Goal: Task Accomplishment & Management: Use online tool/utility

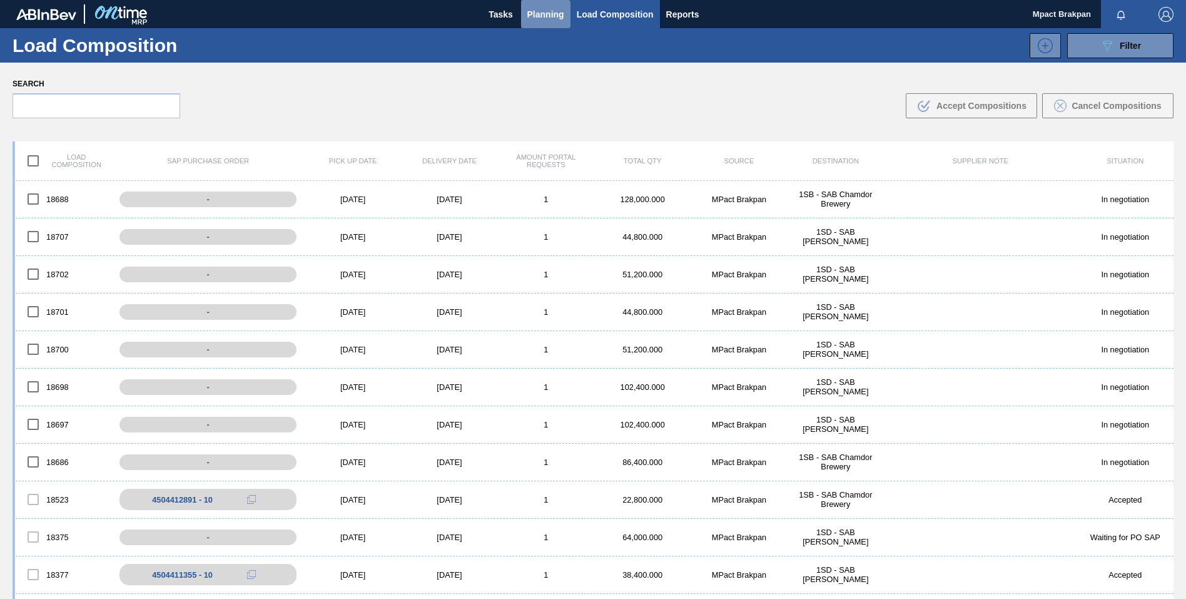
click at [541, 10] on span "Planning" at bounding box center [545, 14] width 37 height 15
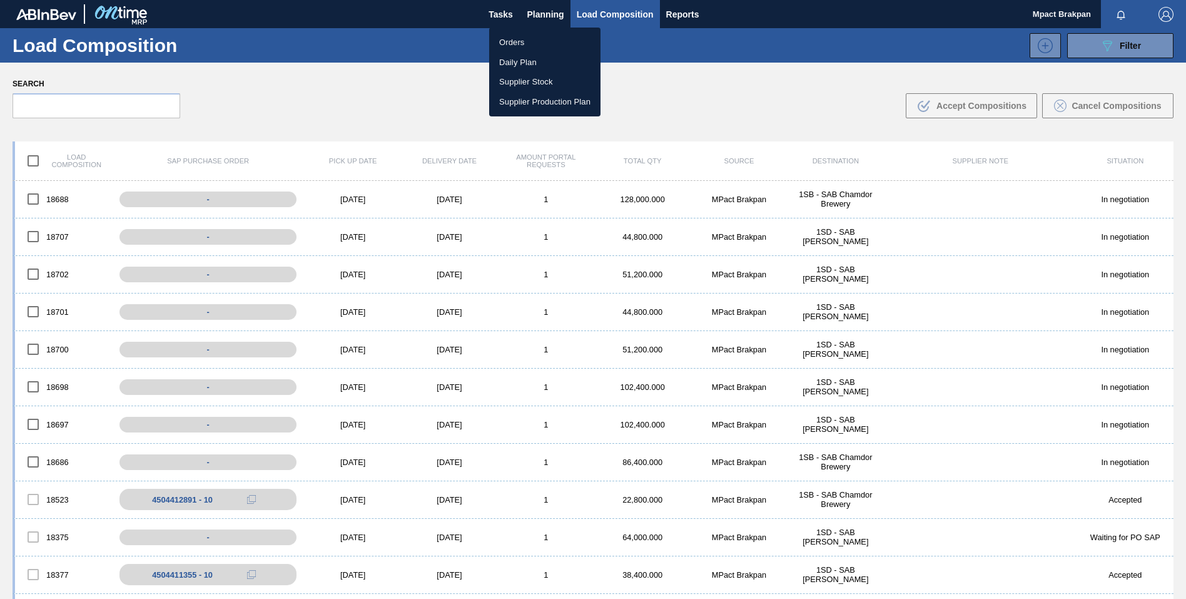
click at [508, 41] on li "Orders" at bounding box center [544, 43] width 111 height 20
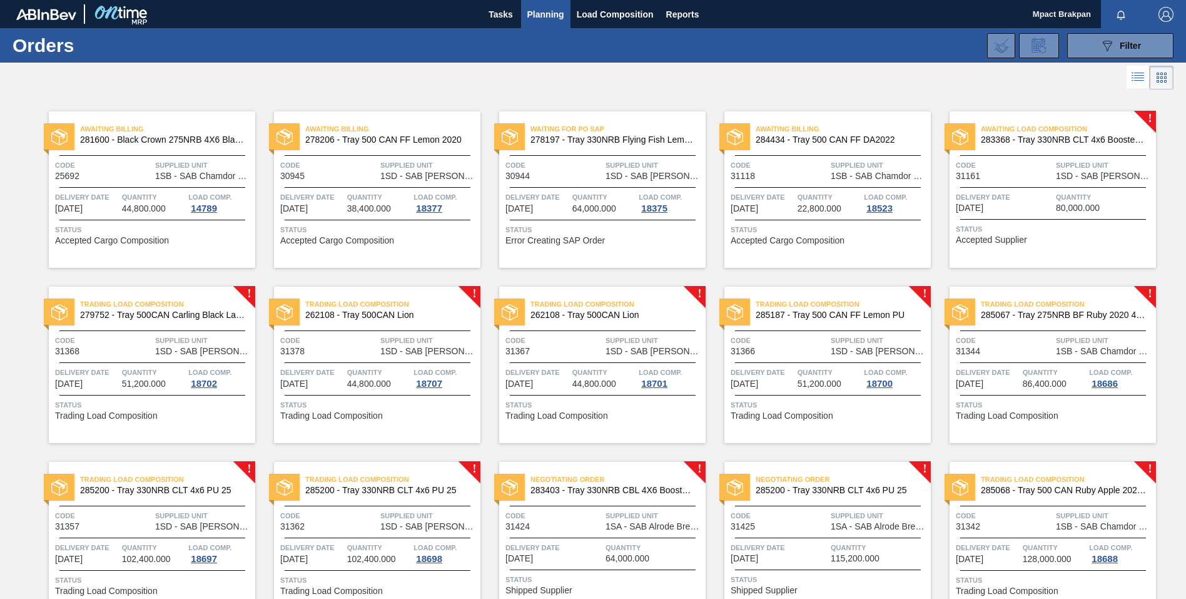
scroll to position [66, 0]
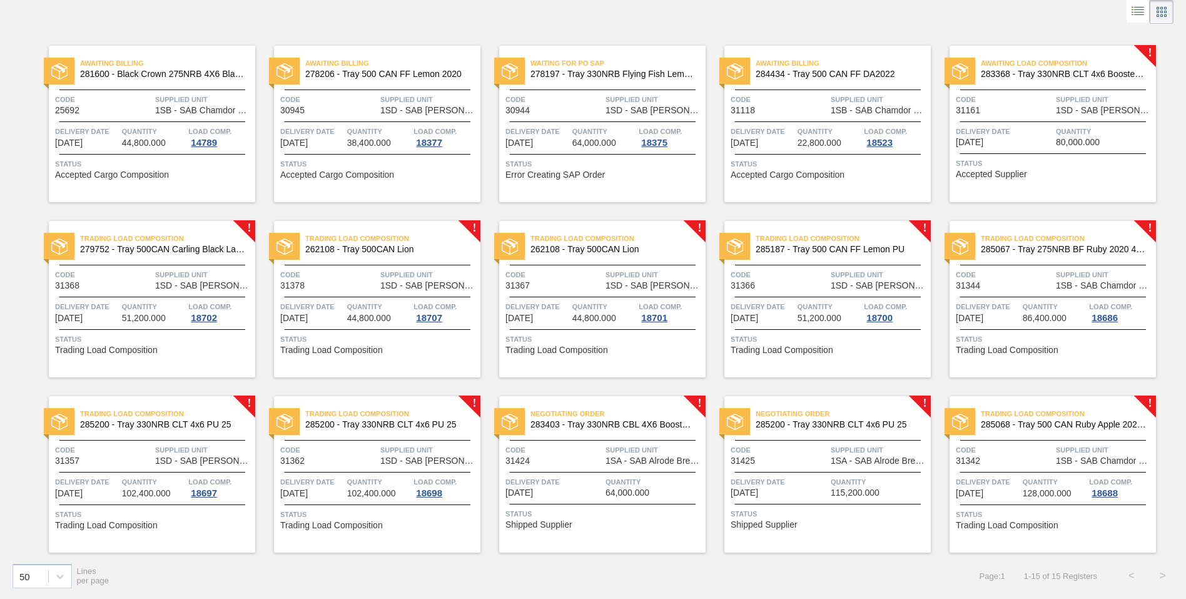
click at [603, 476] on div "Delivery Date 09/05/2025 Quantity 64,000.000" at bounding box center [602, 487] width 206 height 22
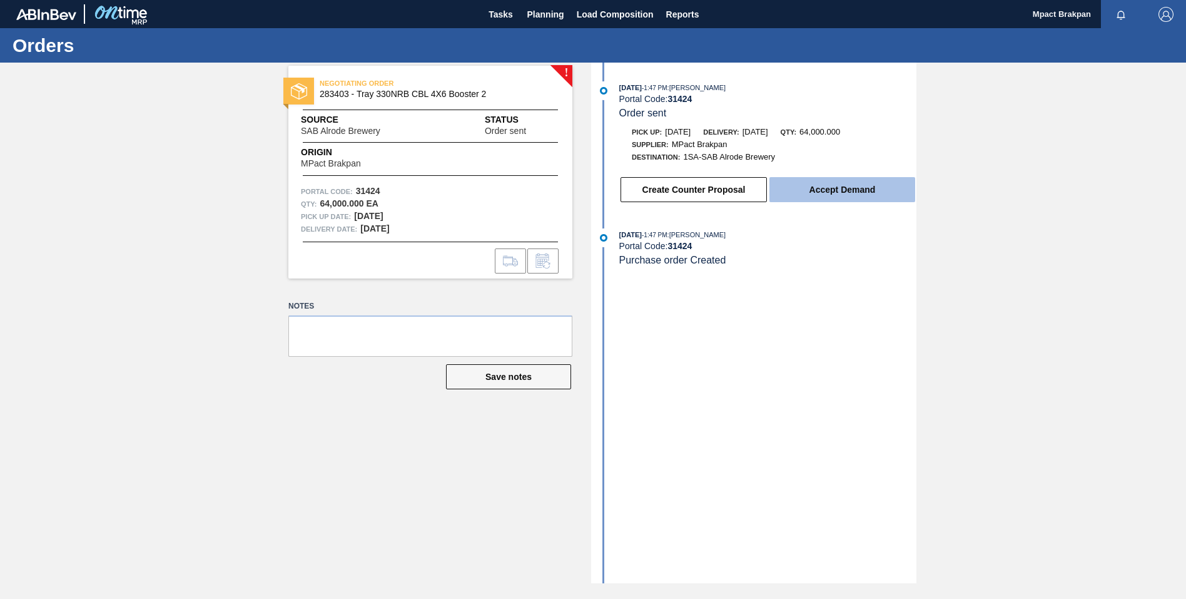
click at [853, 187] on button "Accept Demand" at bounding box center [843, 189] width 146 height 25
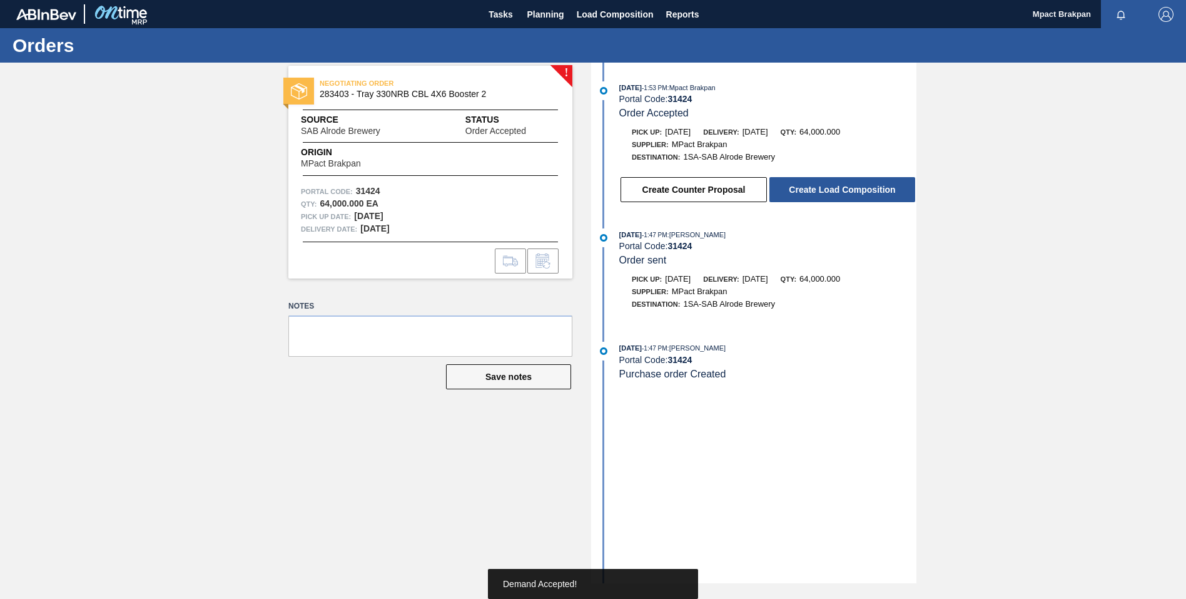
click at [853, 187] on button "Create Load Composition" at bounding box center [843, 189] width 146 height 25
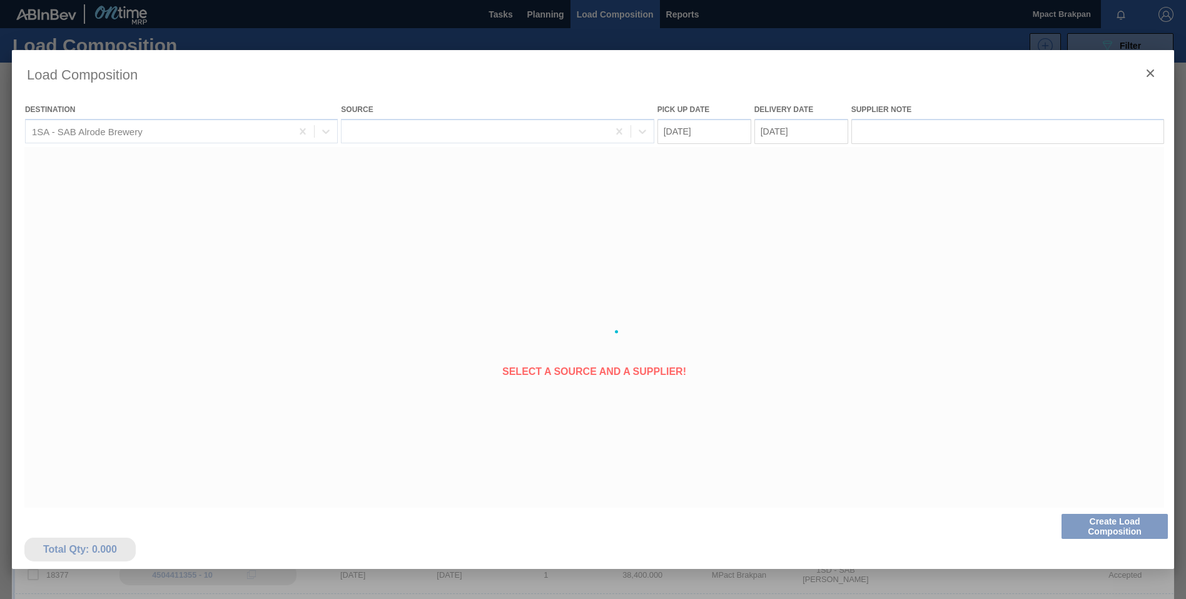
type Date "[DATE]"
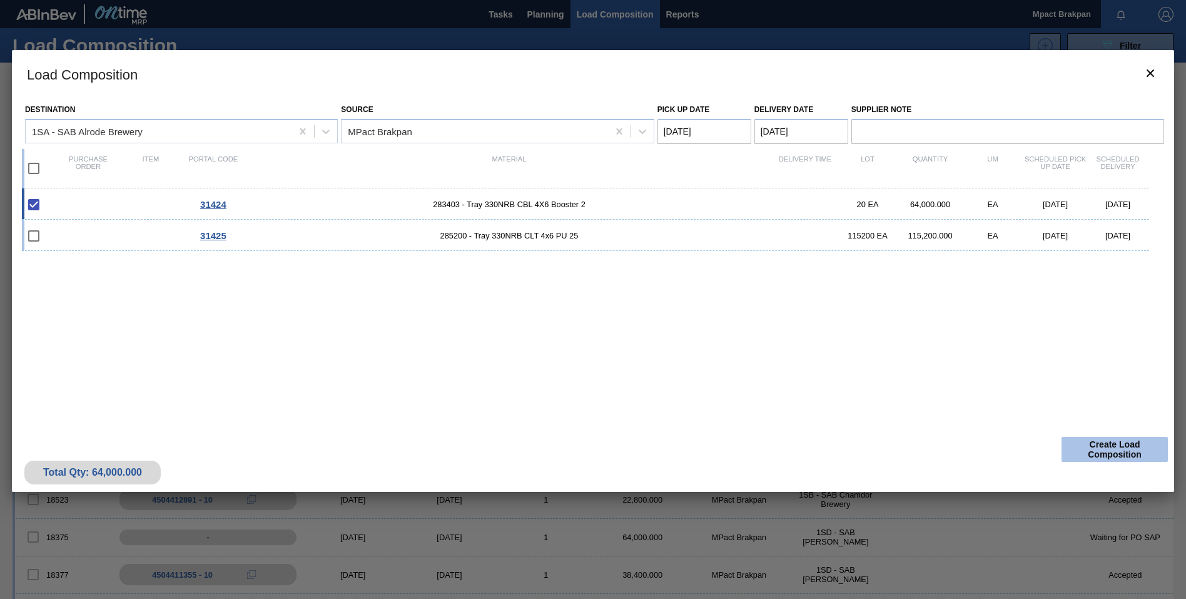
click at [1124, 447] on button "Create Load Composition" at bounding box center [1115, 449] width 106 height 25
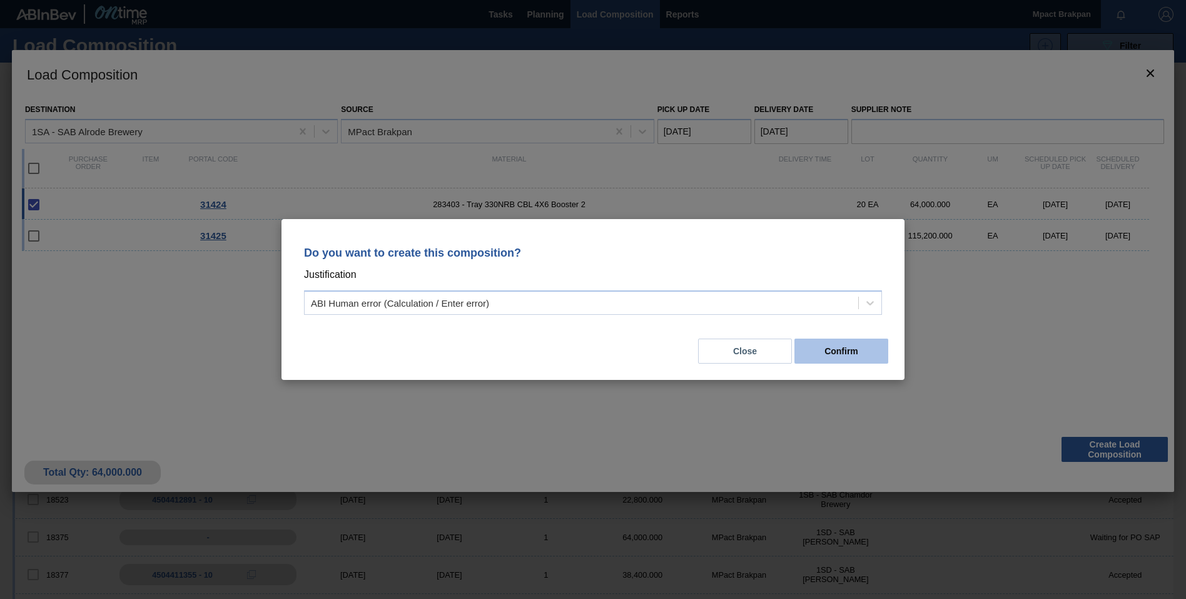
click at [811, 348] on button "Confirm" at bounding box center [842, 351] width 94 height 25
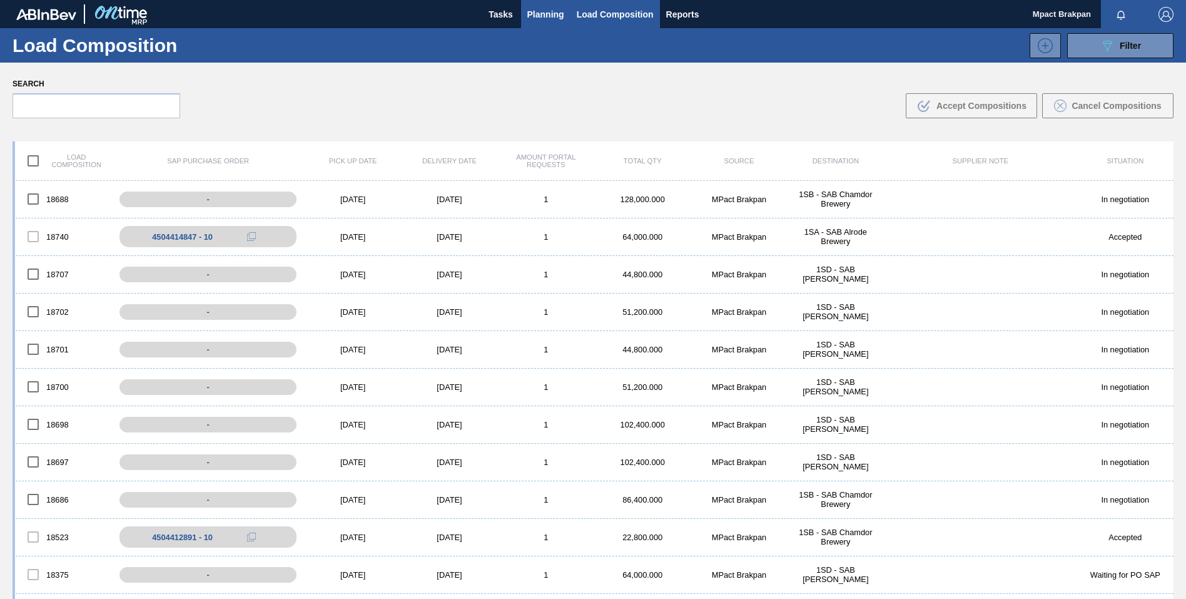
click at [546, 14] on span "Planning" at bounding box center [545, 14] width 37 height 15
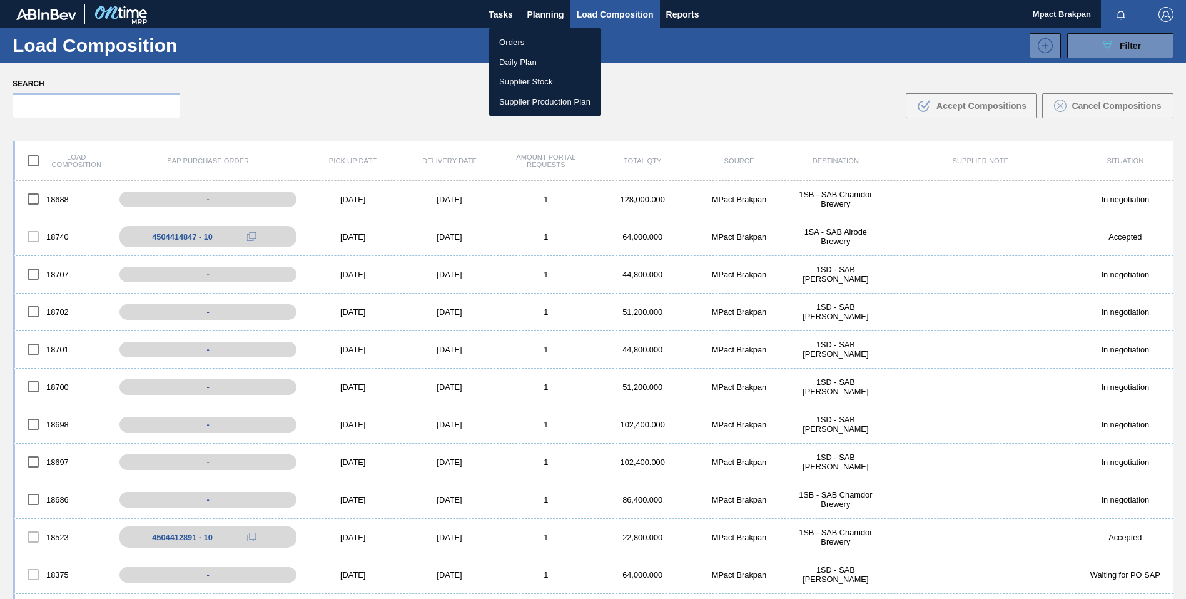
click at [517, 43] on li "Orders" at bounding box center [544, 43] width 111 height 20
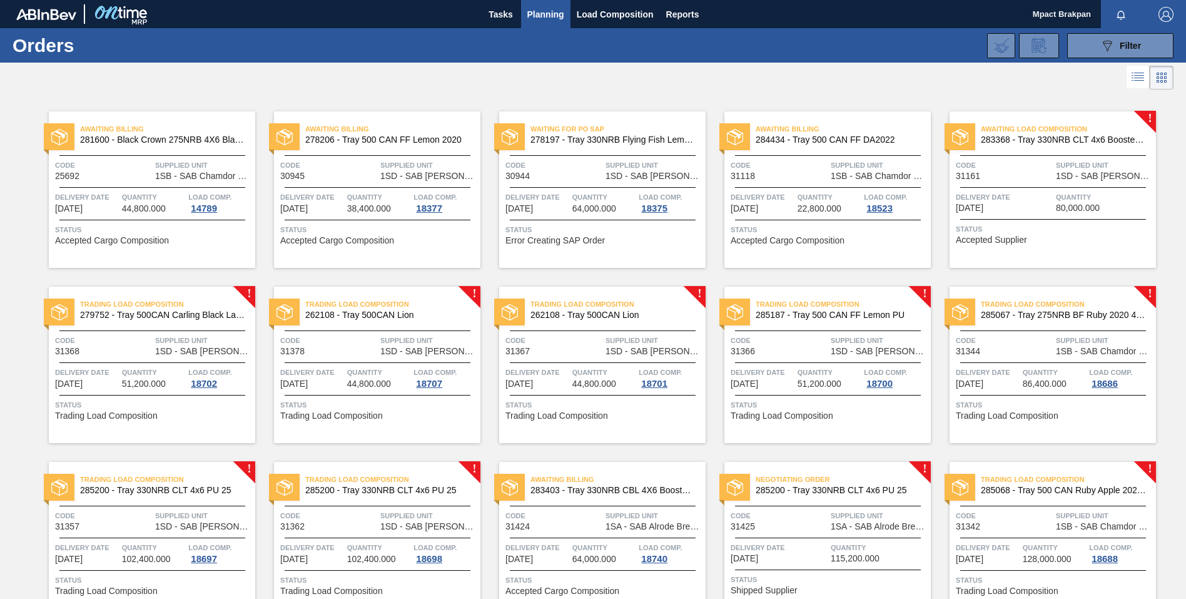
click at [852, 542] on span "Quantity" at bounding box center [879, 547] width 97 height 13
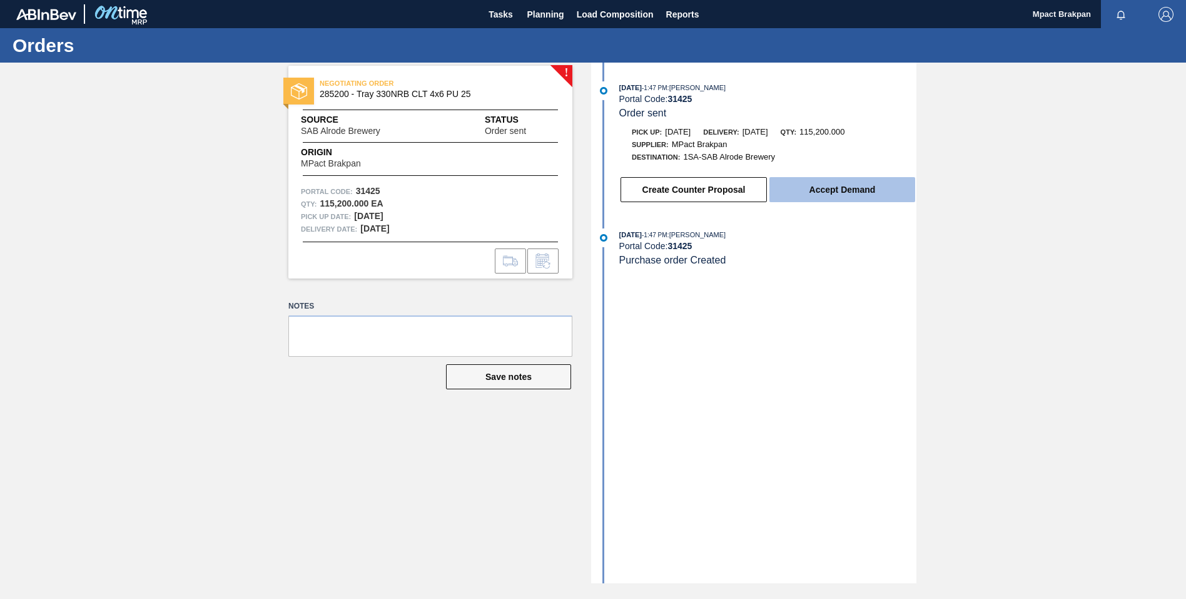
click at [828, 196] on button "Accept Demand" at bounding box center [843, 189] width 146 height 25
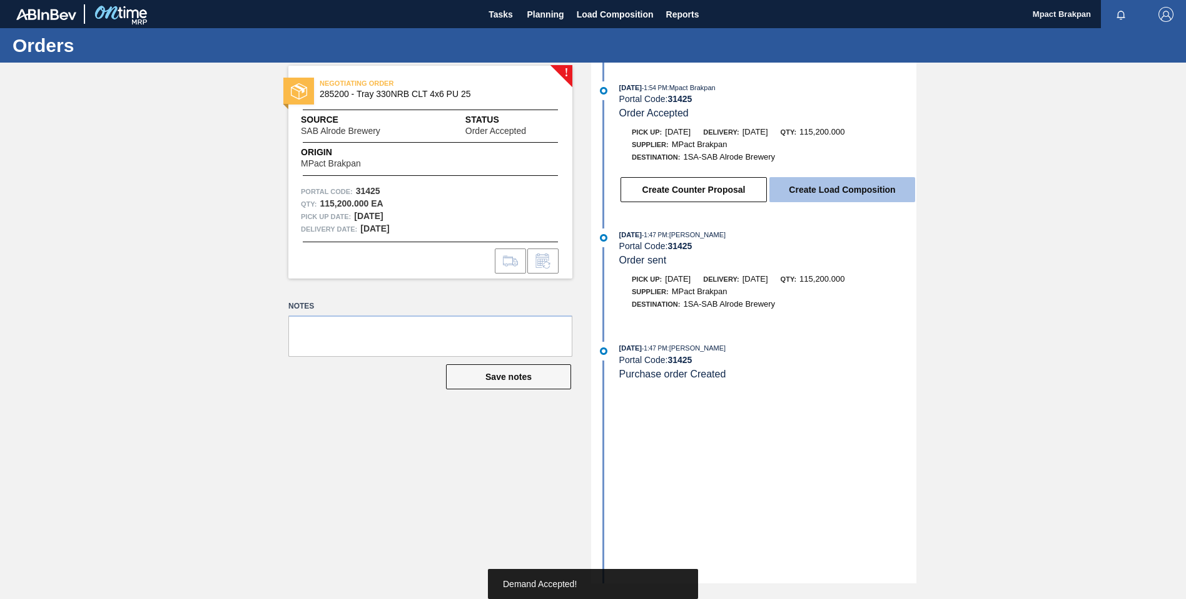
click at [836, 190] on button "Create Load Composition" at bounding box center [843, 189] width 146 height 25
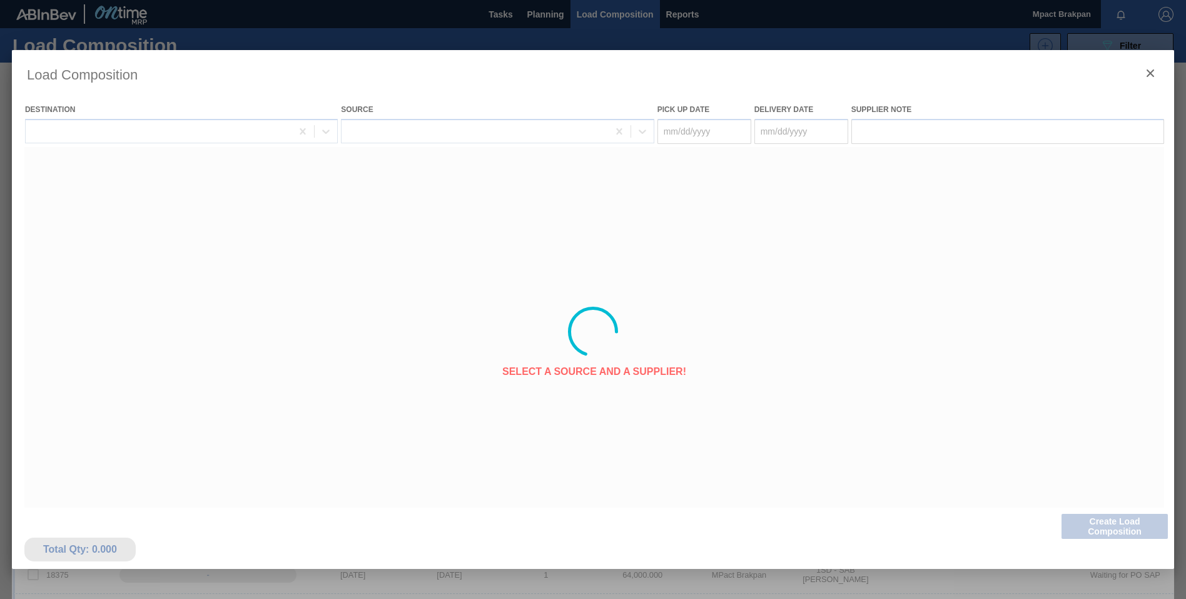
type Date "[DATE]"
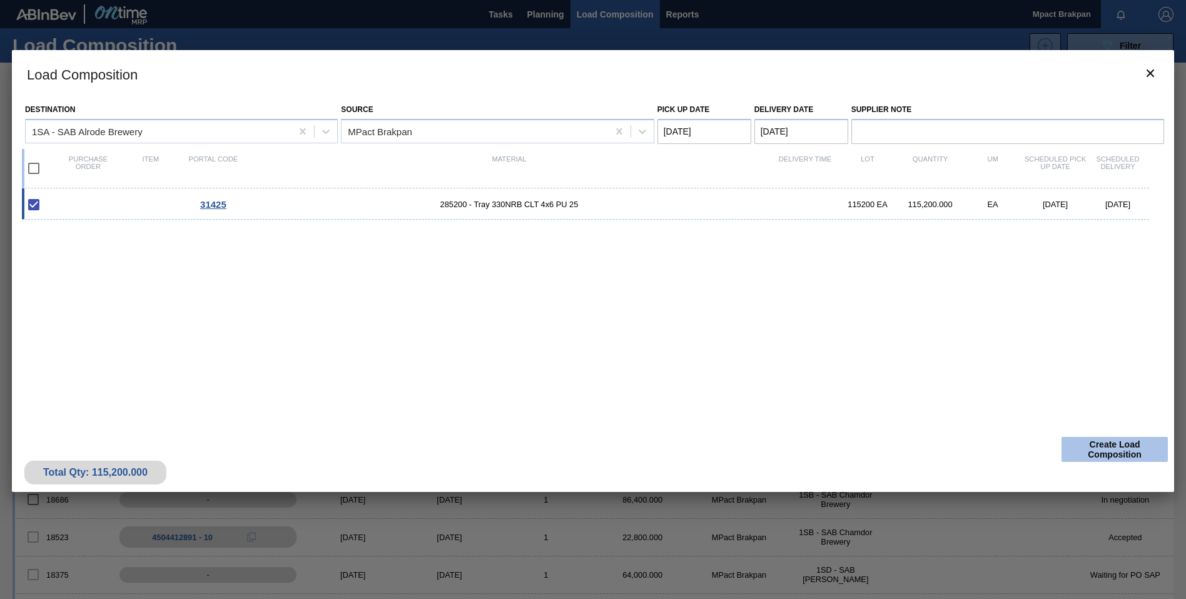
click at [1124, 454] on button "Create Load Composition" at bounding box center [1115, 449] width 106 height 25
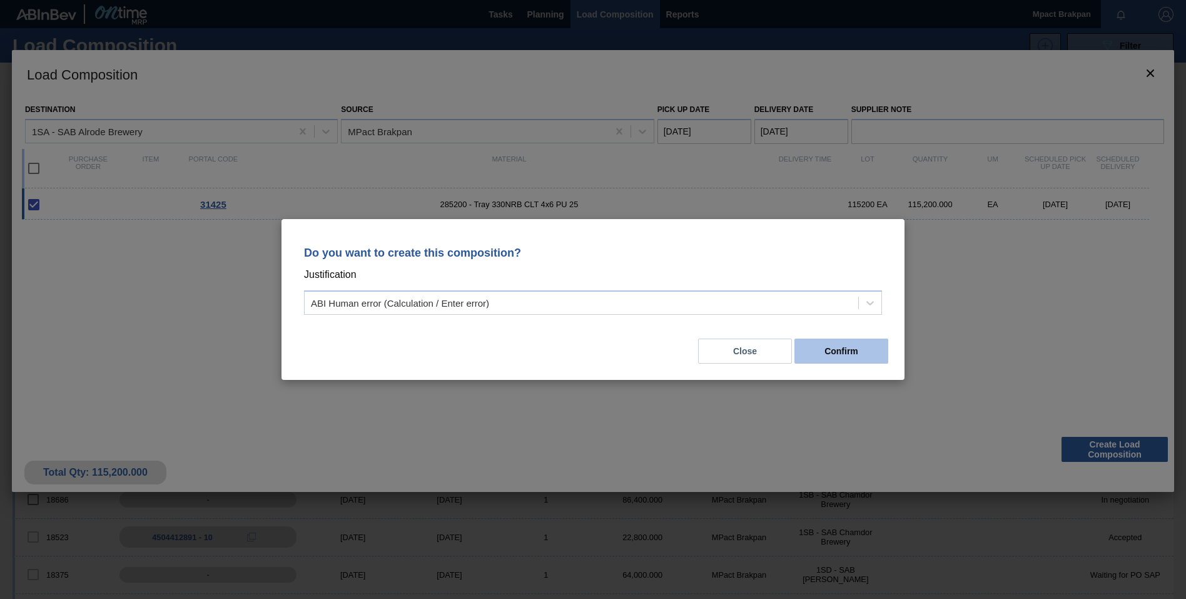
click at [863, 355] on button "Confirm" at bounding box center [842, 351] width 94 height 25
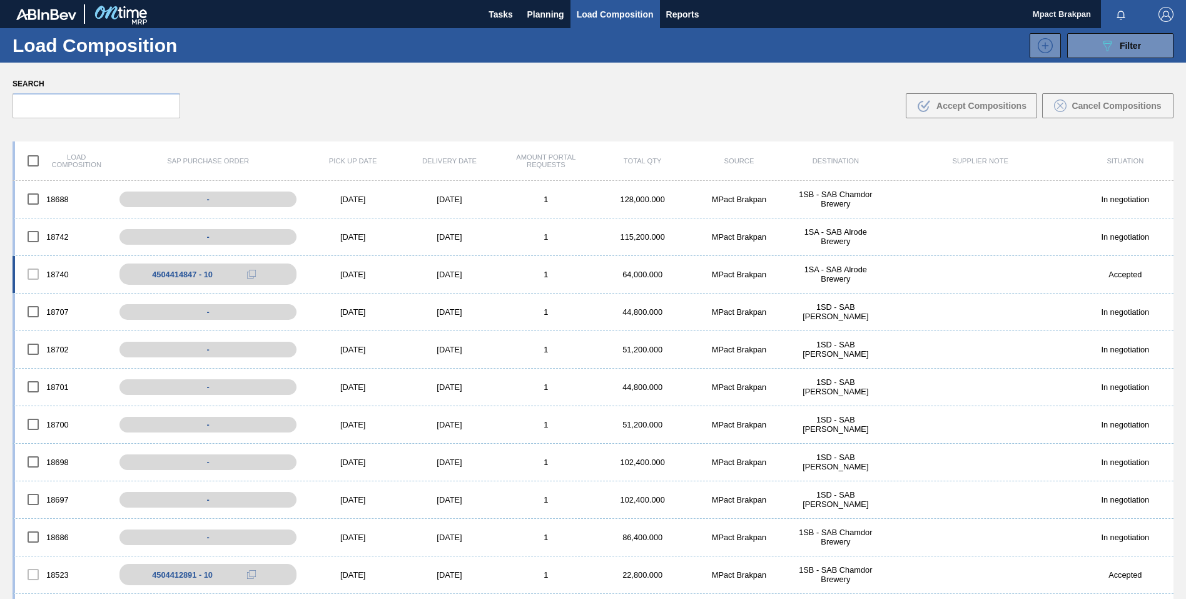
click at [354, 270] on div "[DATE]" at bounding box center [353, 274] width 96 height 9
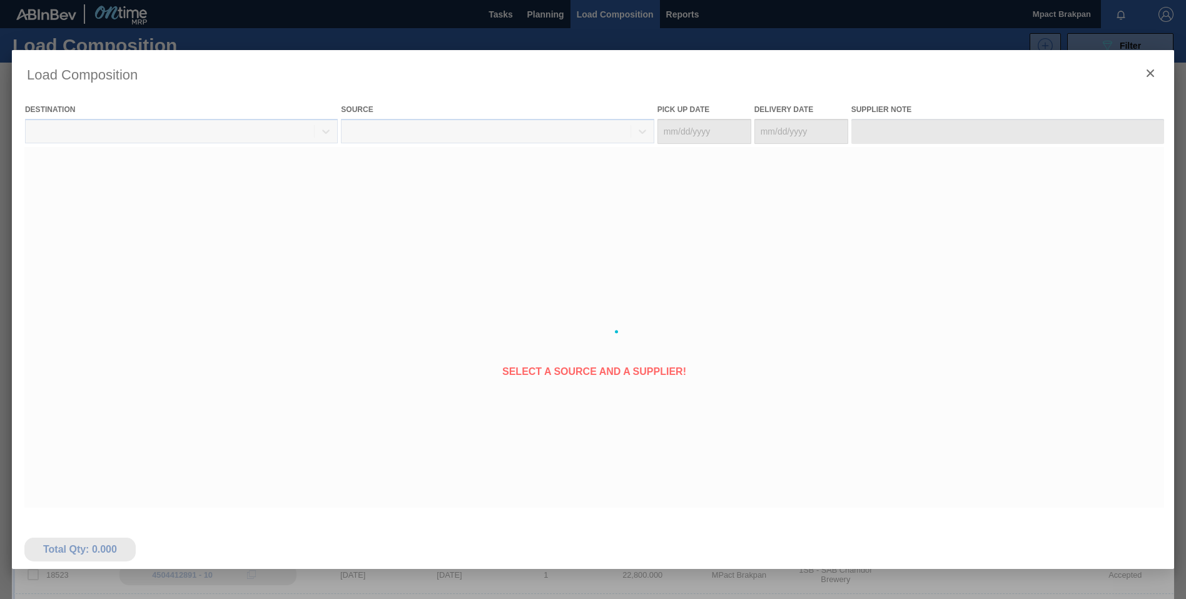
type Date "[DATE]"
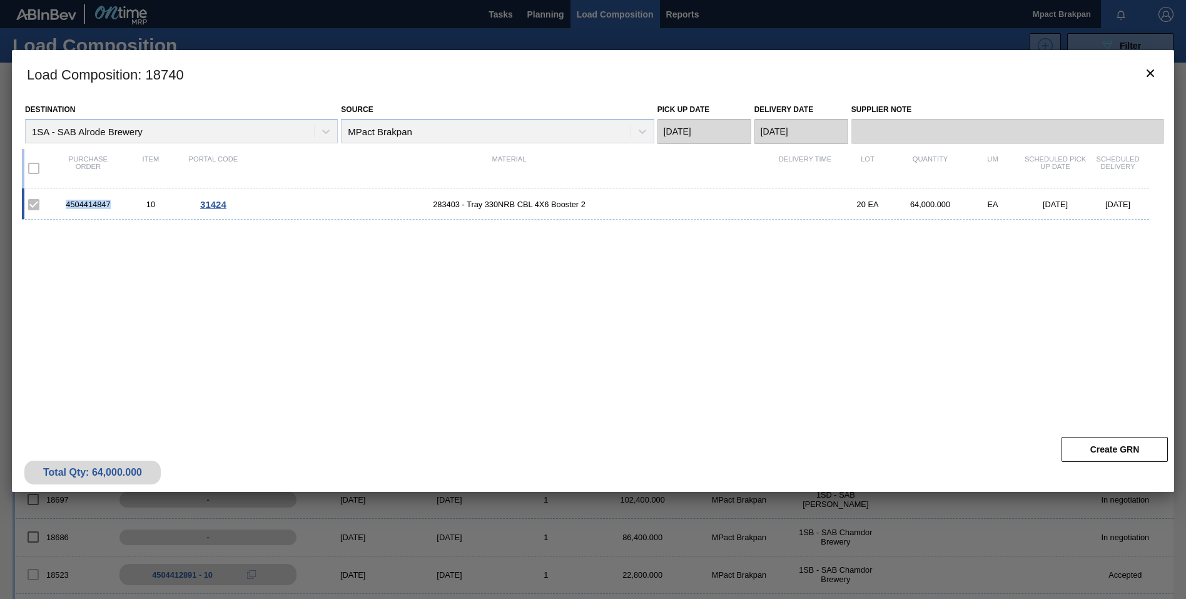
drag, startPoint x: 115, startPoint y: 203, endPoint x: 66, endPoint y: 203, distance: 48.8
click at [66, 203] on div "4504414847" at bounding box center [88, 204] width 63 height 9
drag, startPoint x: 66, startPoint y: 203, endPoint x: 86, endPoint y: 206, distance: 20.9
copy div "4504414847"
click at [497, 360] on div "4504414847 10 31424 283403 - Tray 330NRB CBL 4X6 Booster 2 20 EA 64,000.000 EA …" at bounding box center [591, 302] width 1138 height 228
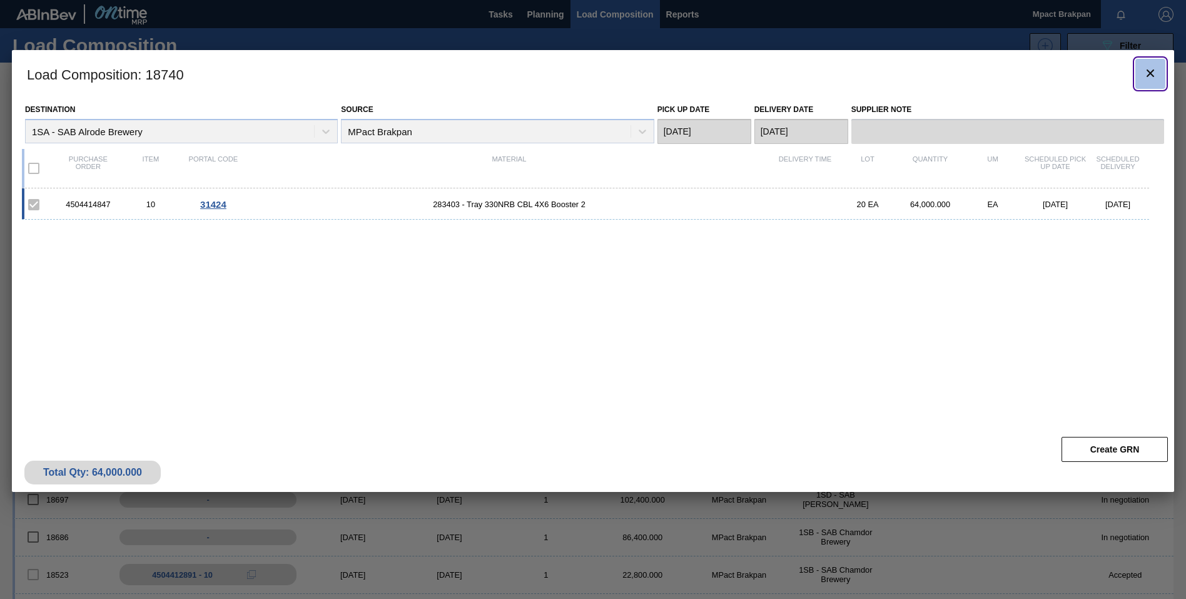
click at [1151, 74] on icon "botão de ícone" at bounding box center [1150, 73] width 15 height 15
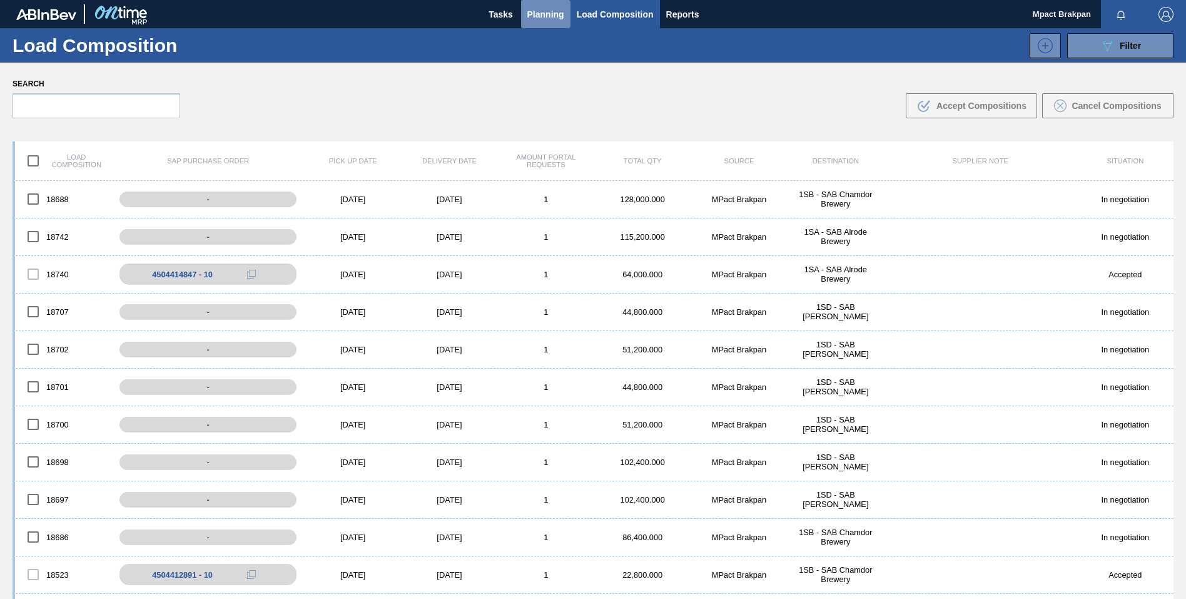
click at [536, 10] on span "Planning" at bounding box center [545, 14] width 37 height 15
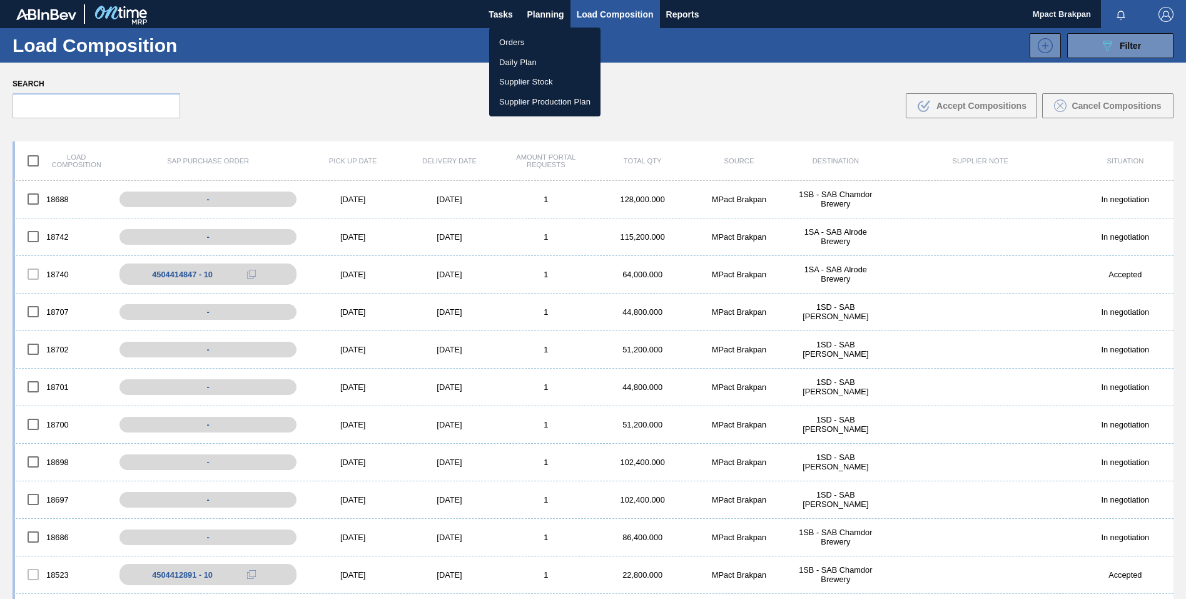
click at [505, 43] on li "Orders" at bounding box center [544, 43] width 111 height 20
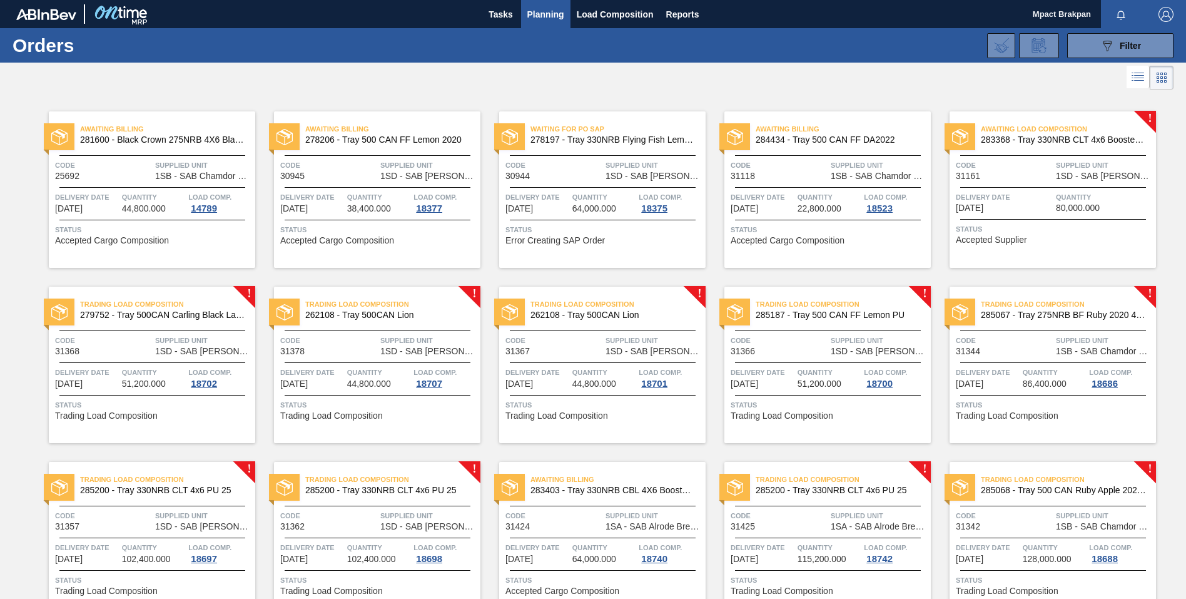
scroll to position [66, 0]
click at [1120, 9] on span "1" at bounding box center [1122, 10] width 9 height 14
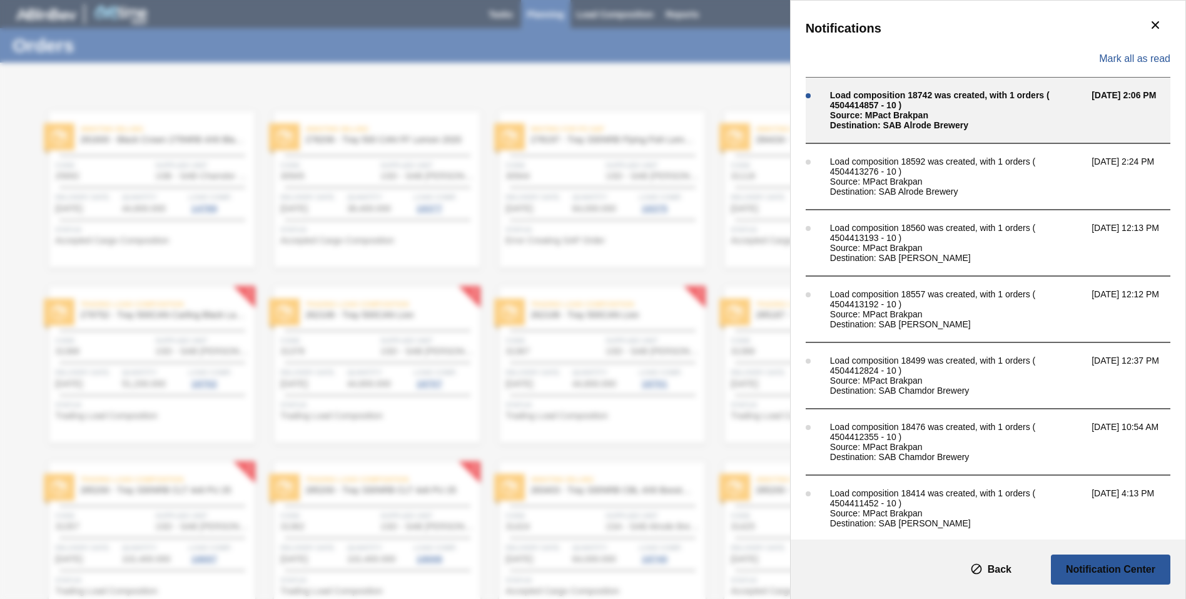
click at [894, 120] on div "Source: MPact Brakpan" at bounding box center [957, 115] width 255 height 10
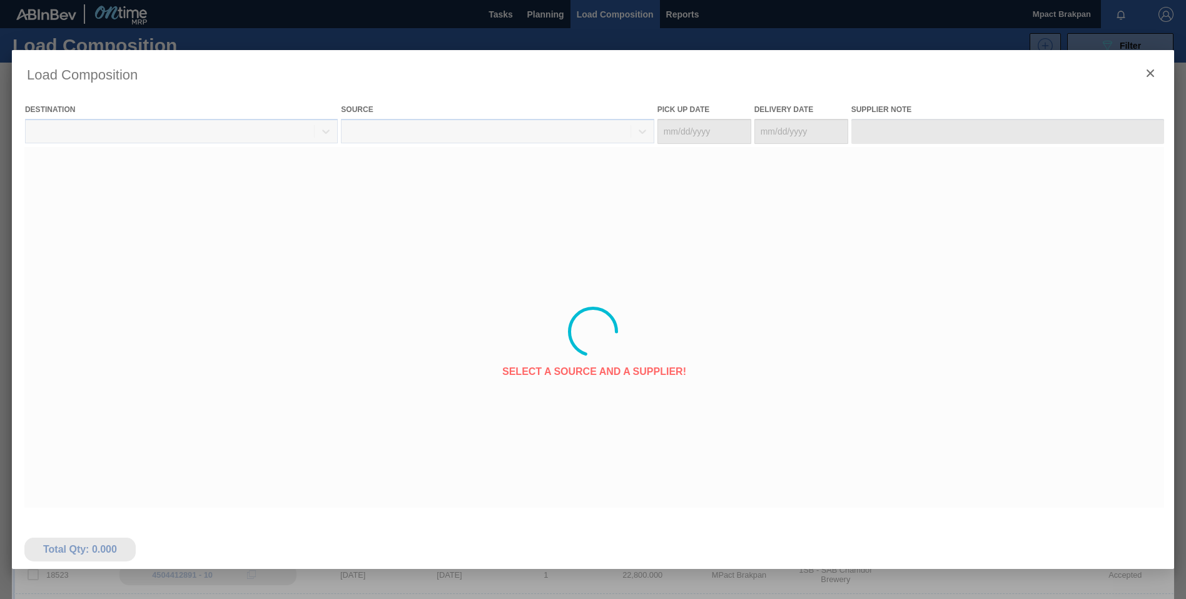
type Date "[DATE]"
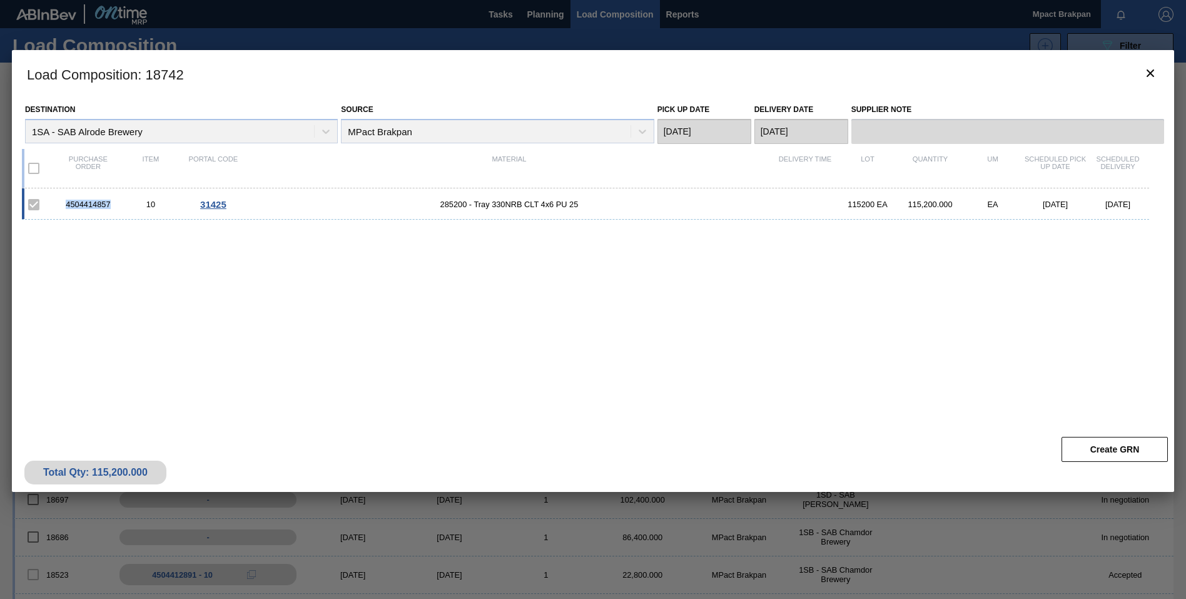
drag, startPoint x: 110, startPoint y: 204, endPoint x: 64, endPoint y: 201, distance: 46.4
click at [64, 201] on div "4504414857" at bounding box center [88, 204] width 63 height 9
drag, startPoint x: 64, startPoint y: 201, endPoint x: 79, endPoint y: 205, distance: 16.0
copy div "4504414857"
drag, startPoint x: 193, startPoint y: 261, endPoint x: 164, endPoint y: 261, distance: 28.8
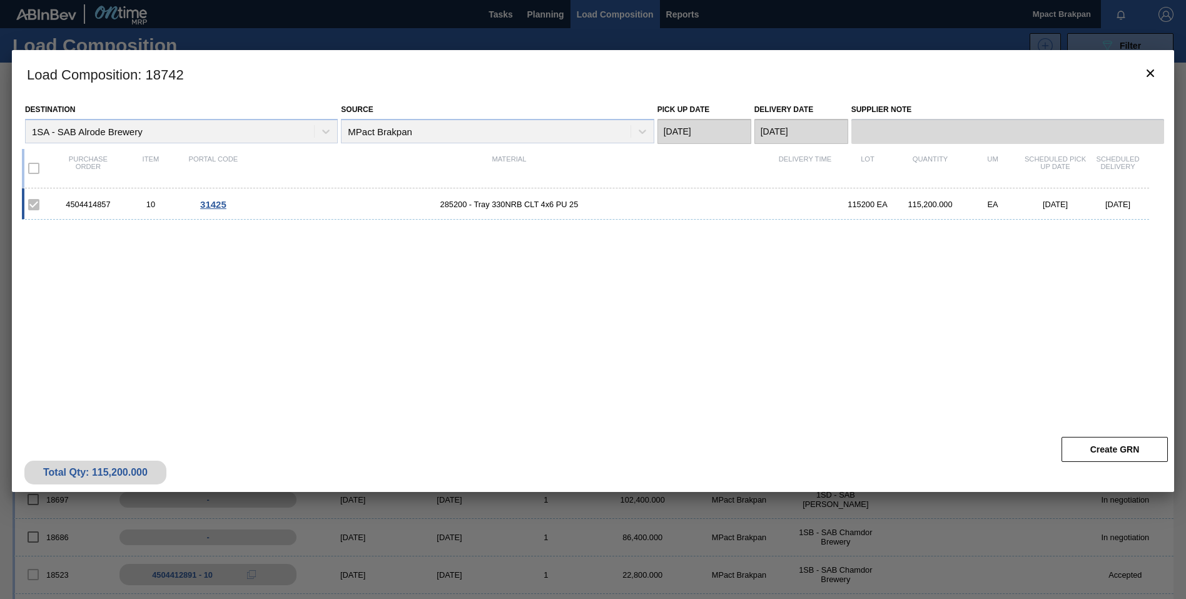
click at [192, 261] on div "4504414857 10 31425 285200 - Tray 330NRB CLT 4x6 PU 25 115200 EA 115,200.000 EA…" at bounding box center [591, 302] width 1138 height 228
drag, startPoint x: 118, startPoint y: 203, endPoint x: 66, endPoint y: 200, distance: 52.1
click at [66, 200] on div "4504414857" at bounding box center [88, 204] width 63 height 9
drag, startPoint x: 66, startPoint y: 200, endPoint x: 84, endPoint y: 203, distance: 18.4
copy div "4504414857"
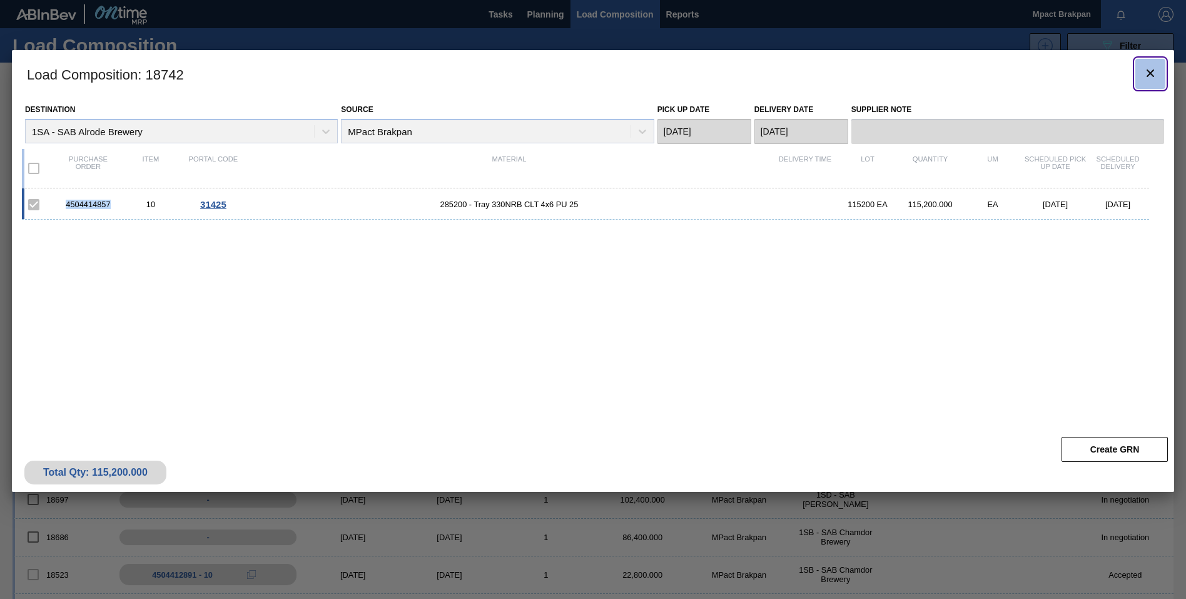
click at [1148, 74] on icon "botão de ícone" at bounding box center [1150, 73] width 15 height 15
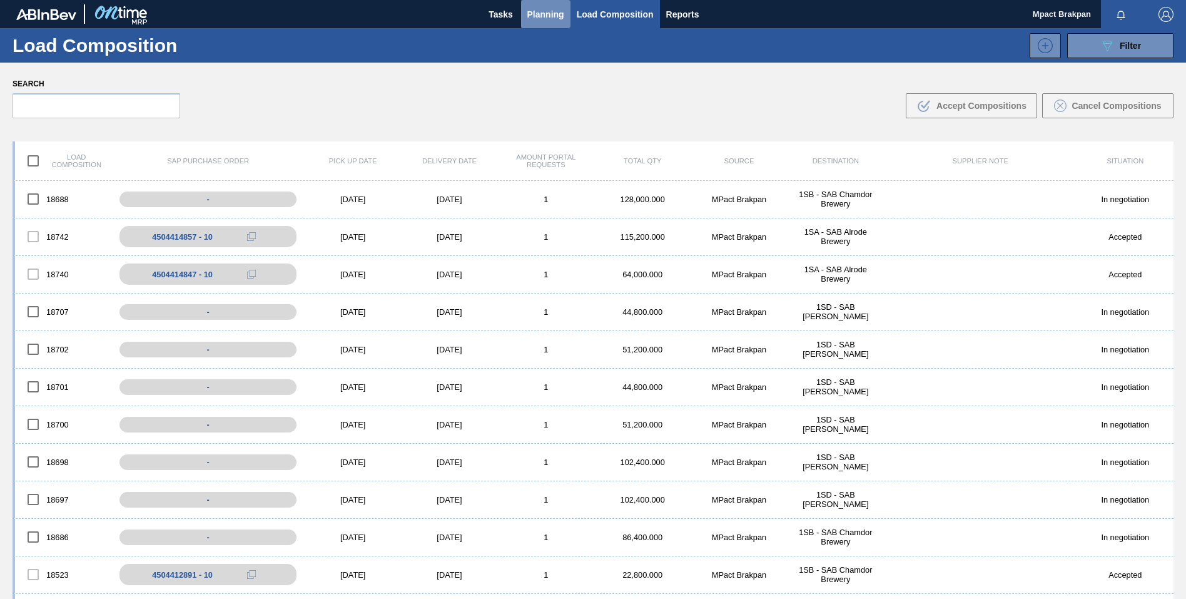
click at [553, 13] on span "Planning" at bounding box center [545, 14] width 37 height 15
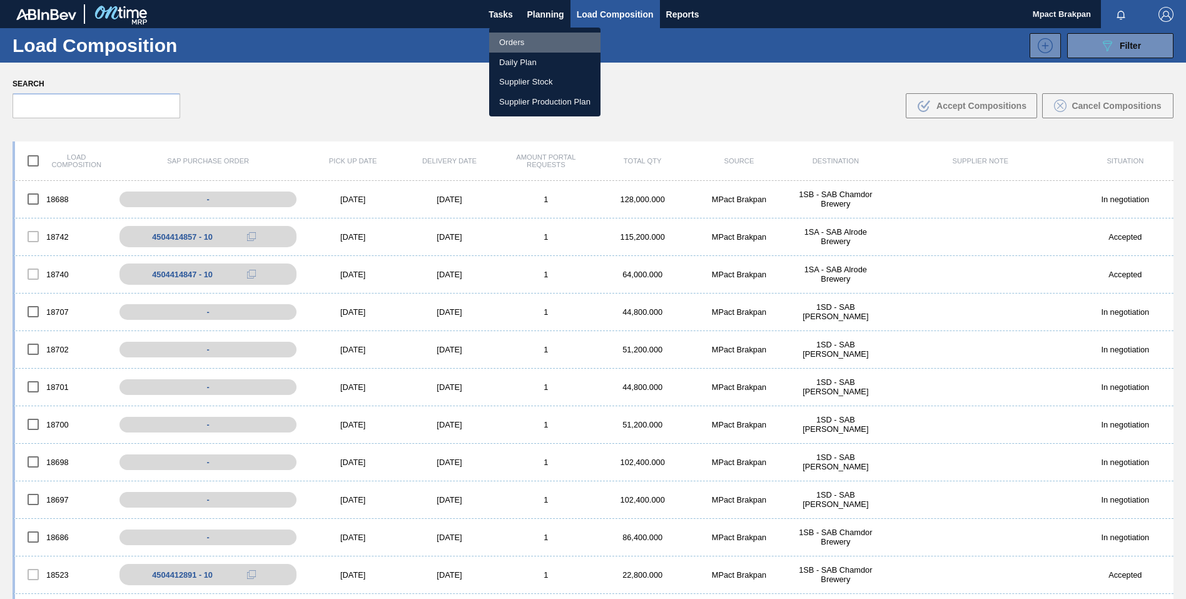
click at [522, 44] on li "Orders" at bounding box center [544, 43] width 111 height 20
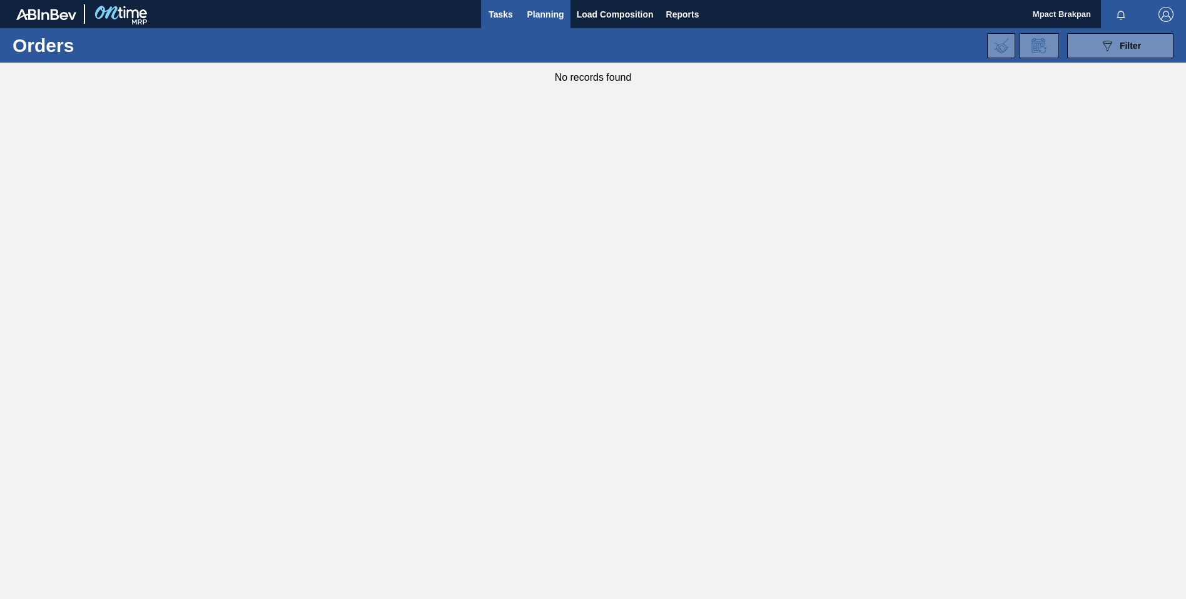
click at [506, 21] on span "Tasks" at bounding box center [501, 14] width 28 height 15
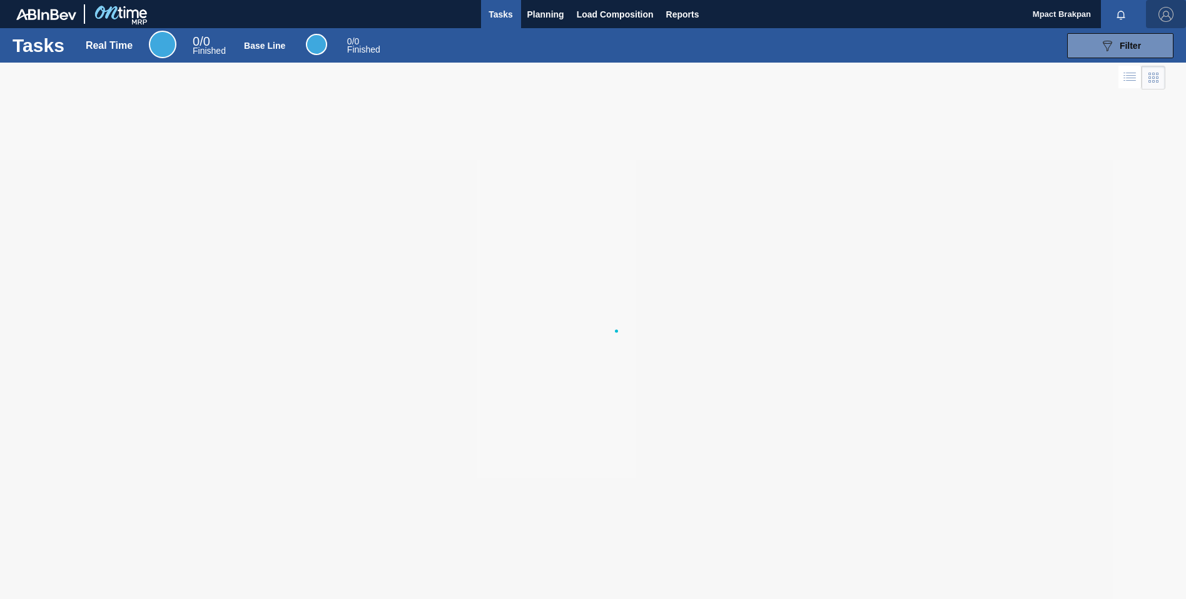
click at [1167, 11] on img "button" at bounding box center [1166, 14] width 15 height 15
click at [1086, 112] on li "Logout" at bounding box center [1116, 112] width 118 height 23
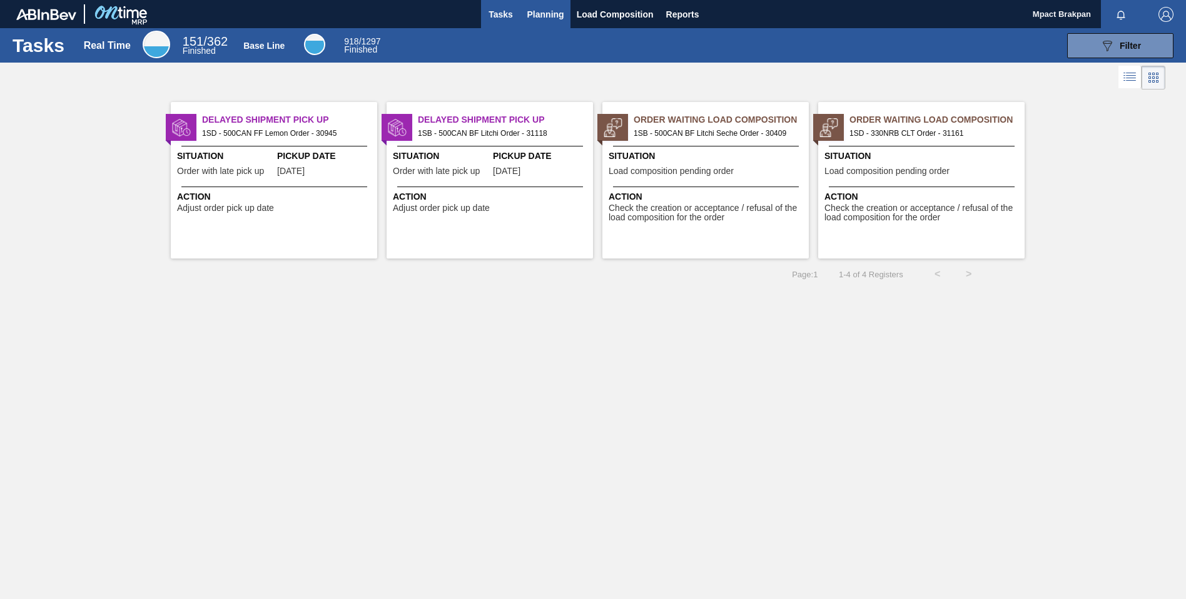
click at [544, 14] on span "Planning" at bounding box center [545, 14] width 37 height 15
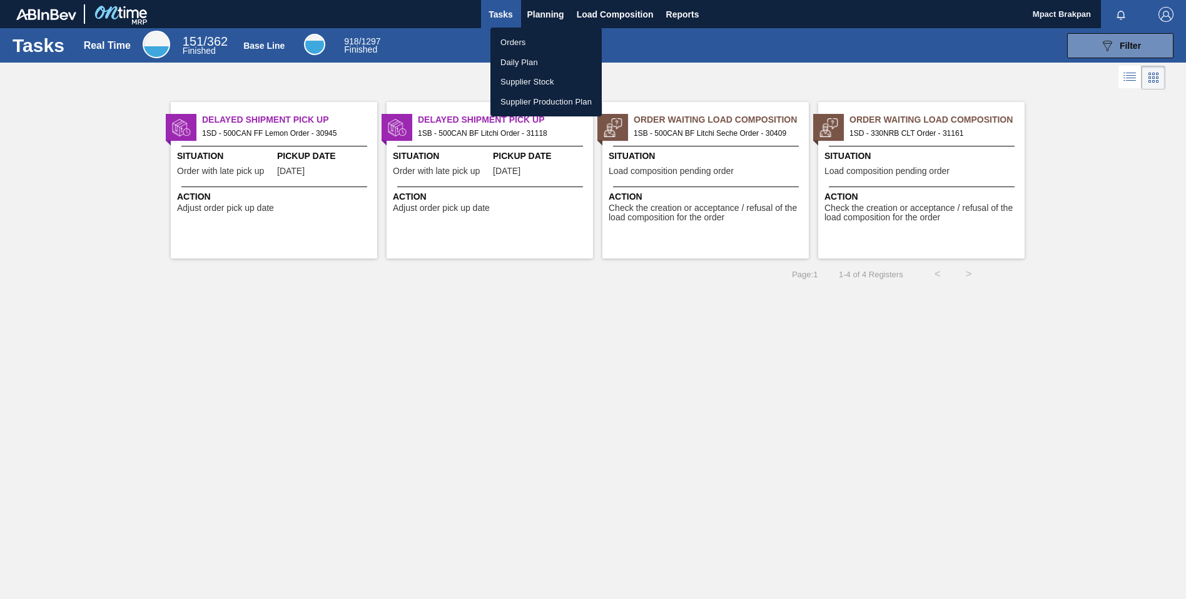
click at [523, 38] on li "Orders" at bounding box center [546, 43] width 111 height 20
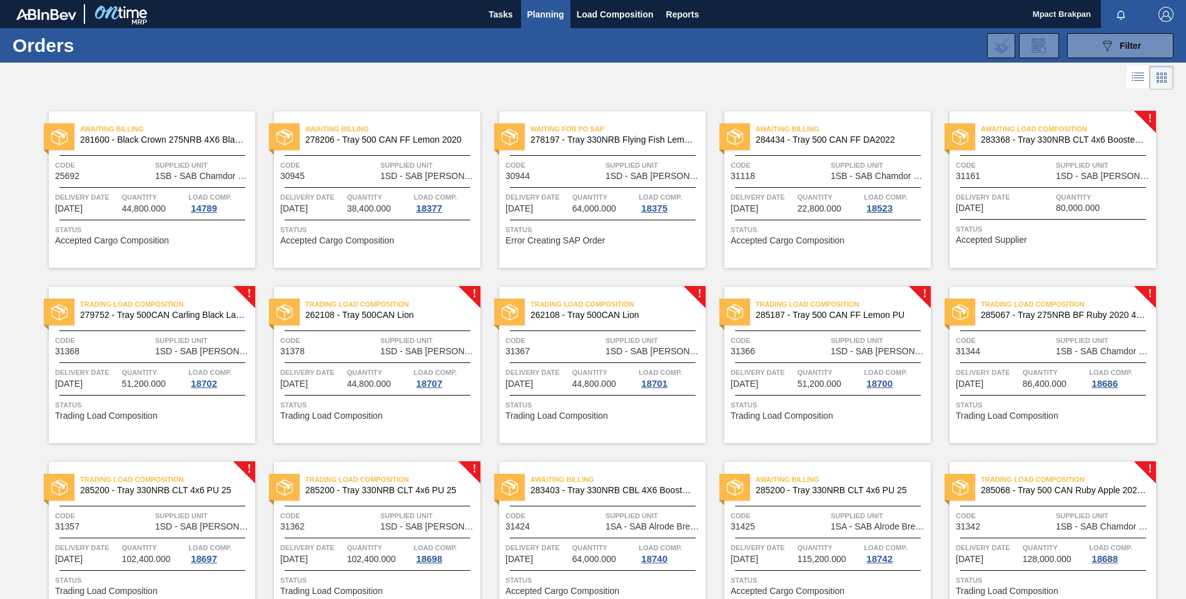
scroll to position [66, 0]
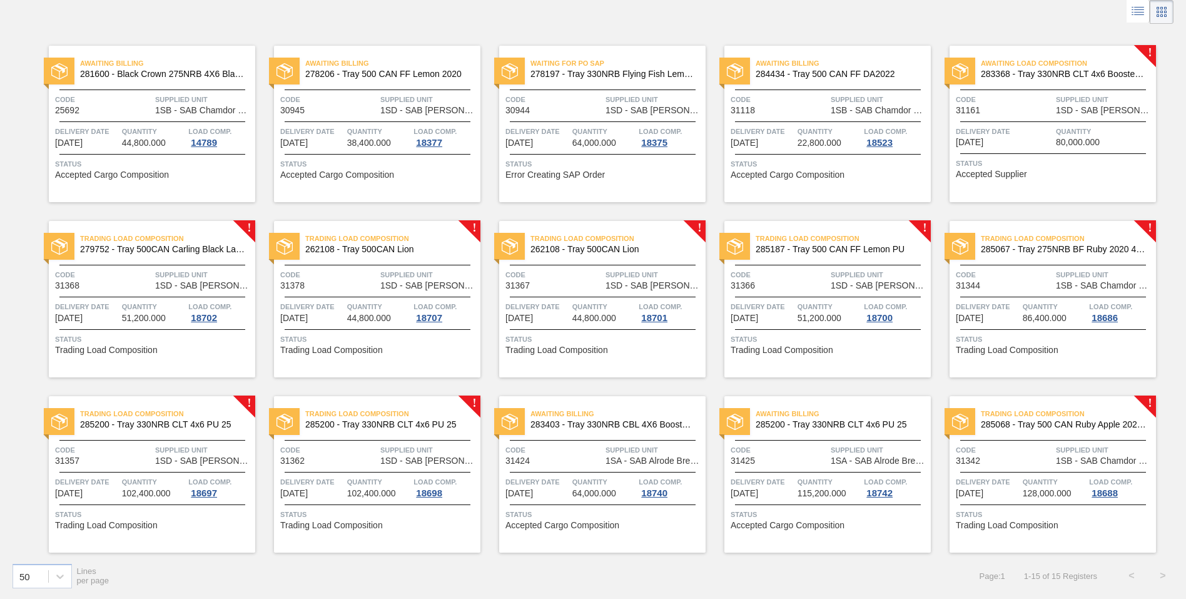
click at [1181, 43] on div "Awaiting Billing 281600 - Black Crown 275NRB 4X6 Blank Tray Code 25692 Supplied…" at bounding box center [593, 290] width 1186 height 526
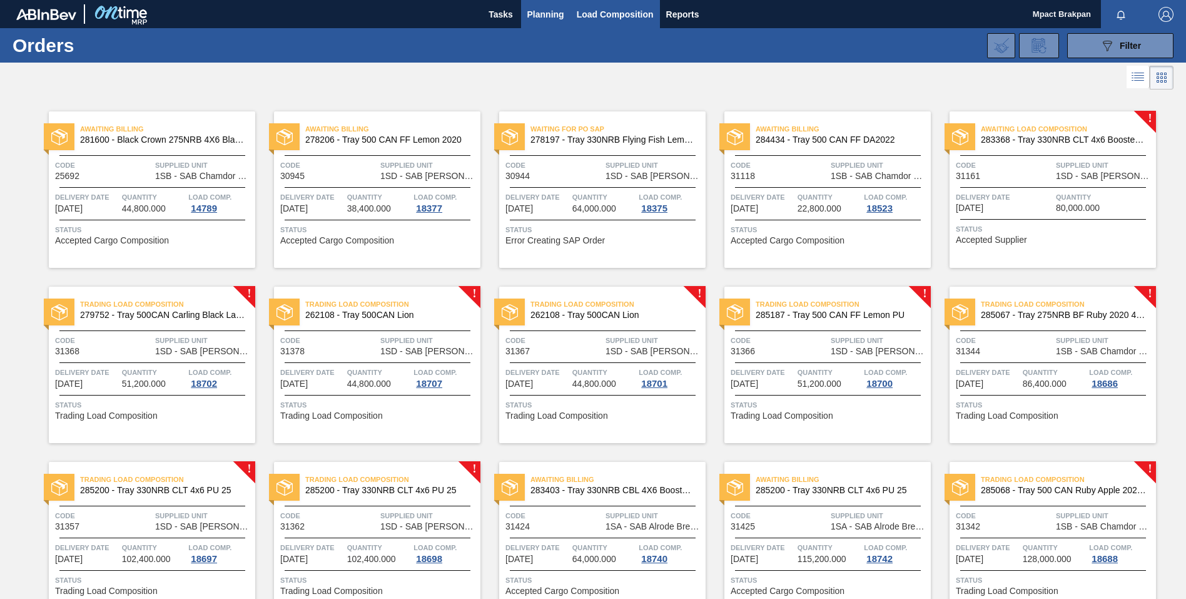
click at [598, 11] on span "Load Composition" at bounding box center [615, 14] width 77 height 15
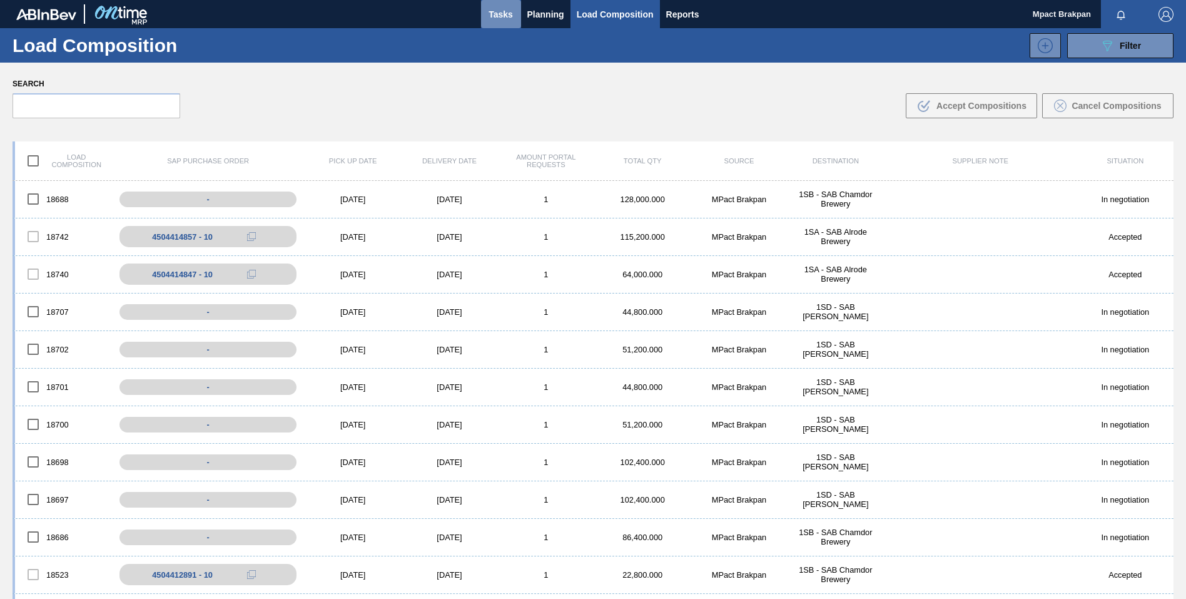
click at [509, 16] on span "Tasks" at bounding box center [501, 14] width 28 height 15
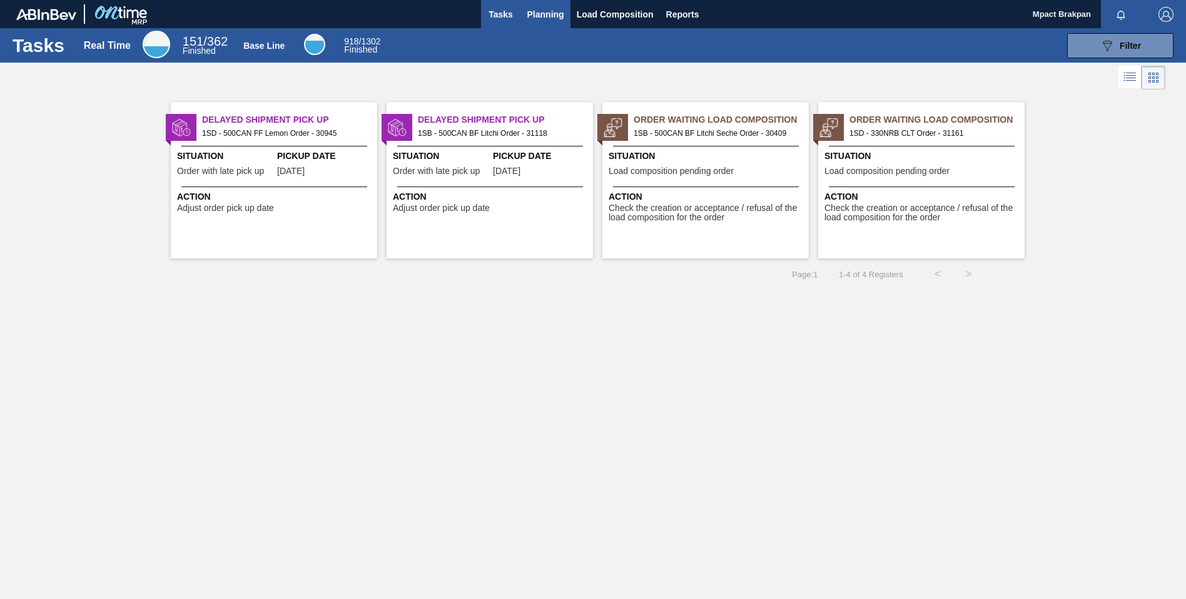
click at [553, 17] on span "Planning" at bounding box center [545, 14] width 37 height 15
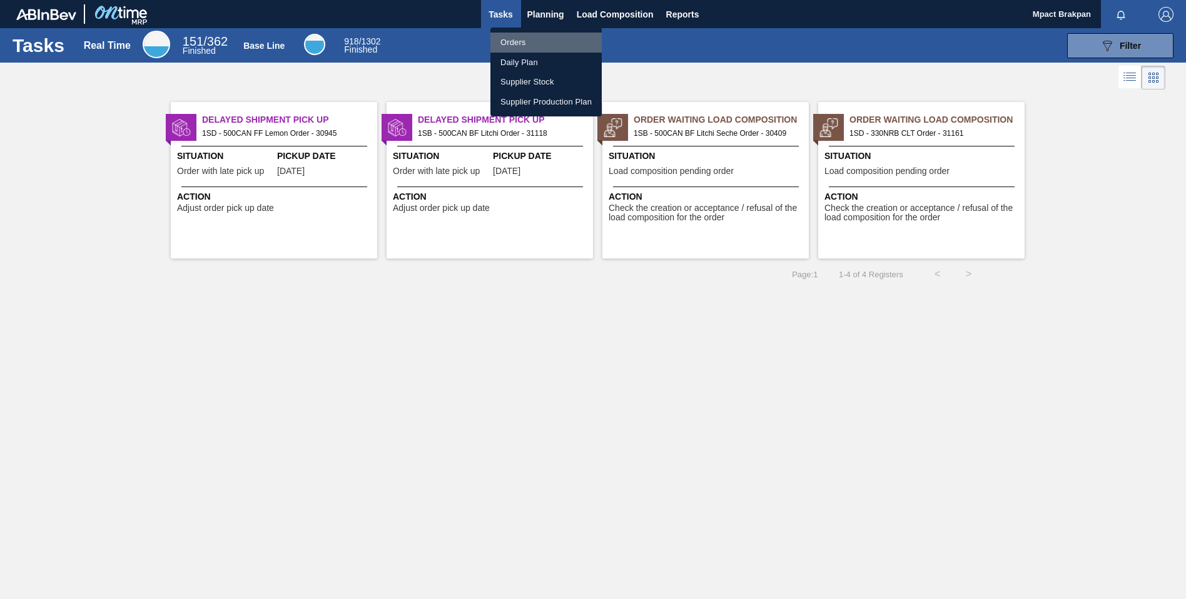
click at [512, 39] on li "Orders" at bounding box center [546, 43] width 111 height 20
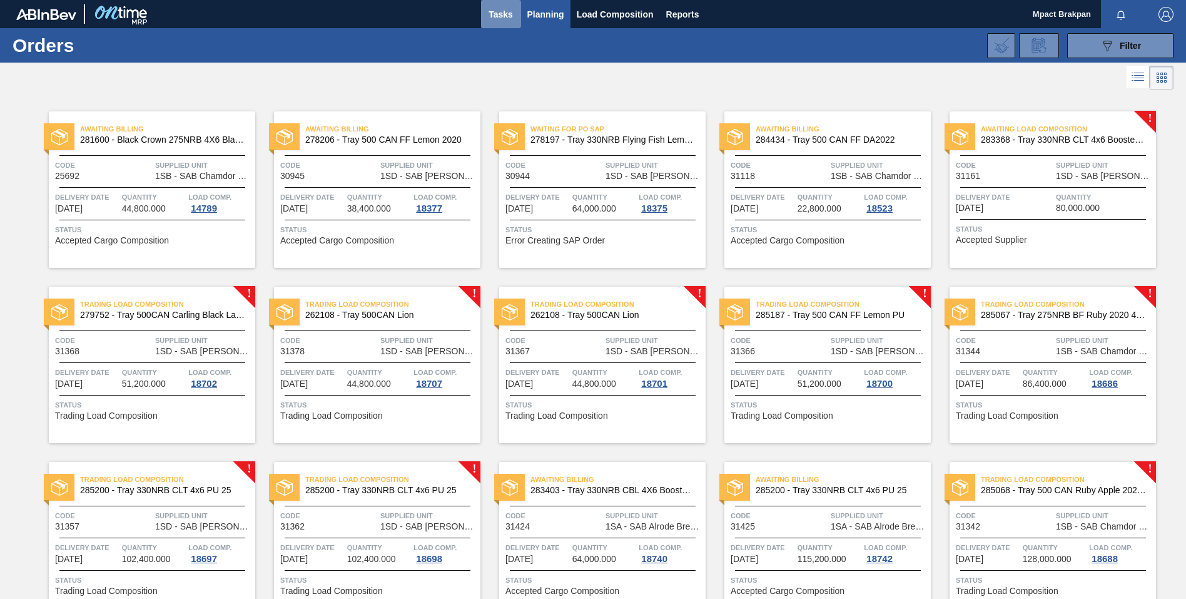
click at [501, 13] on span "Tasks" at bounding box center [501, 14] width 28 height 15
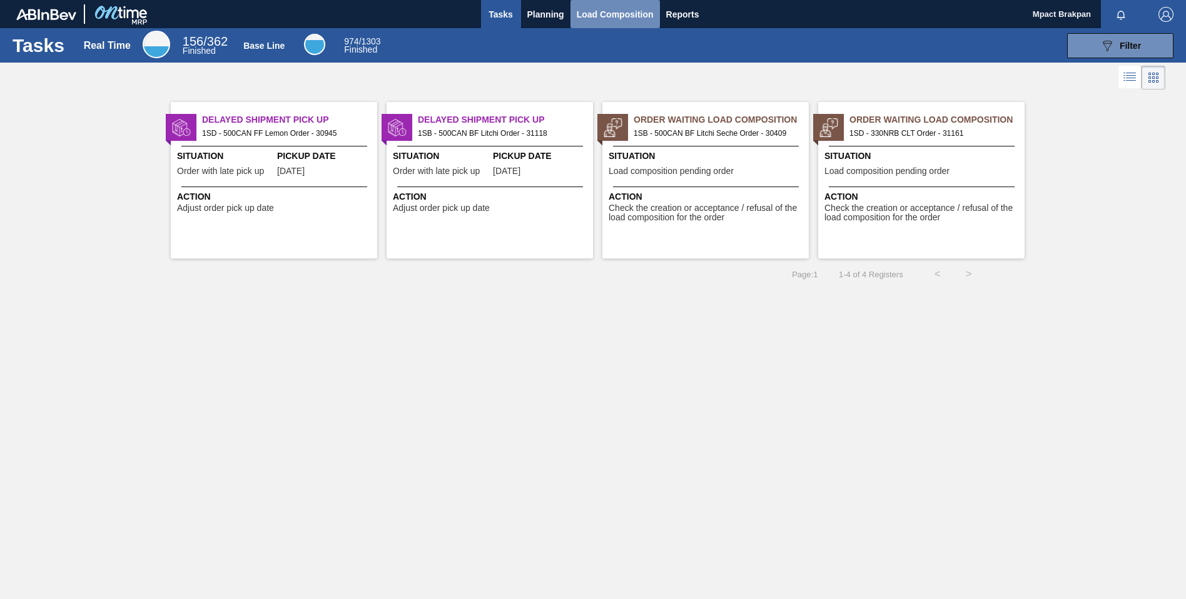
click at [598, 8] on span "Load Composition" at bounding box center [615, 14] width 77 height 15
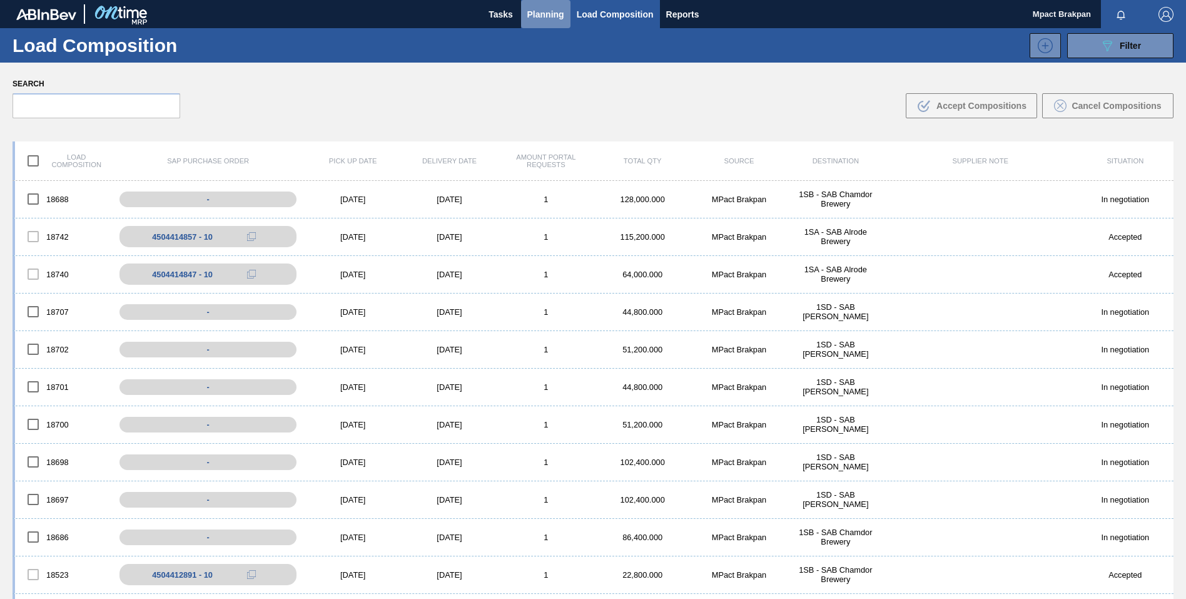
click at [548, 12] on span "Planning" at bounding box center [545, 14] width 37 height 15
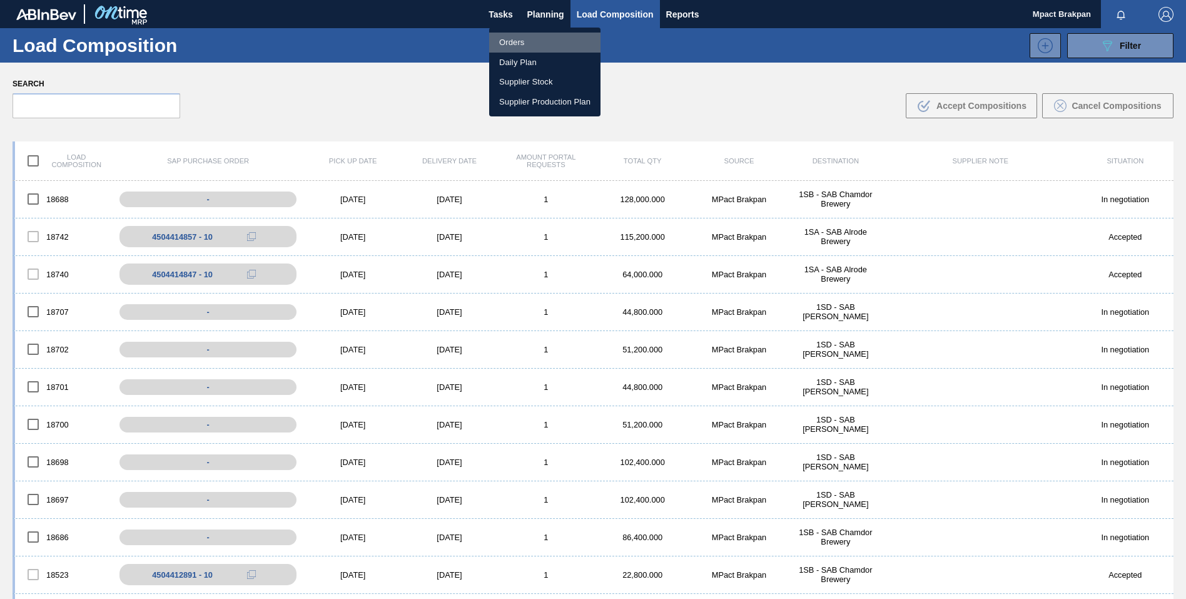
click at [513, 40] on li "Orders" at bounding box center [544, 43] width 111 height 20
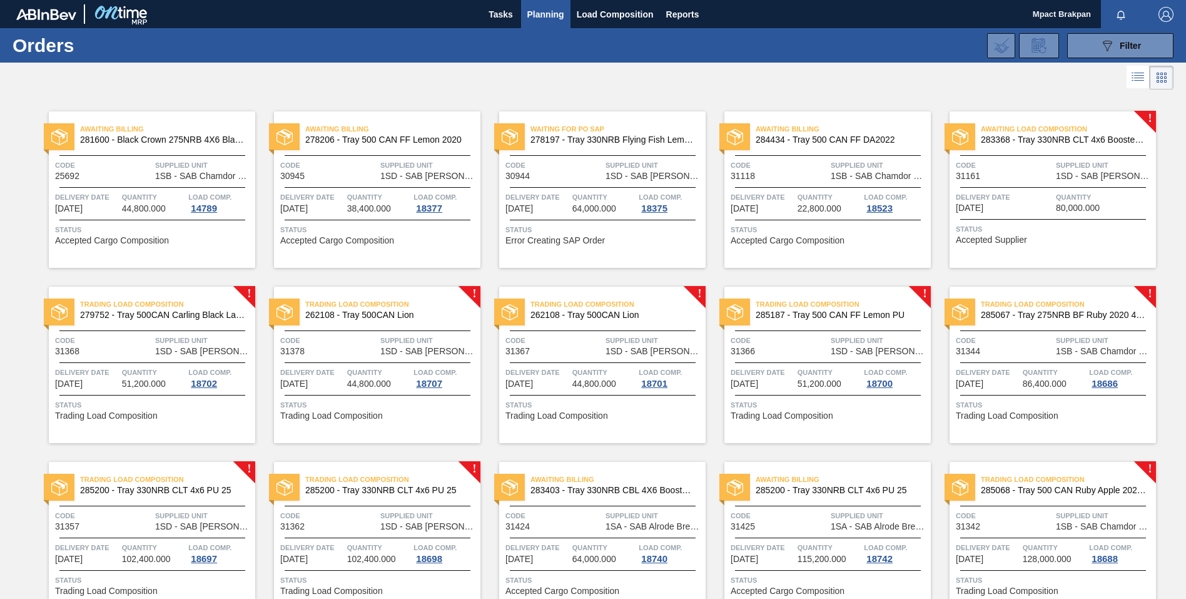
click at [1184, 590] on div "Awaiting Billing 281600 - Black Crown 275NRB 4X6 Blank Tray Code 25692 Supplied…" at bounding box center [593, 356] width 1186 height 526
click at [593, 11] on span "Load Composition" at bounding box center [615, 14] width 77 height 15
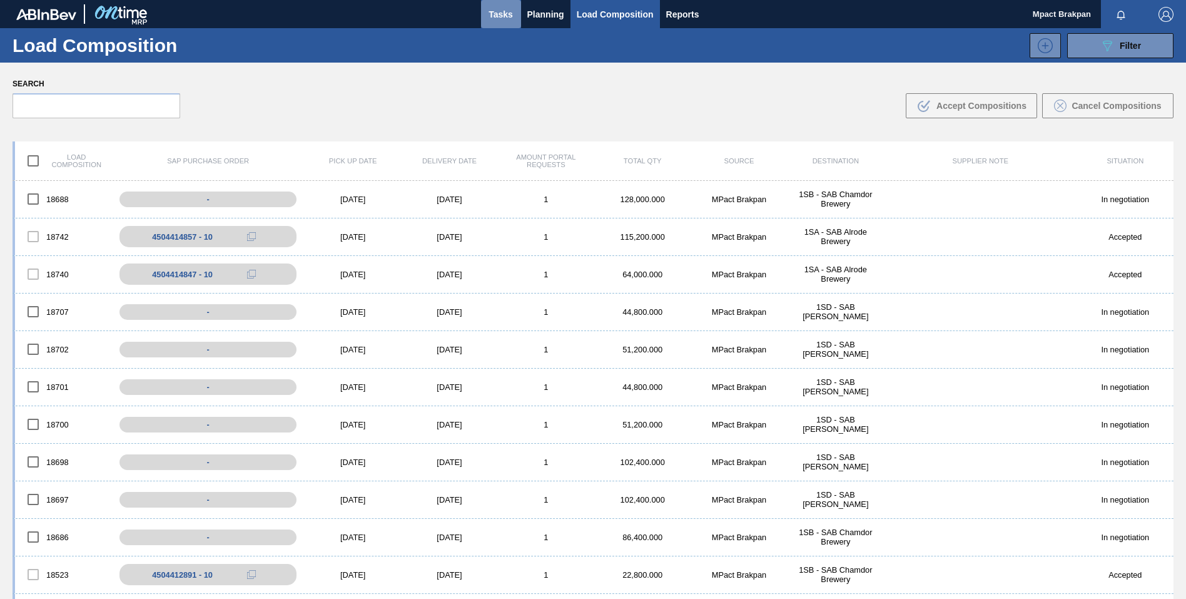
click at [496, 11] on span "Tasks" at bounding box center [501, 14] width 28 height 15
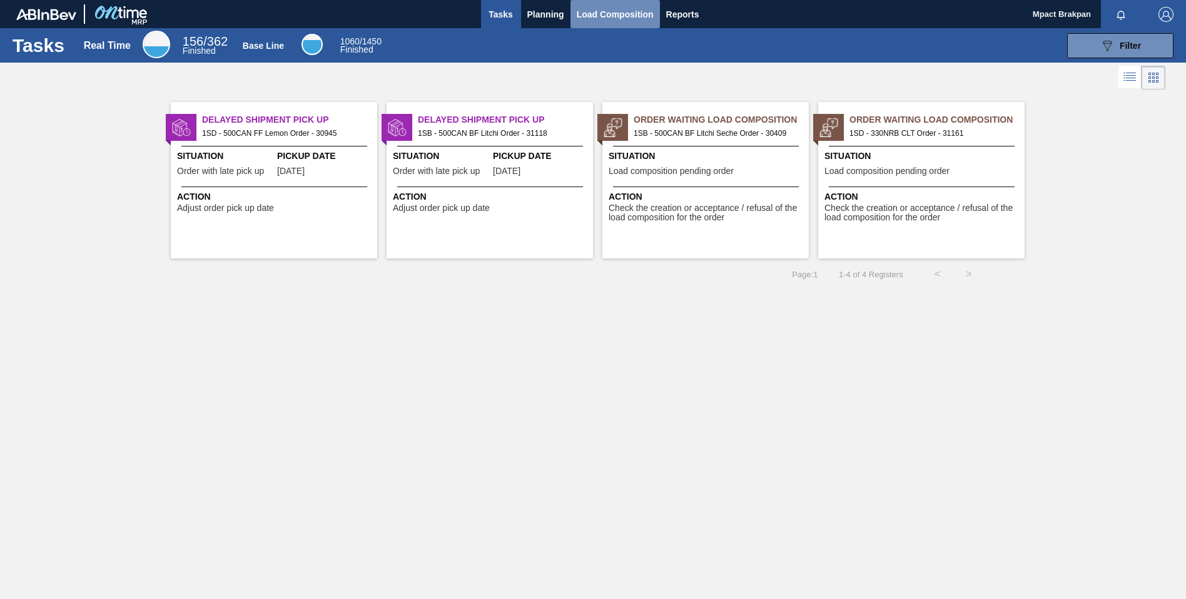
click at [613, 10] on span "Load Composition" at bounding box center [615, 14] width 77 height 15
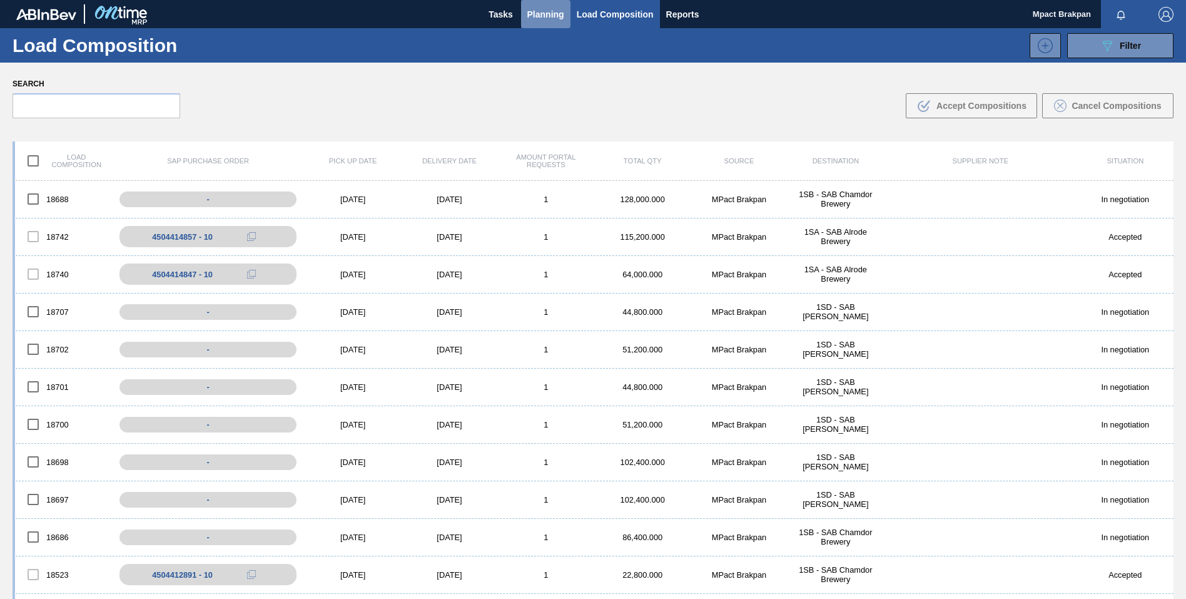
click at [543, 13] on span "Planning" at bounding box center [545, 14] width 37 height 15
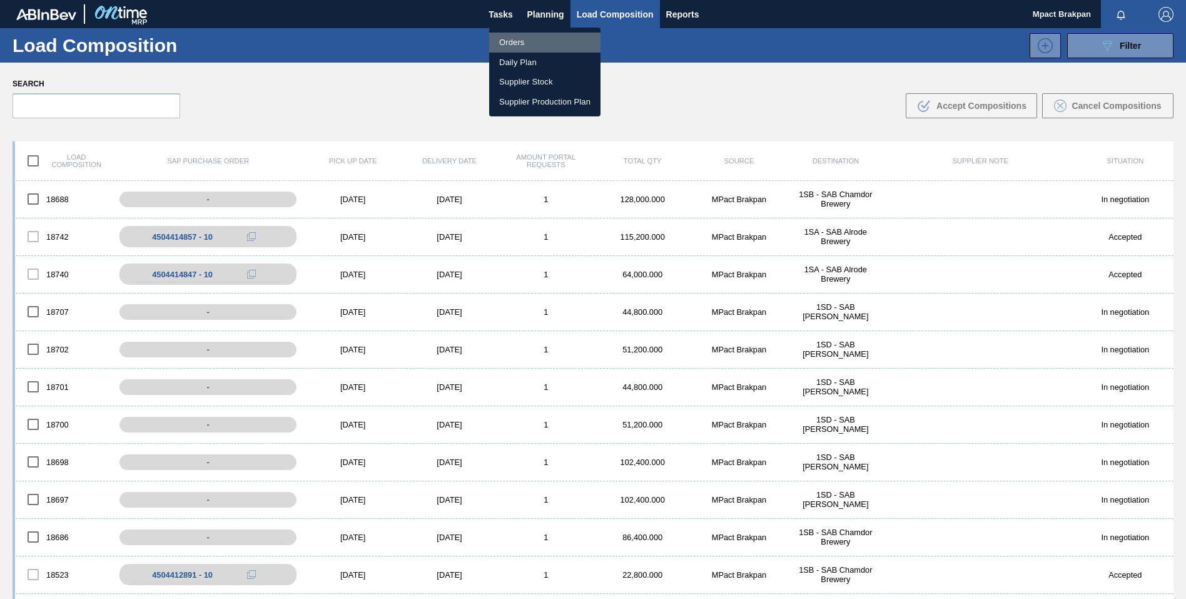
click at [507, 42] on li "Orders" at bounding box center [544, 43] width 111 height 20
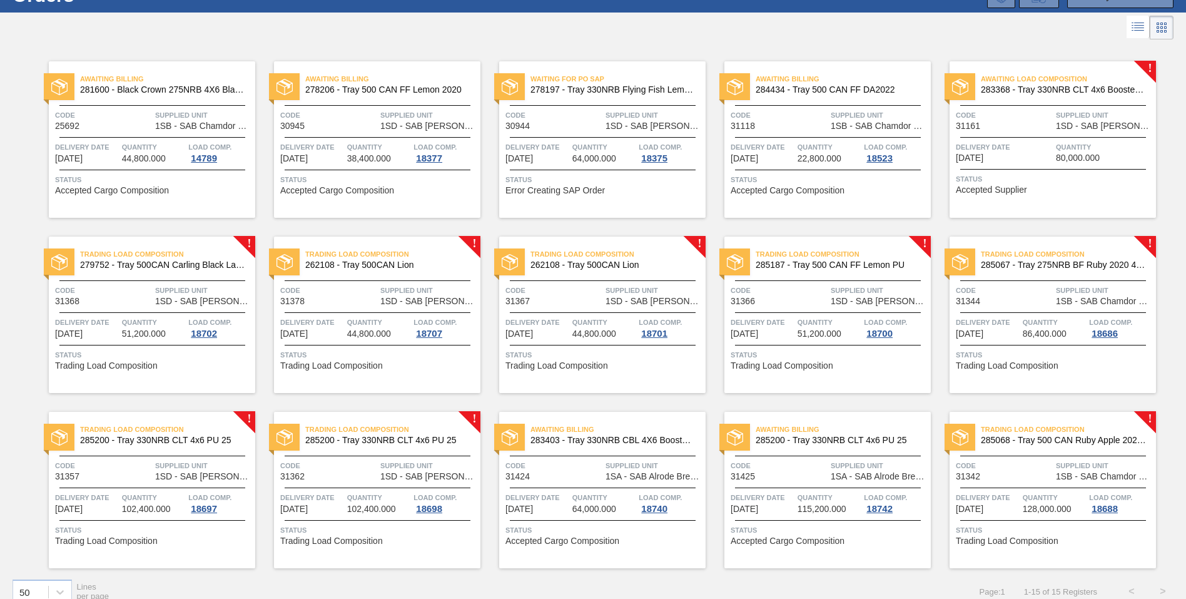
scroll to position [66, 0]
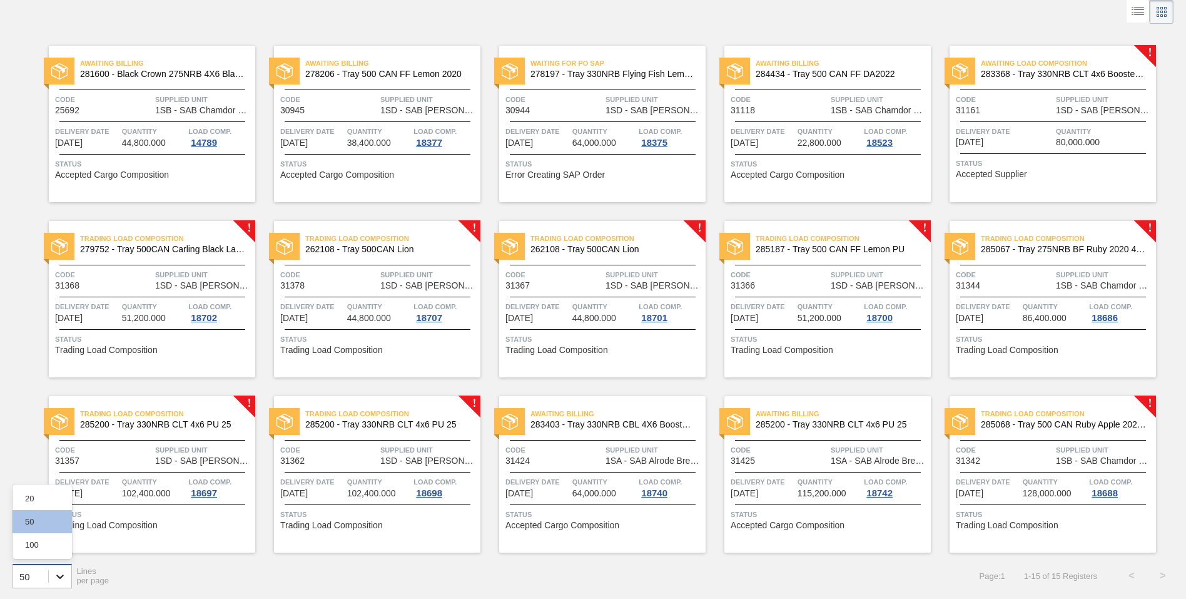
click at [54, 573] on icon at bounding box center [60, 576] width 13 height 13
click at [42, 542] on div "100" at bounding box center [42, 544] width 59 height 23
click at [69, 575] on div at bounding box center [60, 576] width 23 height 23
click at [34, 548] on div "100" at bounding box center [42, 544] width 59 height 23
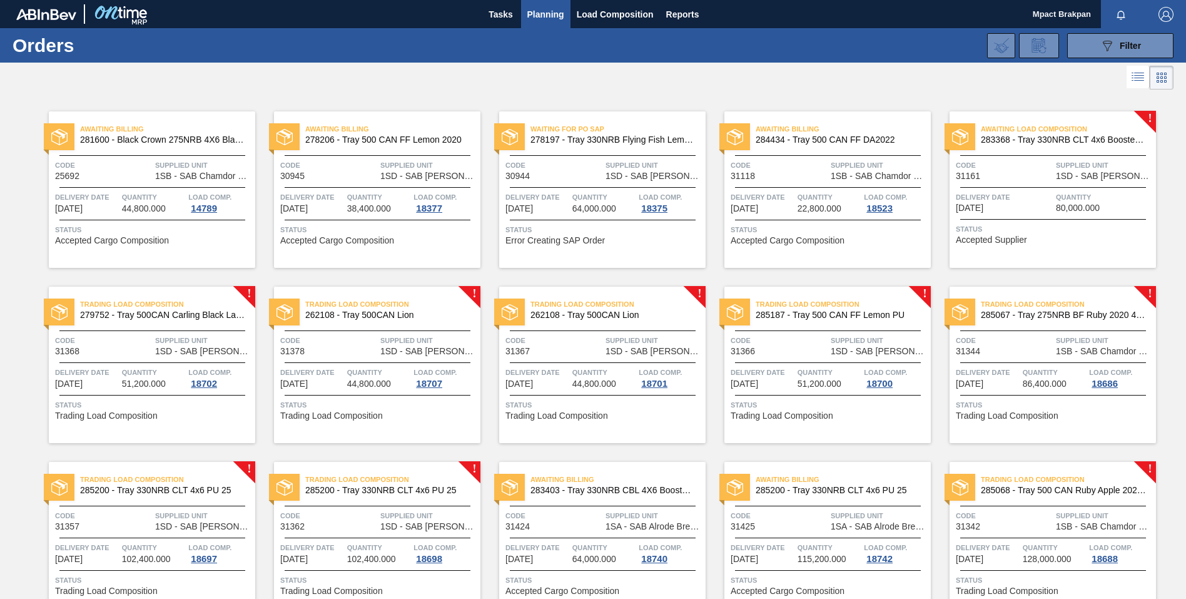
click at [1166, 17] on img "button" at bounding box center [1166, 14] width 15 height 15
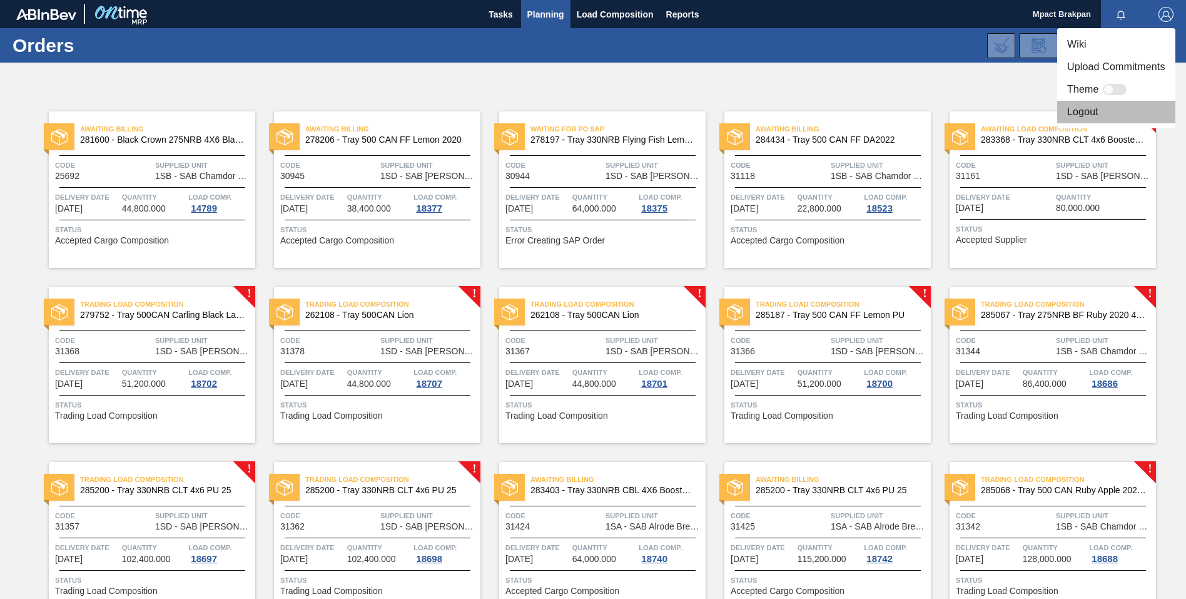
click at [1088, 109] on li "Logout" at bounding box center [1116, 112] width 118 height 23
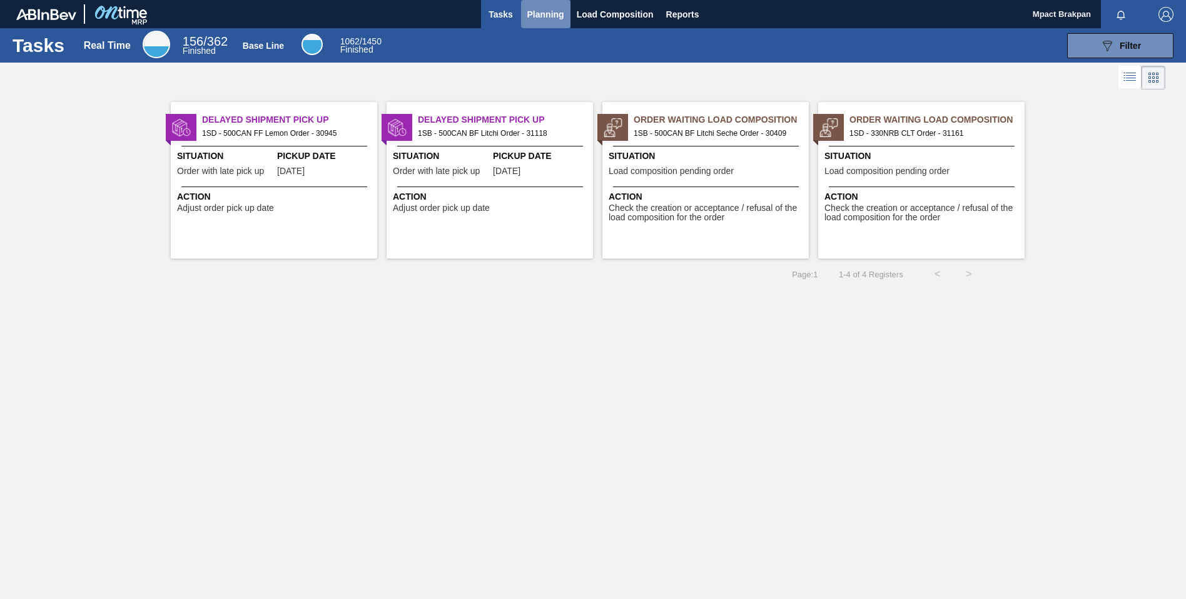
click at [543, 18] on span "Planning" at bounding box center [545, 14] width 37 height 15
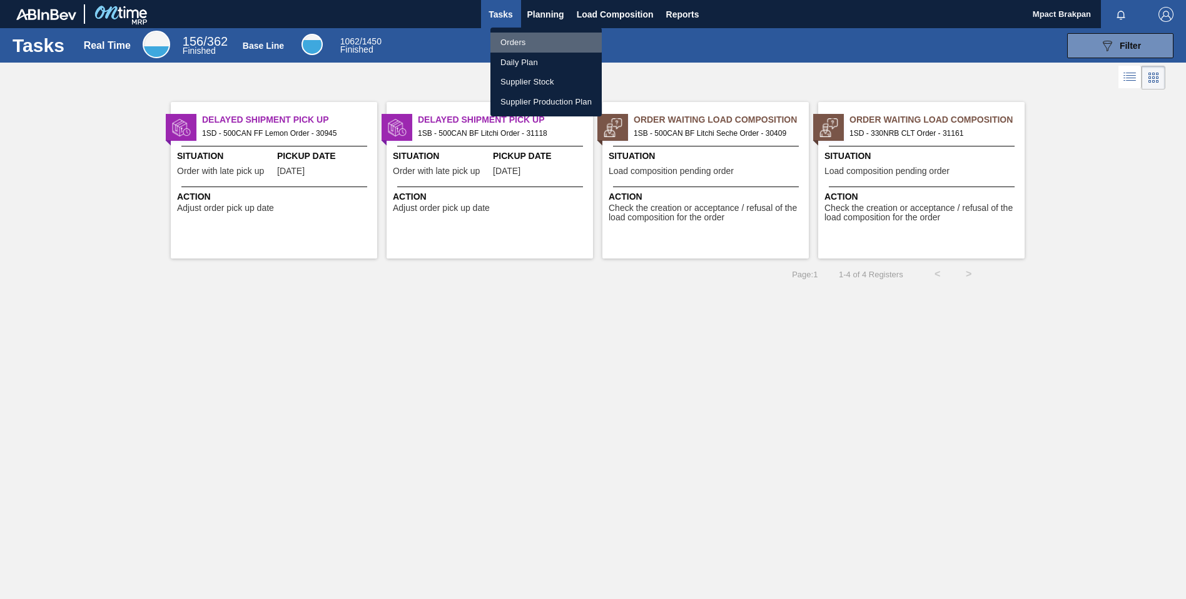
click at [516, 37] on li "Orders" at bounding box center [546, 43] width 111 height 20
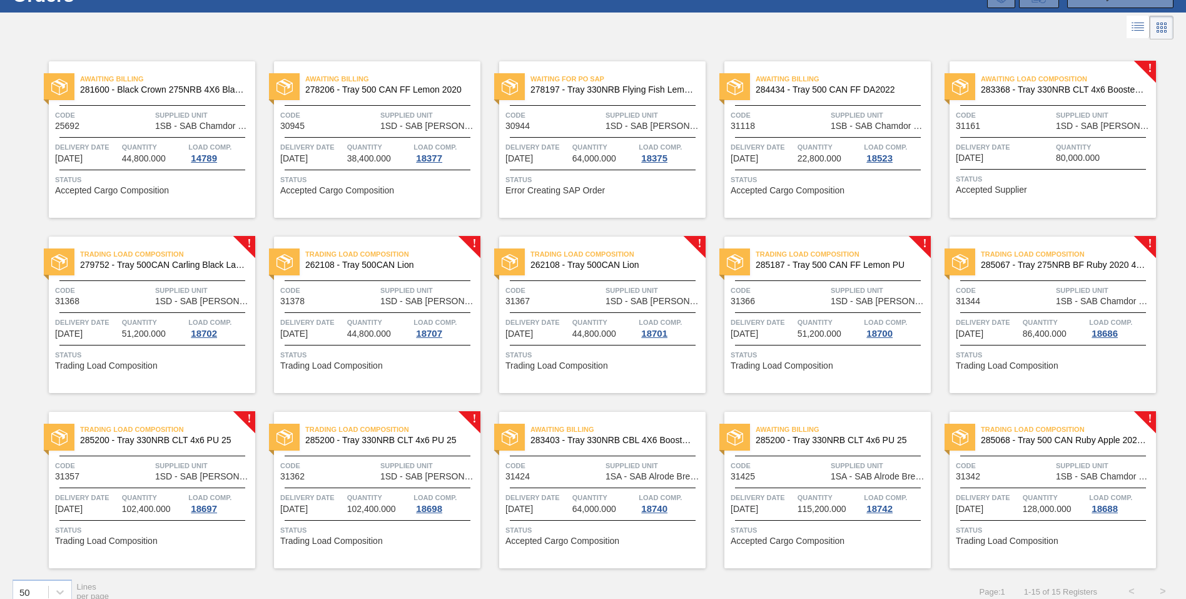
scroll to position [66, 0]
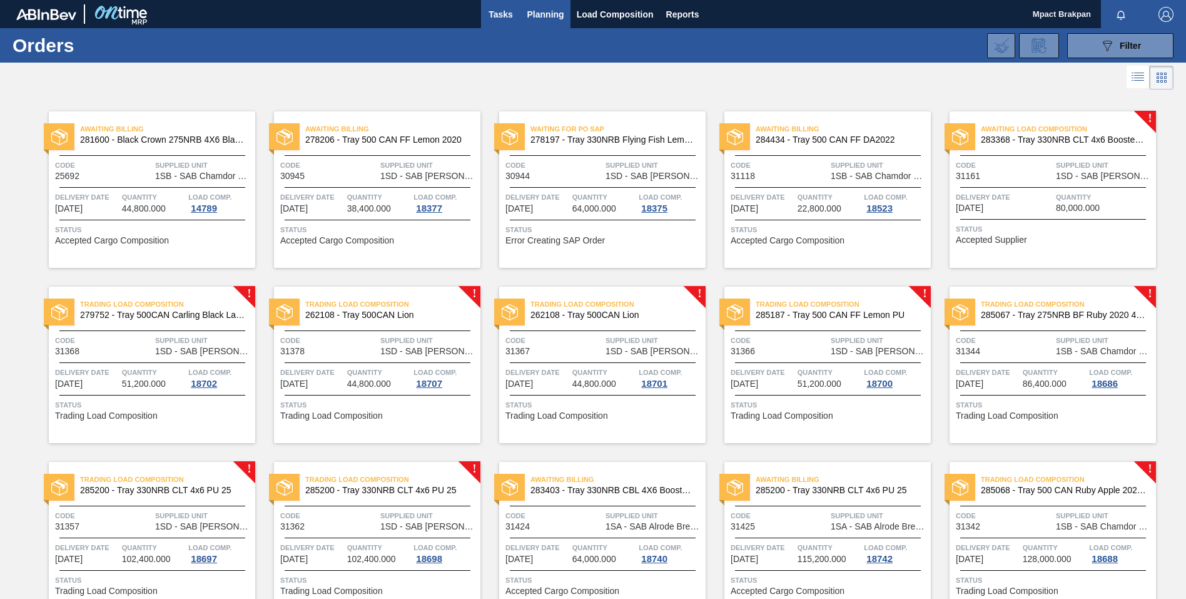
click at [495, 10] on span "Tasks" at bounding box center [501, 14] width 28 height 15
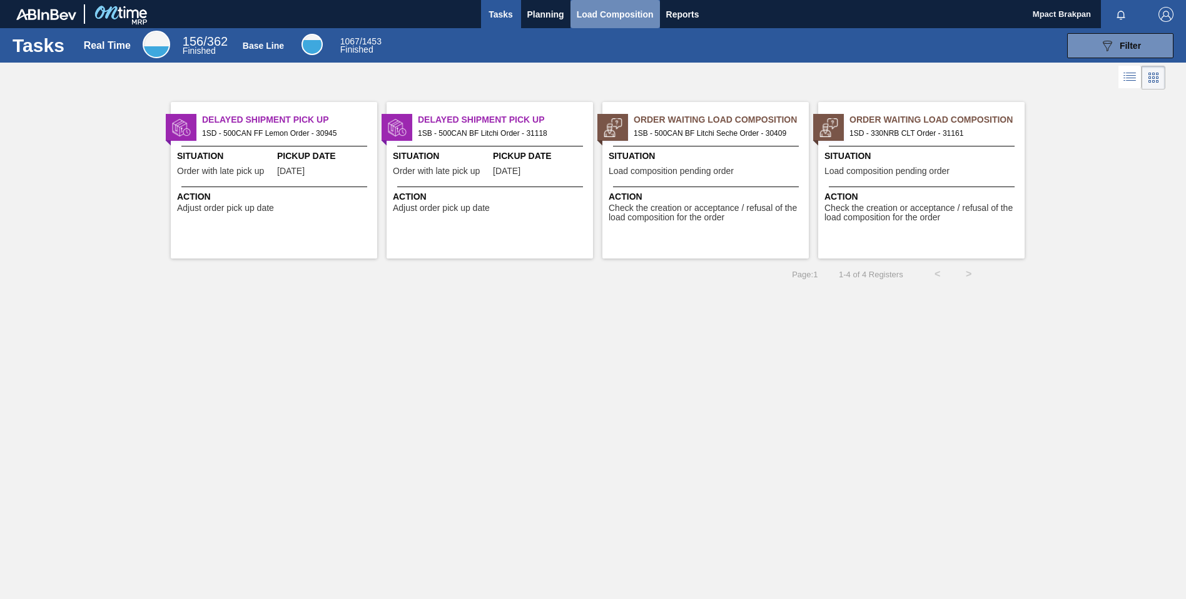
click at [611, 18] on span "Load Composition" at bounding box center [615, 14] width 77 height 15
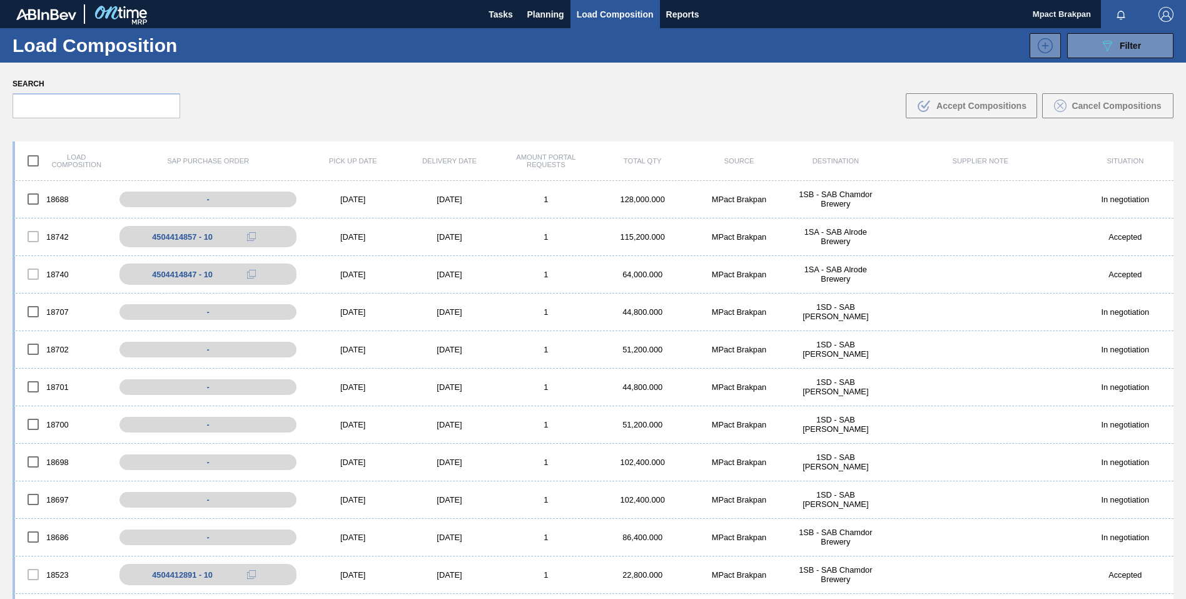
click at [270, 112] on div "Search .b{fill:var(--color-action-default)} Accept Compositions Cancel Composit…" at bounding box center [593, 97] width 1186 height 68
click at [365, 306] on div "18697 4504414987 - 10 09/04/2025 09/05/2025 1 102,400.000 MPact Brakpan 1SD - S…" at bounding box center [593, 312] width 1161 height 38
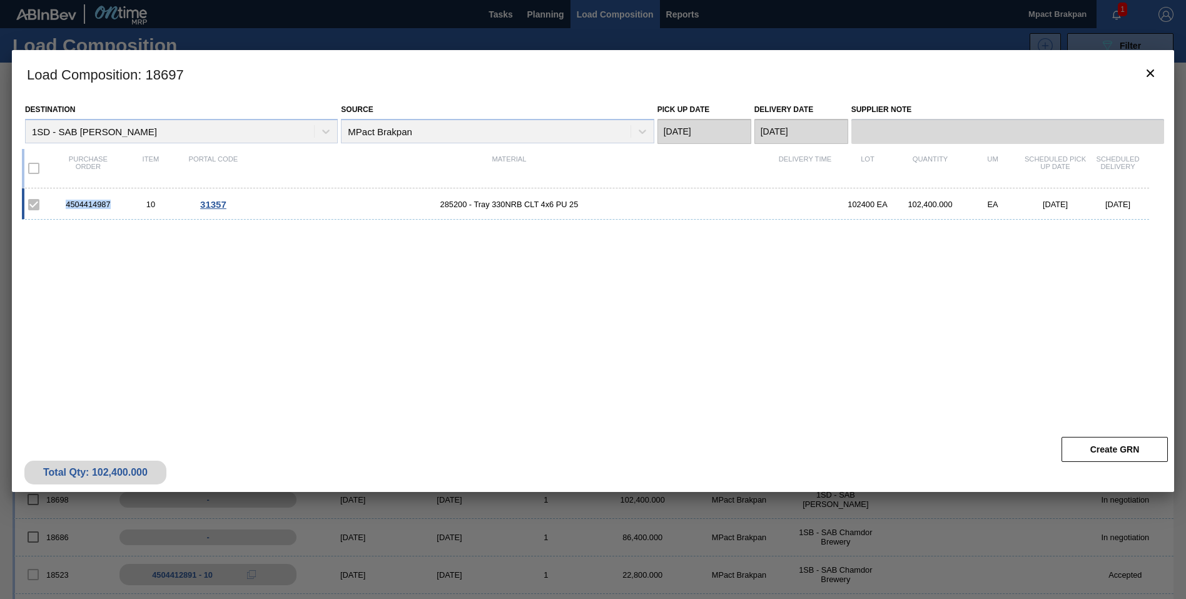
drag, startPoint x: 113, startPoint y: 205, endPoint x: 64, endPoint y: 207, distance: 49.5
click at [64, 207] on div "4504414987" at bounding box center [88, 204] width 63 height 9
drag, startPoint x: 64, startPoint y: 207, endPoint x: 81, endPoint y: 203, distance: 17.9
copy div "4504414987"
click at [982, 359] on div "4504414987 10 31357 285200 - Tray 330NRB CLT 4x6 PU 25 102400 EA 102,400.000 EA…" at bounding box center [591, 302] width 1138 height 228
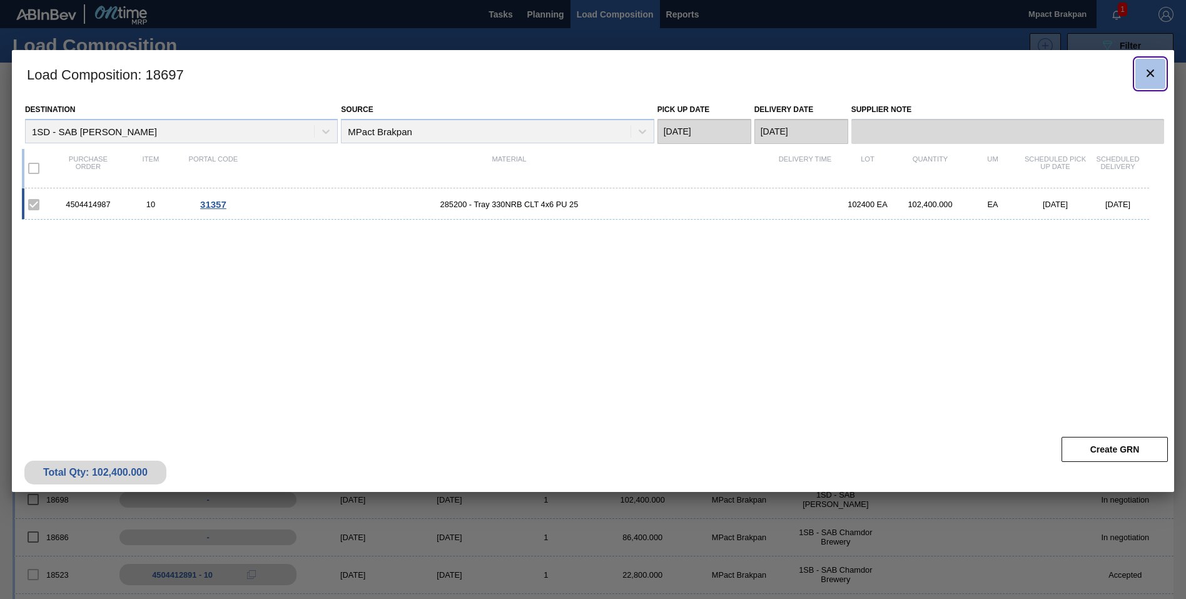
click at [1155, 71] on icon "botão de ícone" at bounding box center [1150, 73] width 15 height 15
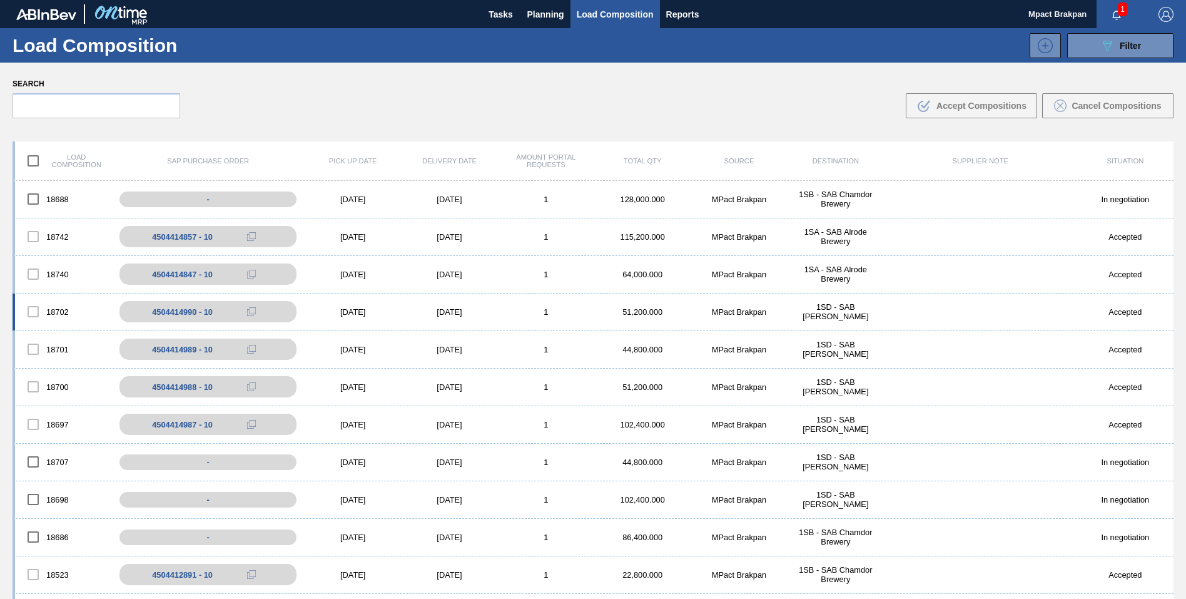
click at [351, 311] on div "[DATE]" at bounding box center [353, 311] width 96 height 9
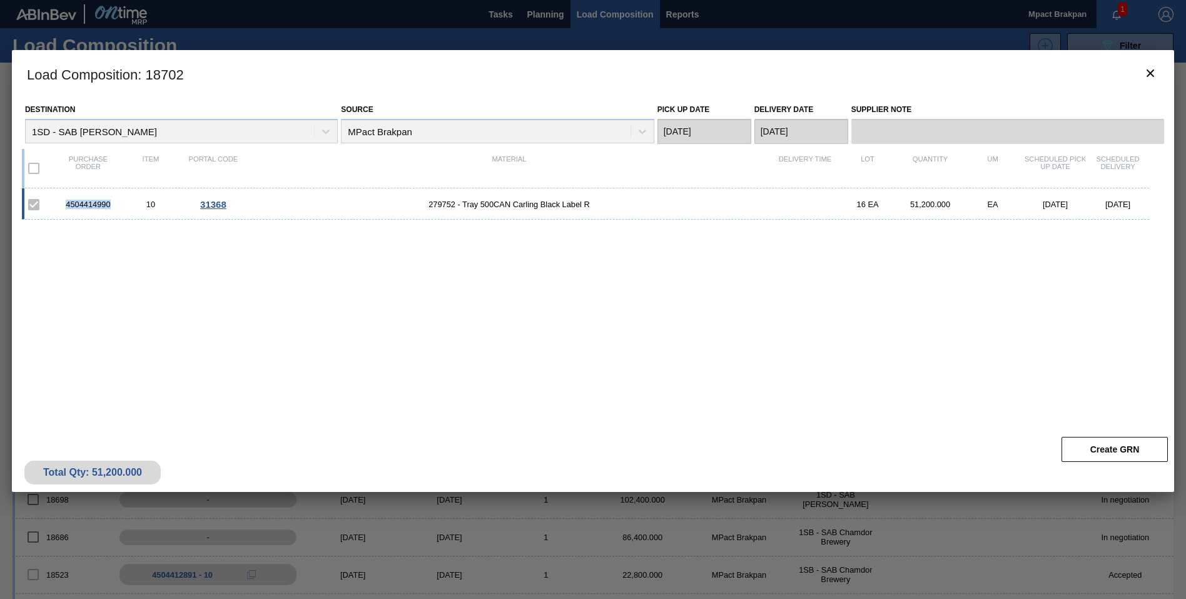
drag, startPoint x: 111, startPoint y: 203, endPoint x: 67, endPoint y: 205, distance: 43.8
click at [67, 205] on div "4504414990" at bounding box center [88, 204] width 63 height 9
drag, startPoint x: 67, startPoint y: 205, endPoint x: 74, endPoint y: 200, distance: 8.7
copy div "4504414990"
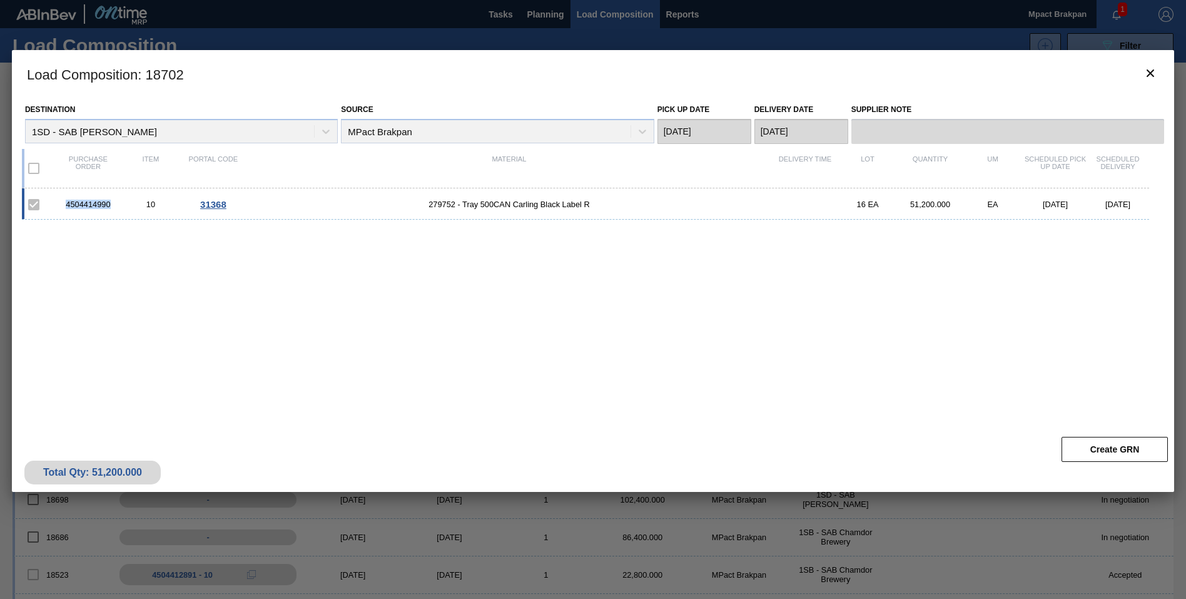
copy div "4504414990"
click at [1154, 74] on icon "botão de ícone" at bounding box center [1150, 73] width 15 height 15
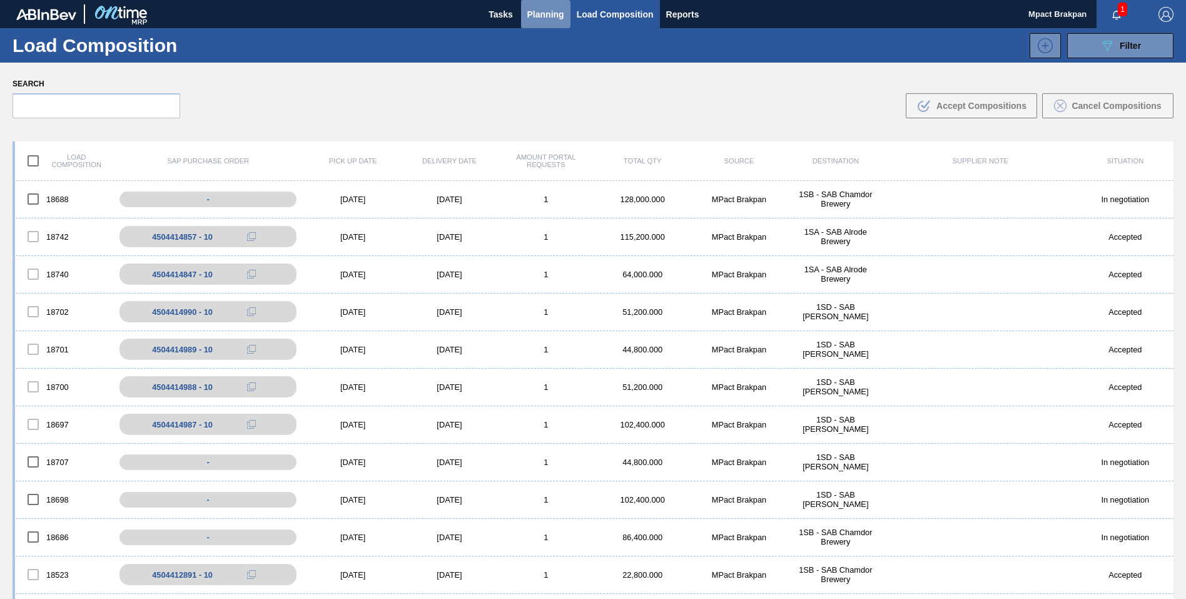
click at [534, 15] on span "Planning" at bounding box center [545, 14] width 37 height 15
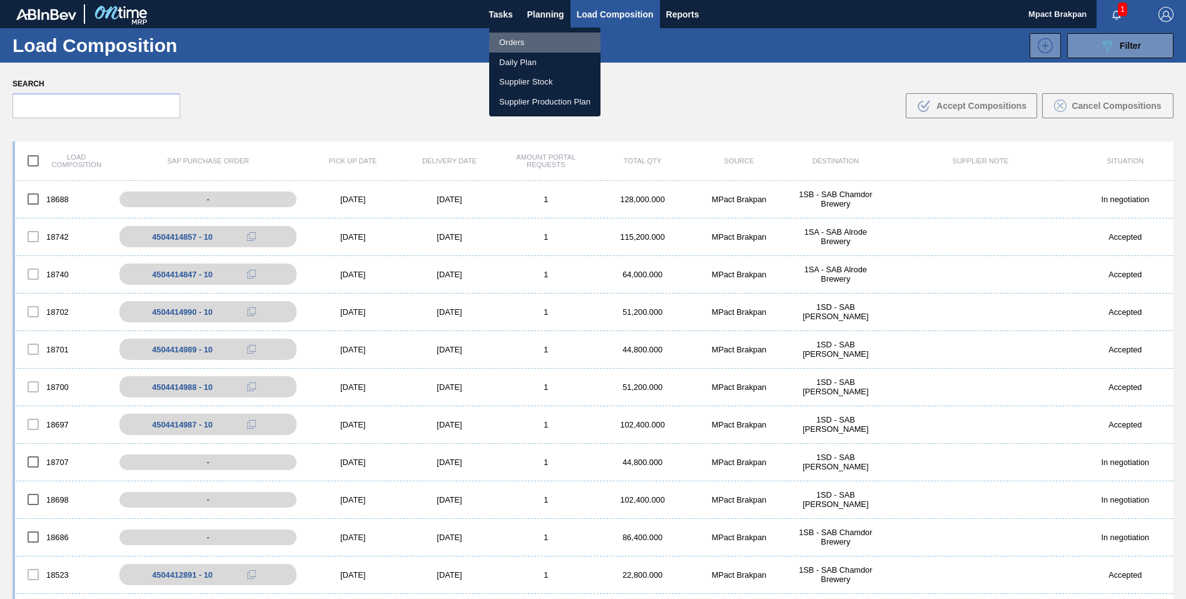
click at [519, 38] on li "Orders" at bounding box center [544, 43] width 111 height 20
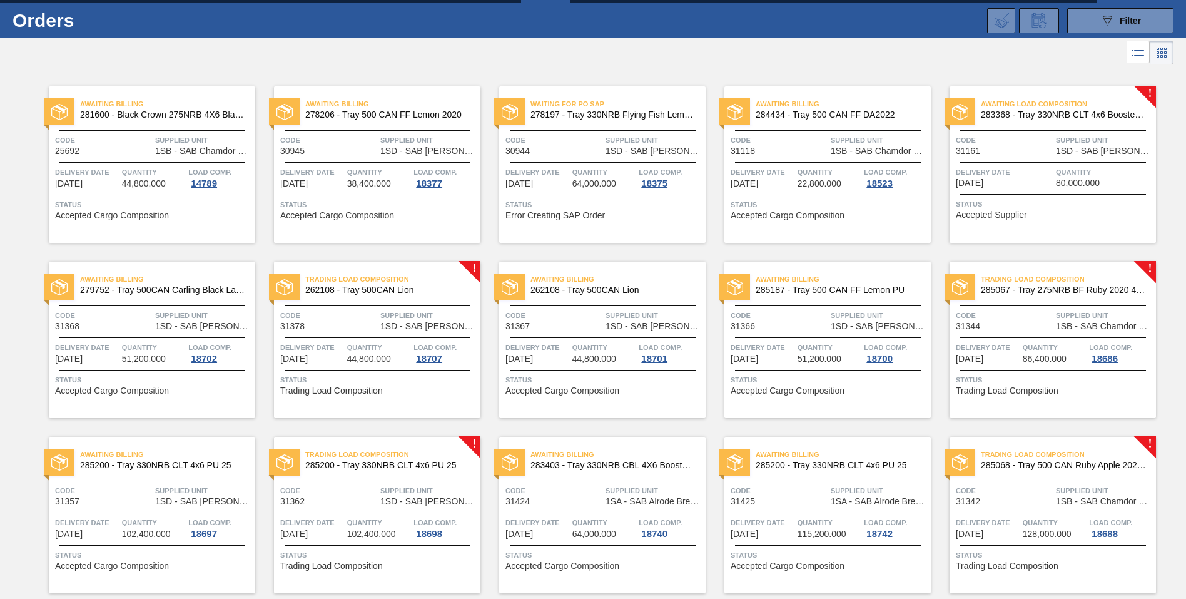
scroll to position [66, 0]
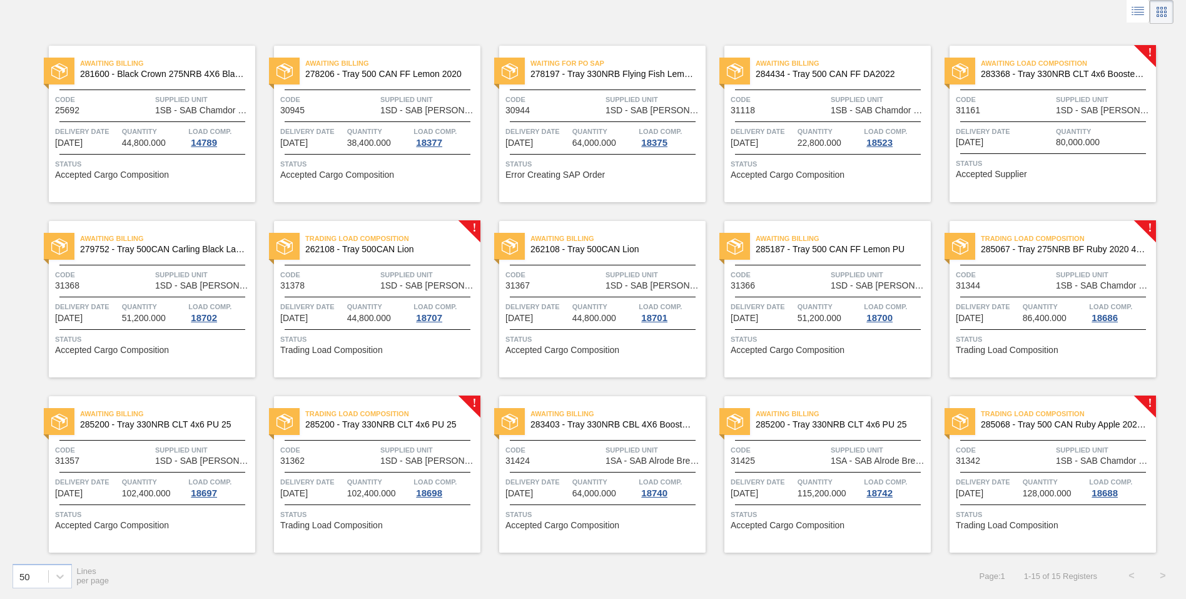
click at [1184, 39] on div "Awaiting Billing 281600 - Black Crown 275NRB 4X6 Blank Tray Code 25692 Supplied…" at bounding box center [593, 290] width 1186 height 526
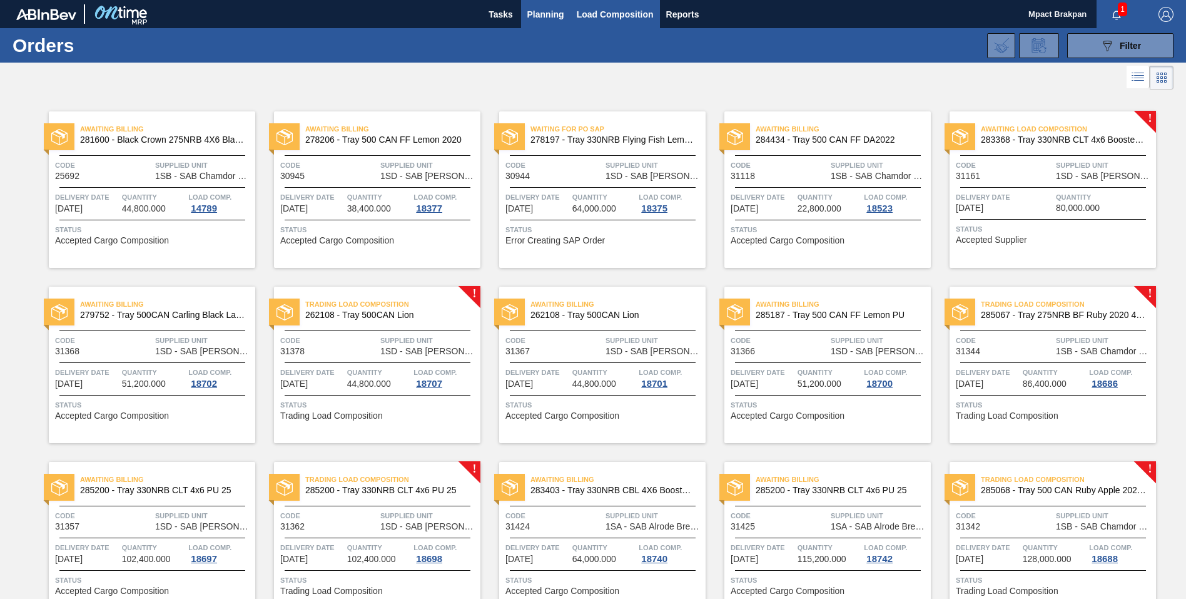
click at [594, 14] on span "Load Composition" at bounding box center [615, 14] width 77 height 15
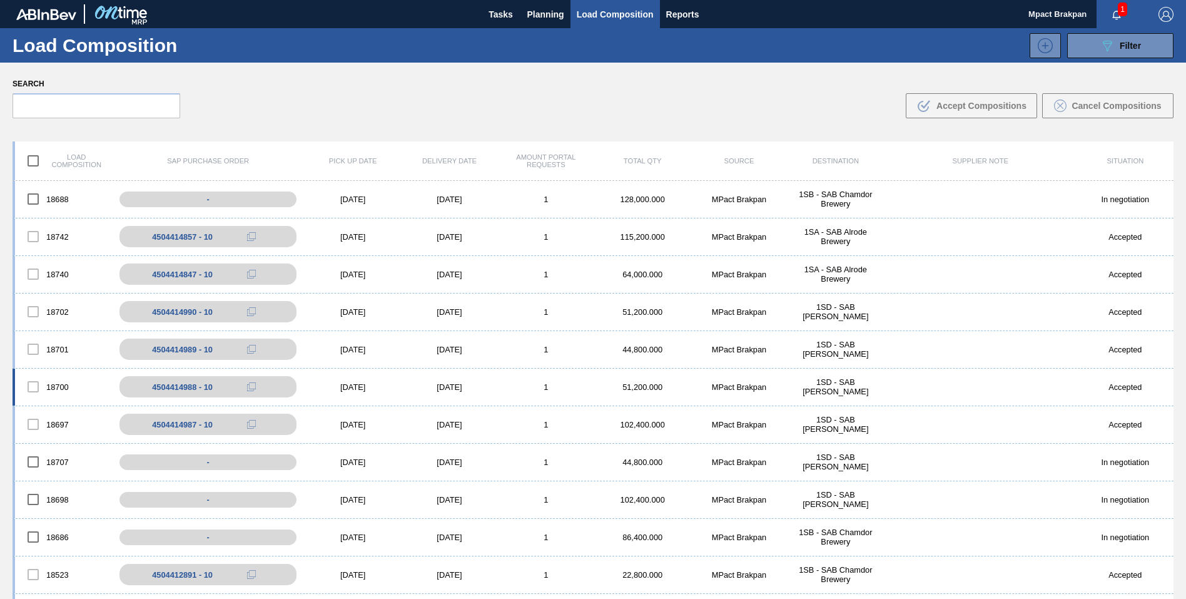
click at [343, 385] on div "[DATE]" at bounding box center [353, 386] width 96 height 9
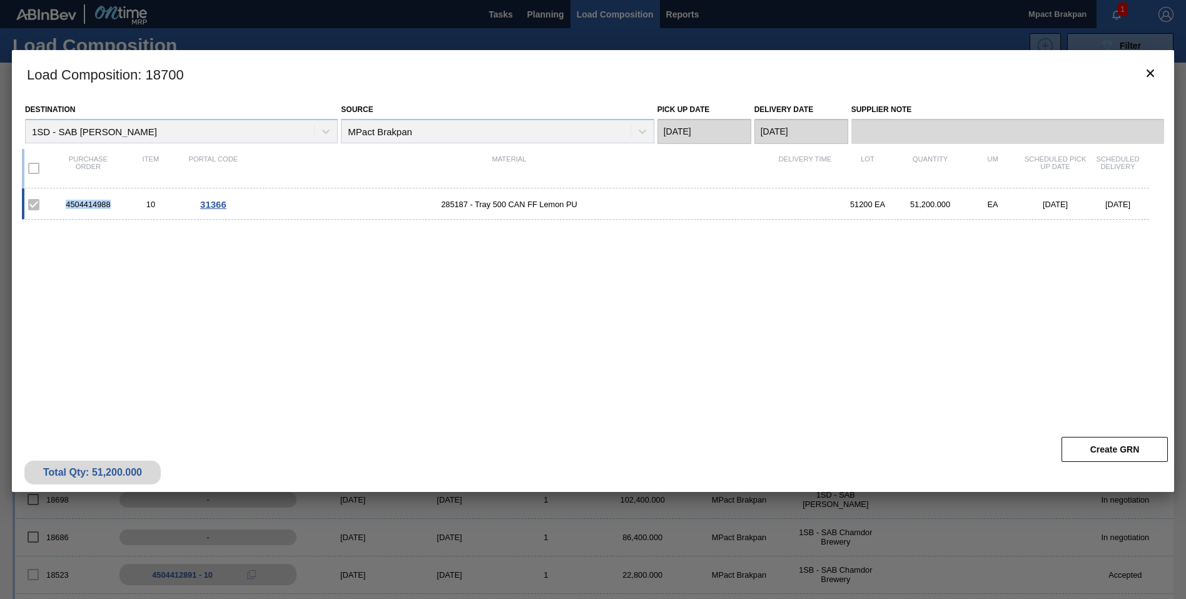
drag, startPoint x: 115, startPoint y: 203, endPoint x: 62, endPoint y: 204, distance: 53.2
click at [62, 204] on div "4504414988" at bounding box center [88, 204] width 63 height 9
drag, startPoint x: 62, startPoint y: 204, endPoint x: 69, endPoint y: 203, distance: 7.6
copy div "4504414988"
click at [1148, 73] on icon "botão de ícone" at bounding box center [1150, 73] width 15 height 15
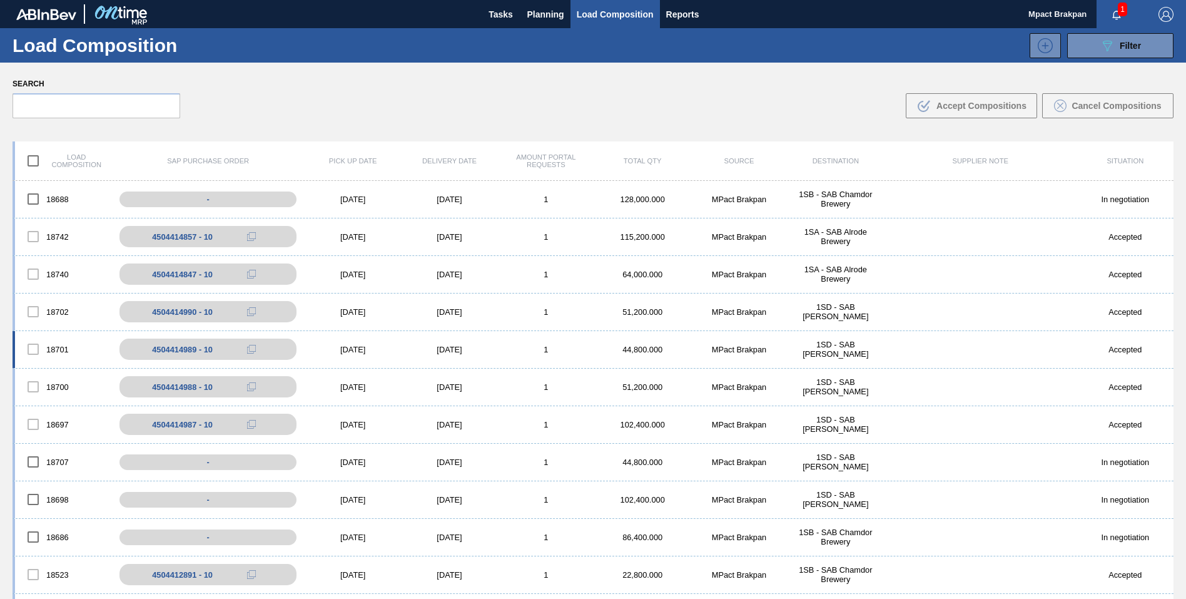
click at [346, 349] on div "[DATE]" at bounding box center [353, 349] width 96 height 9
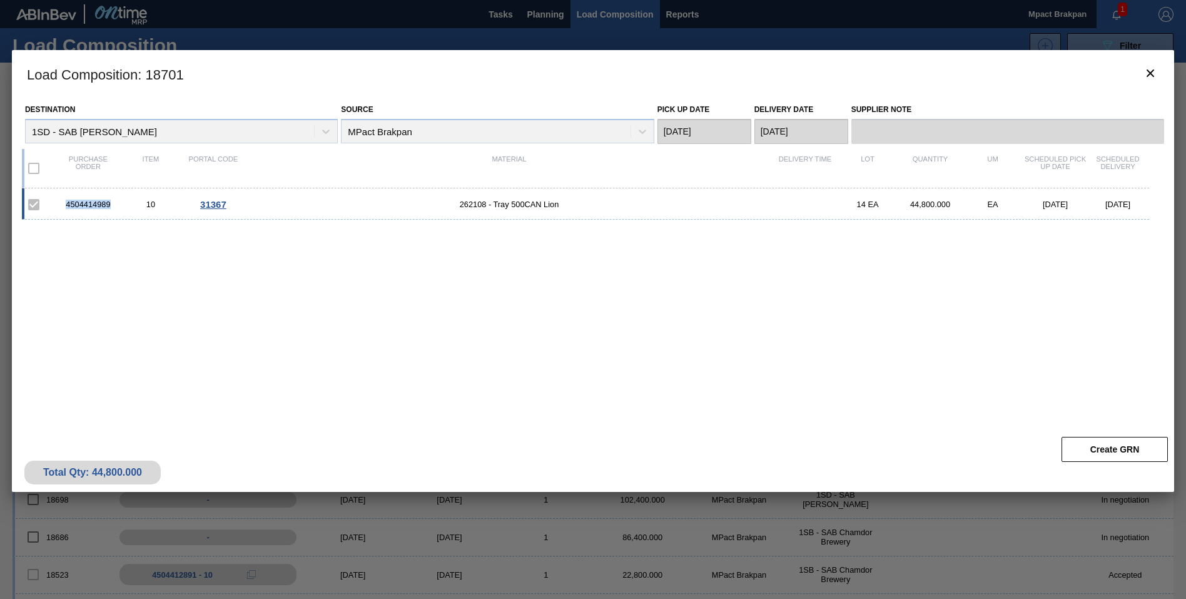
drag, startPoint x: 113, startPoint y: 203, endPoint x: 64, endPoint y: 203, distance: 48.8
click at [64, 203] on div "4504414989" at bounding box center [88, 204] width 63 height 9
drag, startPoint x: 64, startPoint y: 203, endPoint x: 86, endPoint y: 203, distance: 21.9
copy div "4504414989"
click at [1144, 74] on icon "botão de ícone" at bounding box center [1150, 73] width 15 height 15
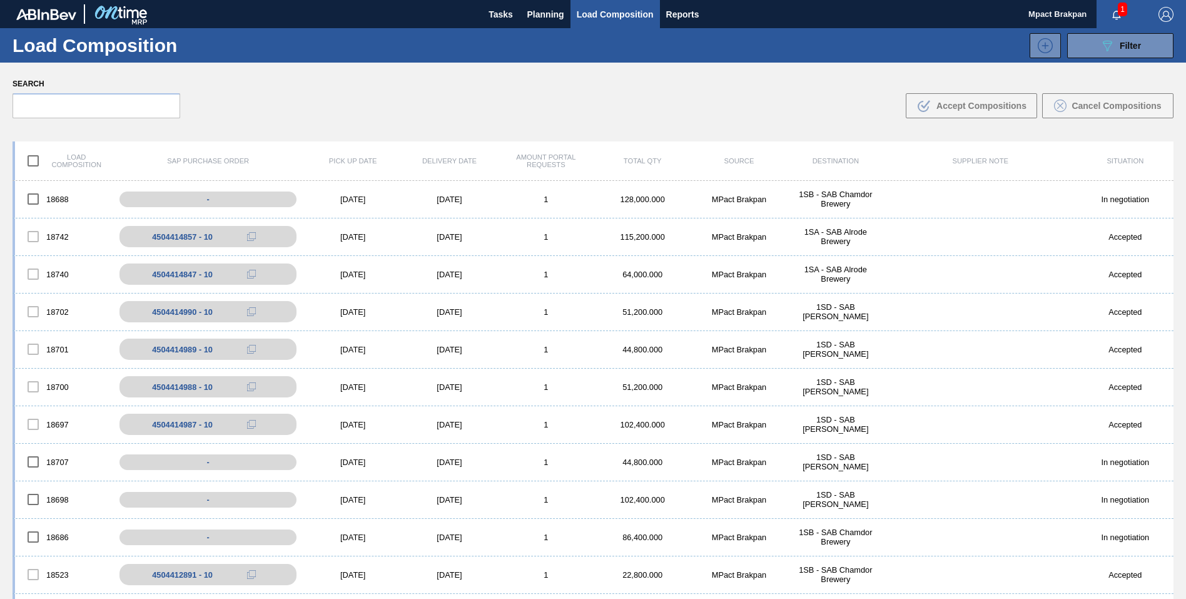
click at [1124, 9] on span "1" at bounding box center [1122, 10] width 9 height 14
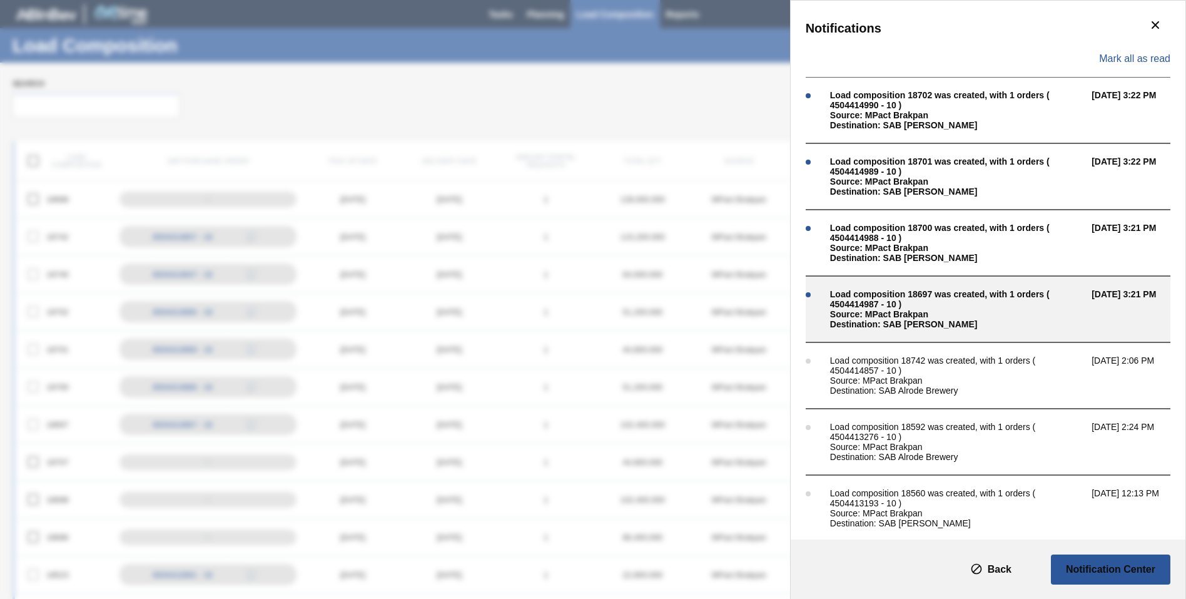
click at [903, 308] on div "Load composition 18697 was created, with 1 orders ( 4504414987 - 10 )" at bounding box center [957, 299] width 255 height 20
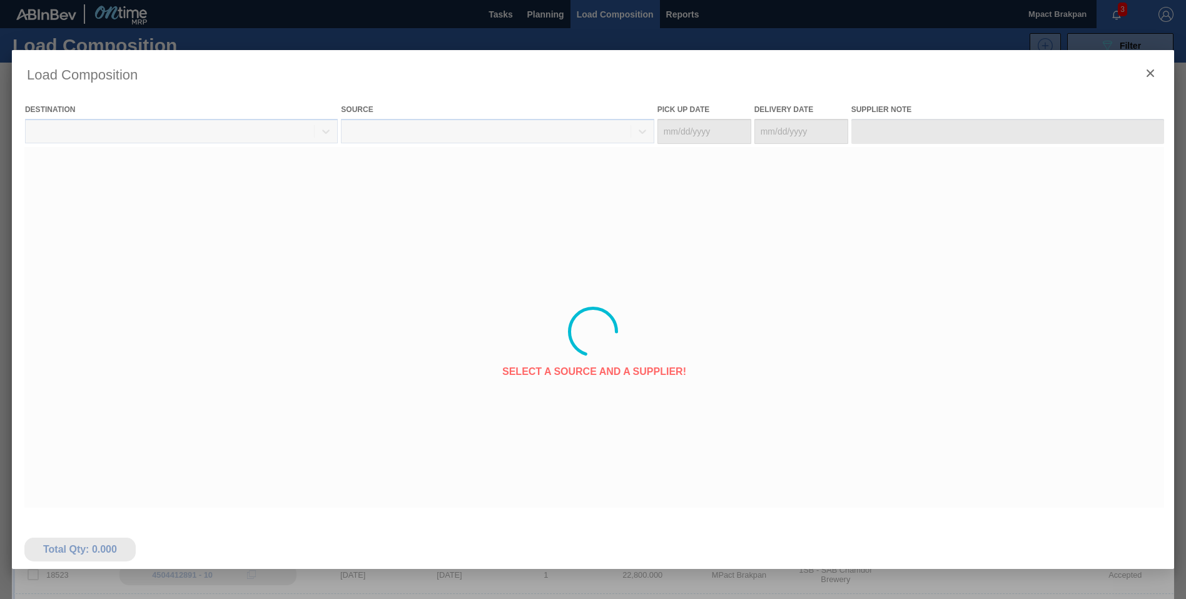
type Date "[DATE]"
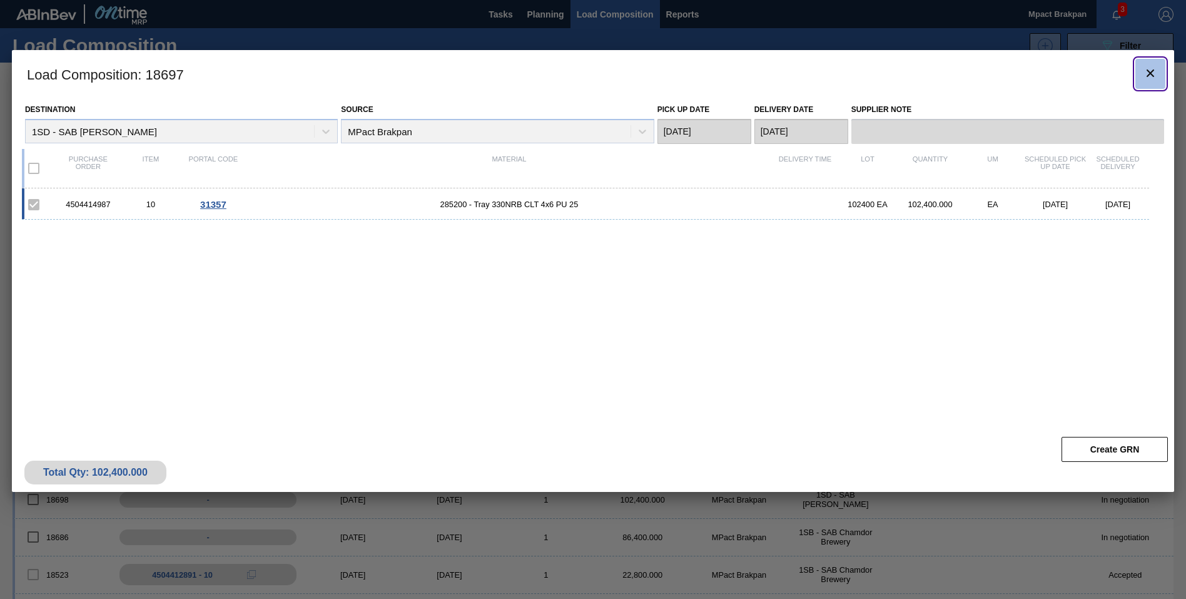
click at [1152, 69] on icon "botão de ícone" at bounding box center [1150, 73] width 15 height 15
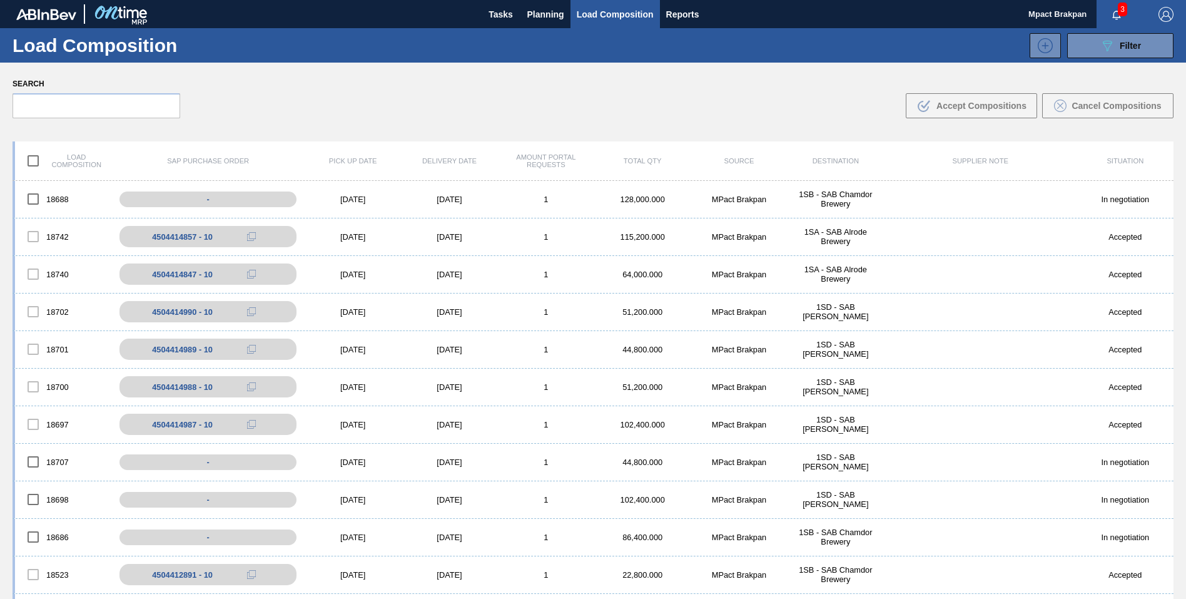
click at [1120, 6] on span "3" at bounding box center [1122, 10] width 9 height 14
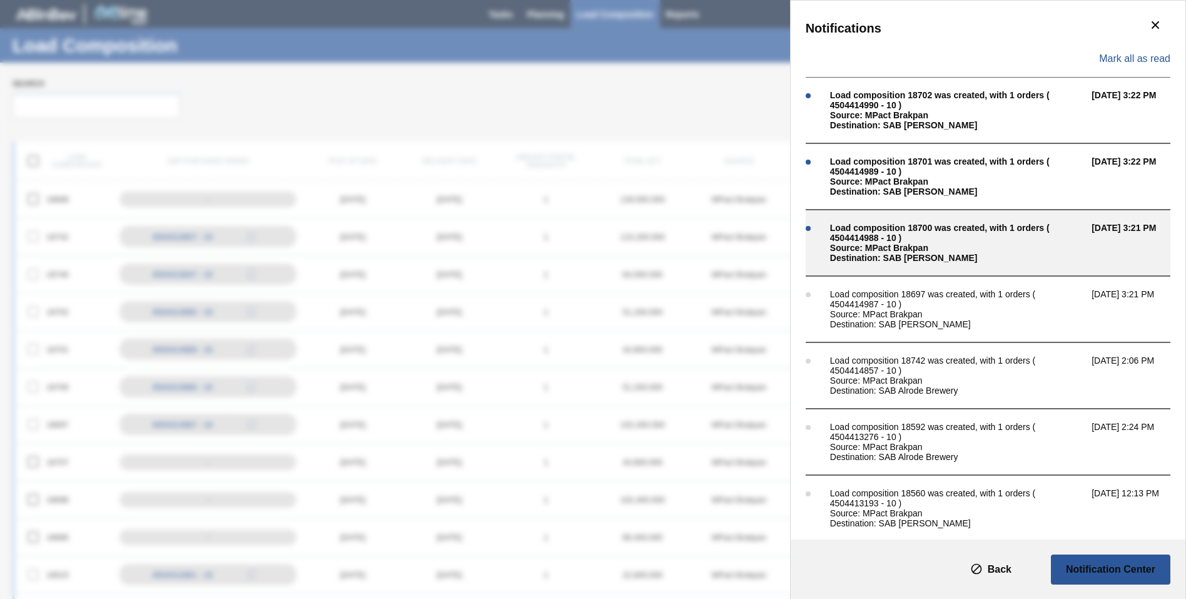
click at [939, 232] on div "Load composition 18700 was created, with 1 orders ( 4504414988 - 10 )" at bounding box center [957, 233] width 255 height 20
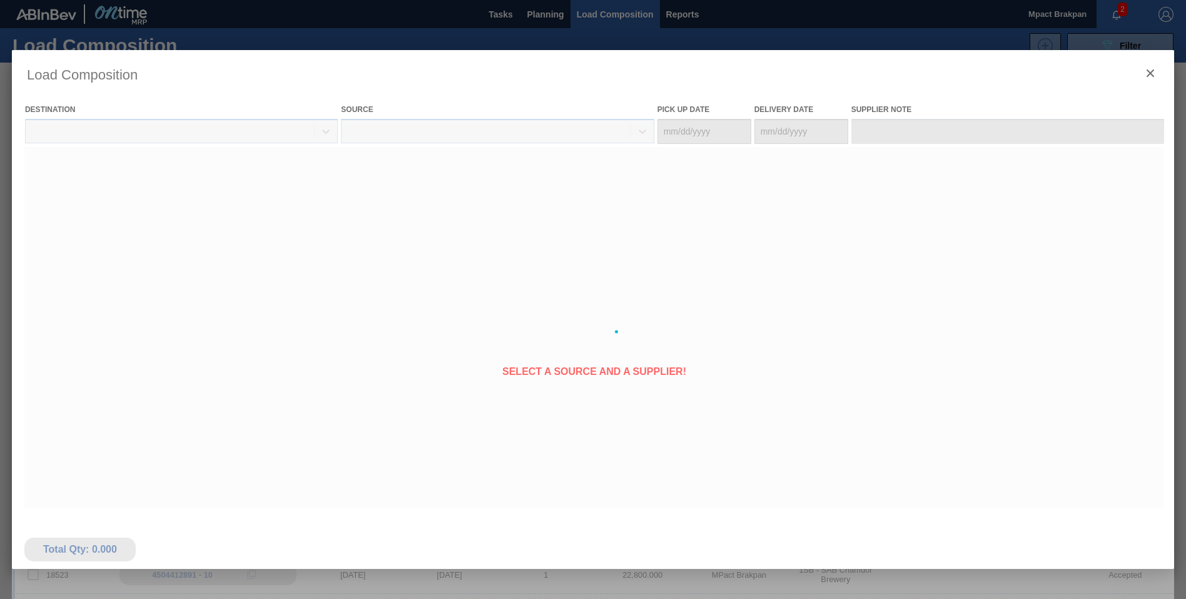
type Date "[DATE]"
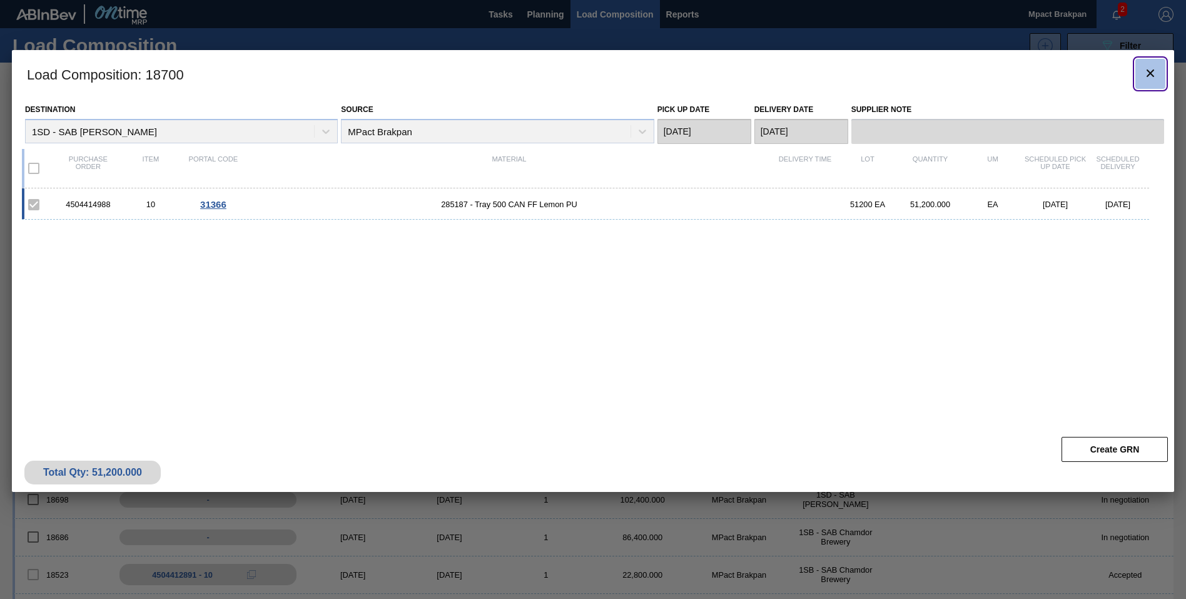
click at [1151, 74] on icon "botão de ícone" at bounding box center [1150, 73] width 15 height 15
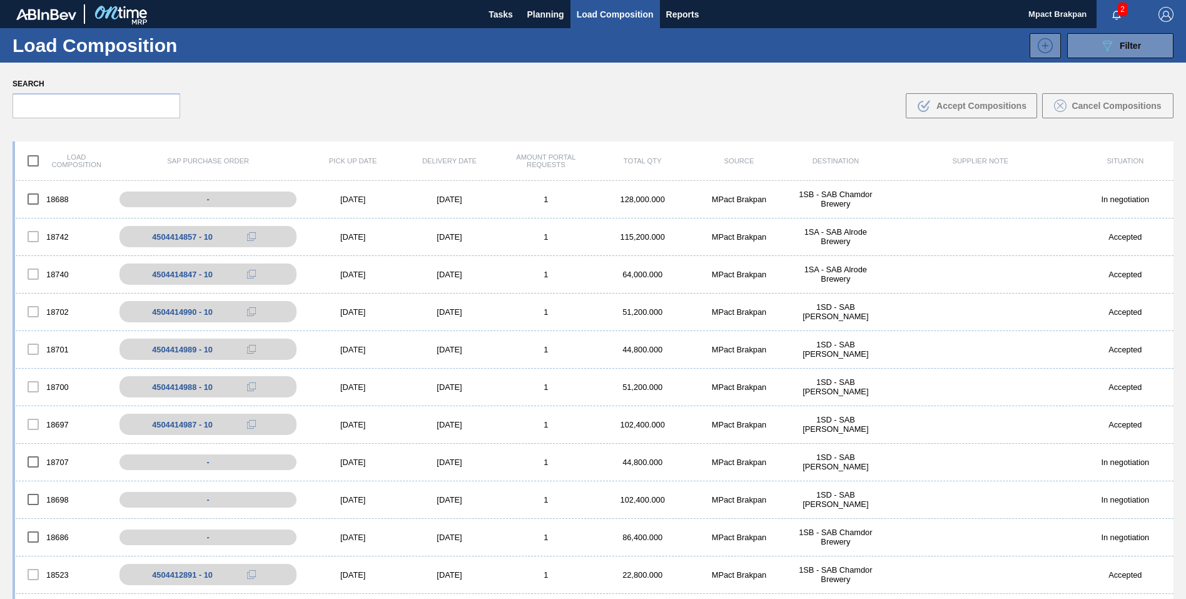
click at [1123, 16] on div "2" at bounding box center [1121, 14] width 49 height 28
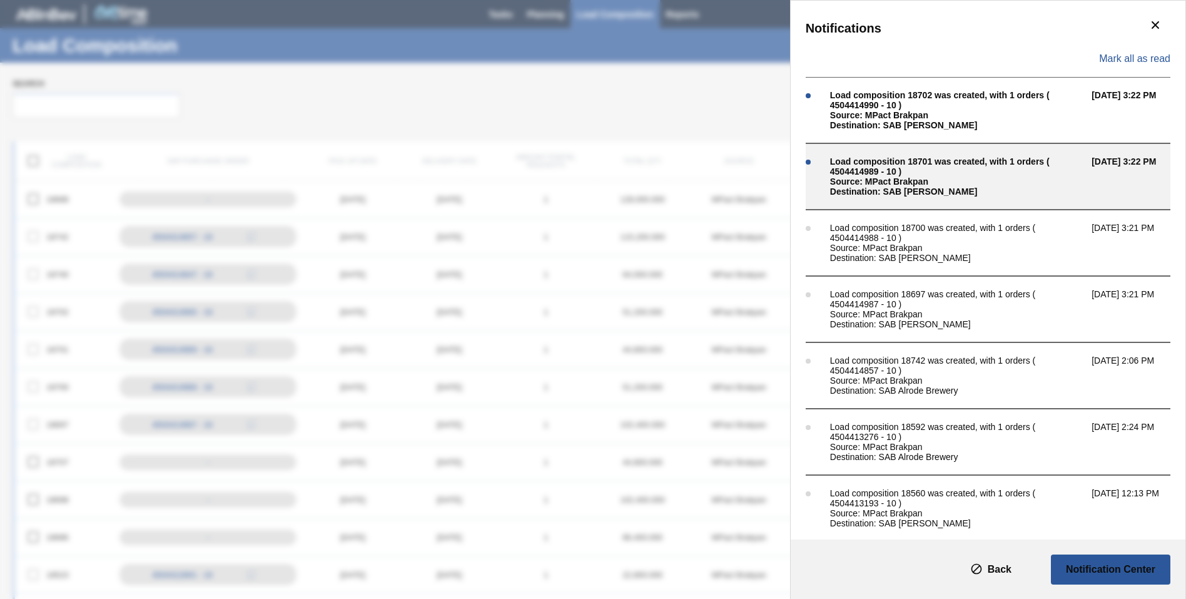
click at [929, 173] on div "Load composition 18701 was created, with 1 orders ( 4504414989 - 10 )" at bounding box center [957, 166] width 255 height 20
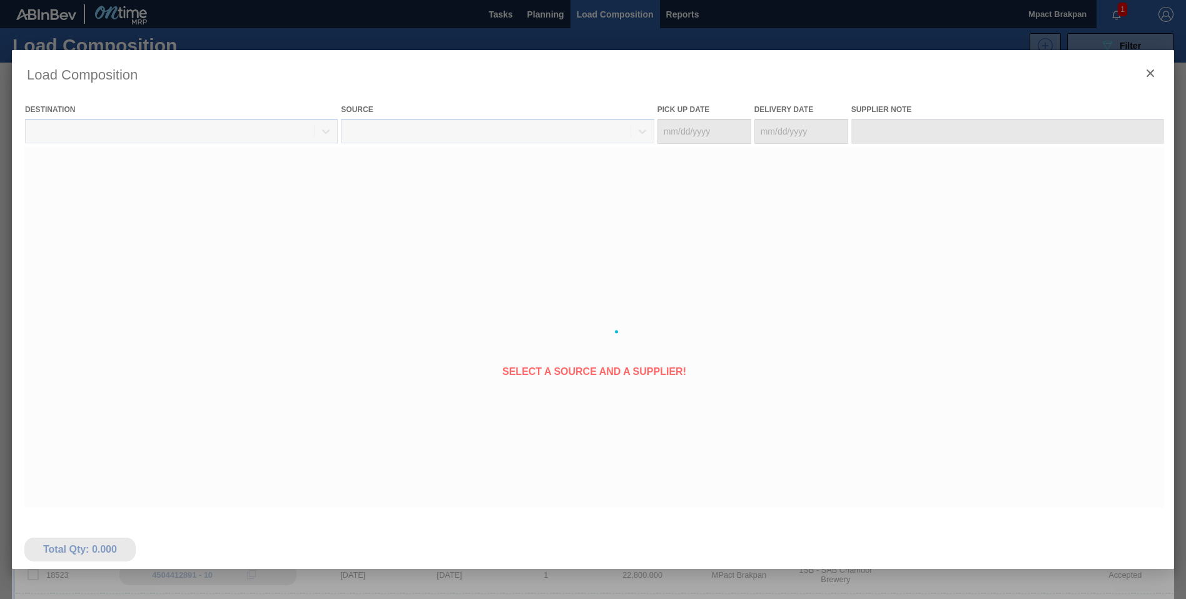
type Date "[DATE]"
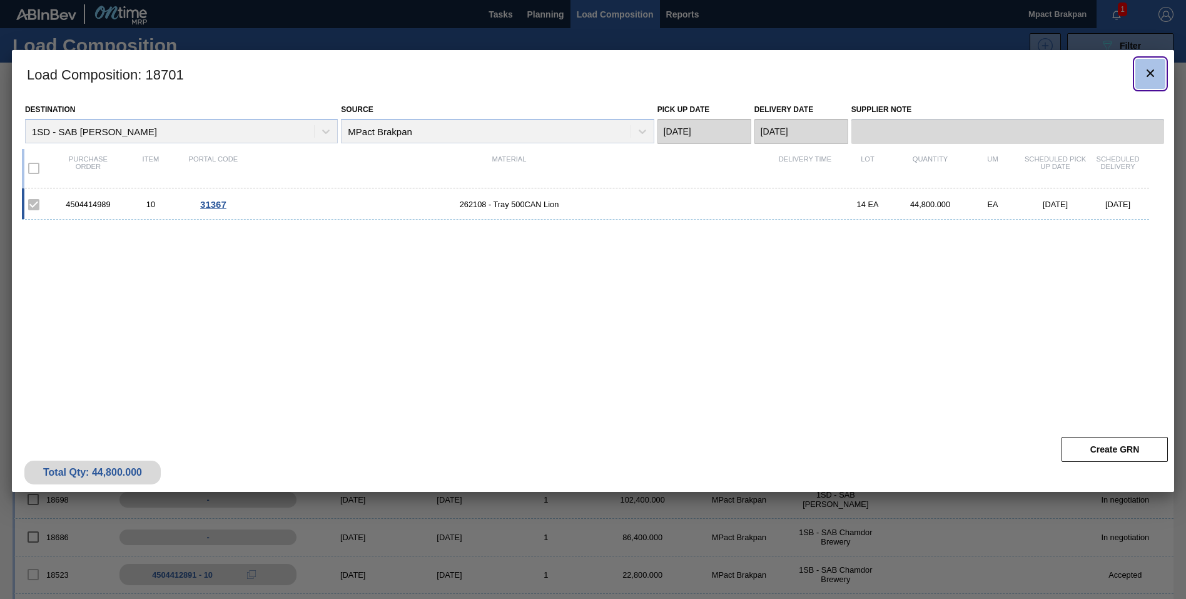
click at [1144, 71] on icon "botão de ícone" at bounding box center [1150, 73] width 15 height 15
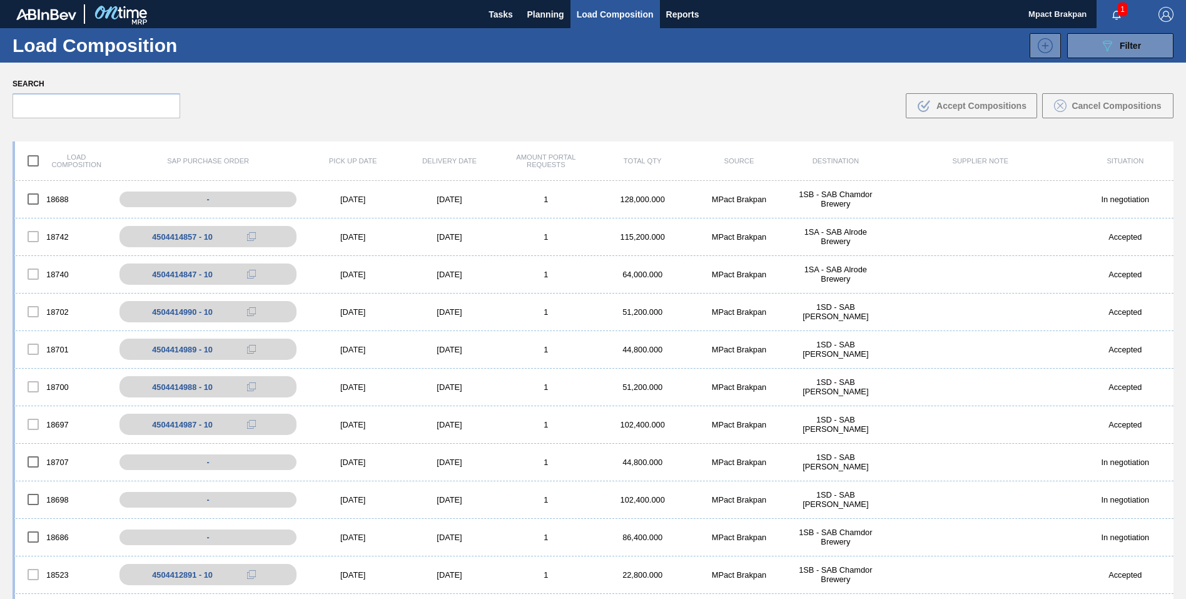
click at [1119, 9] on span "1" at bounding box center [1122, 10] width 9 height 14
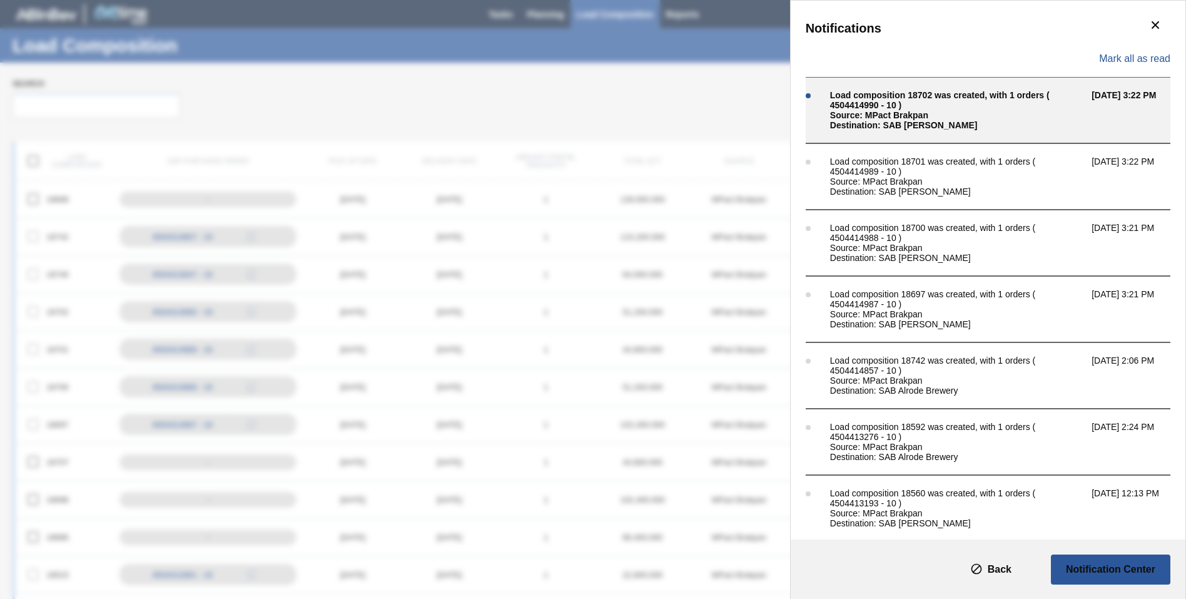
click at [948, 109] on div "Load composition 18702 was created, with 1 orders ( 4504414990 - 10 )" at bounding box center [957, 100] width 255 height 20
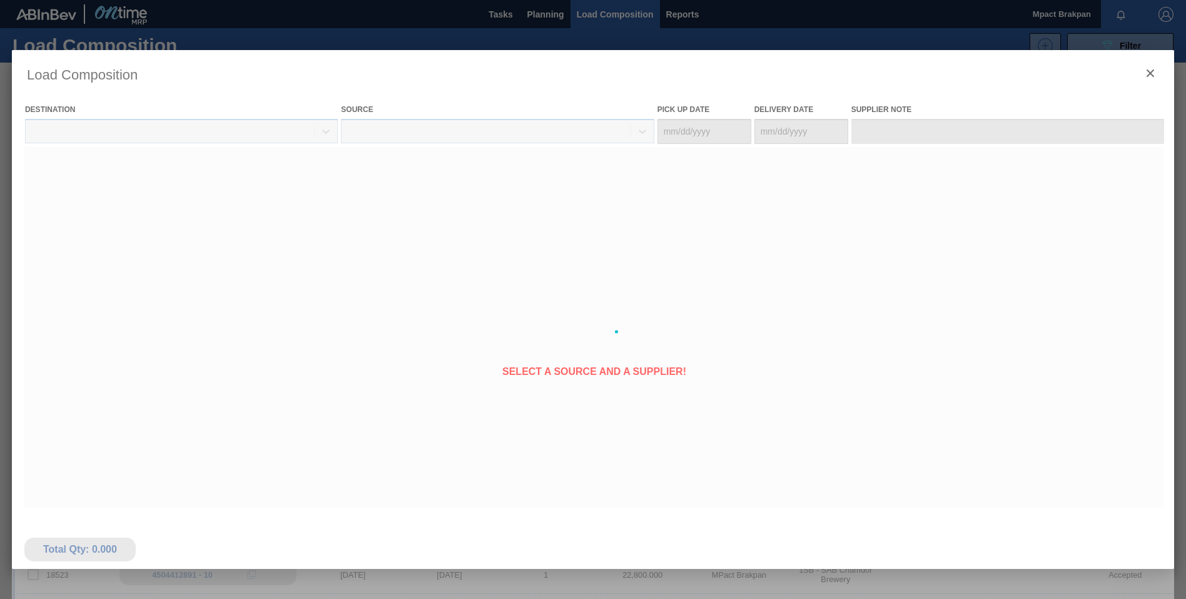
type Date "[DATE]"
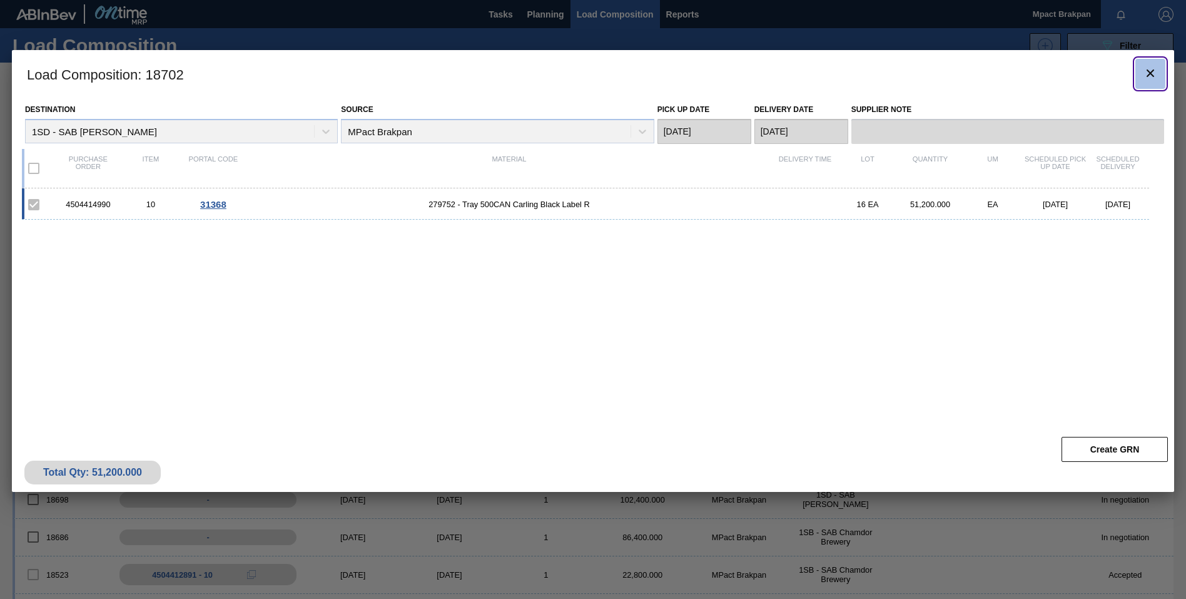
click at [1149, 68] on icon "botão de ícone" at bounding box center [1150, 73] width 15 height 15
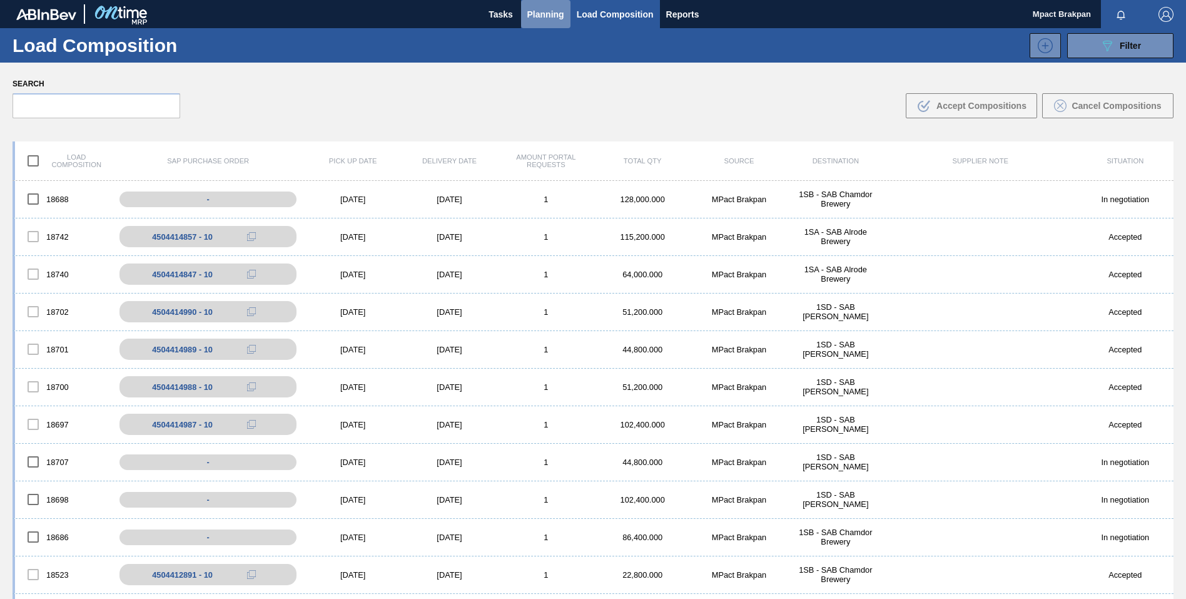
click at [539, 16] on span "Planning" at bounding box center [545, 14] width 37 height 15
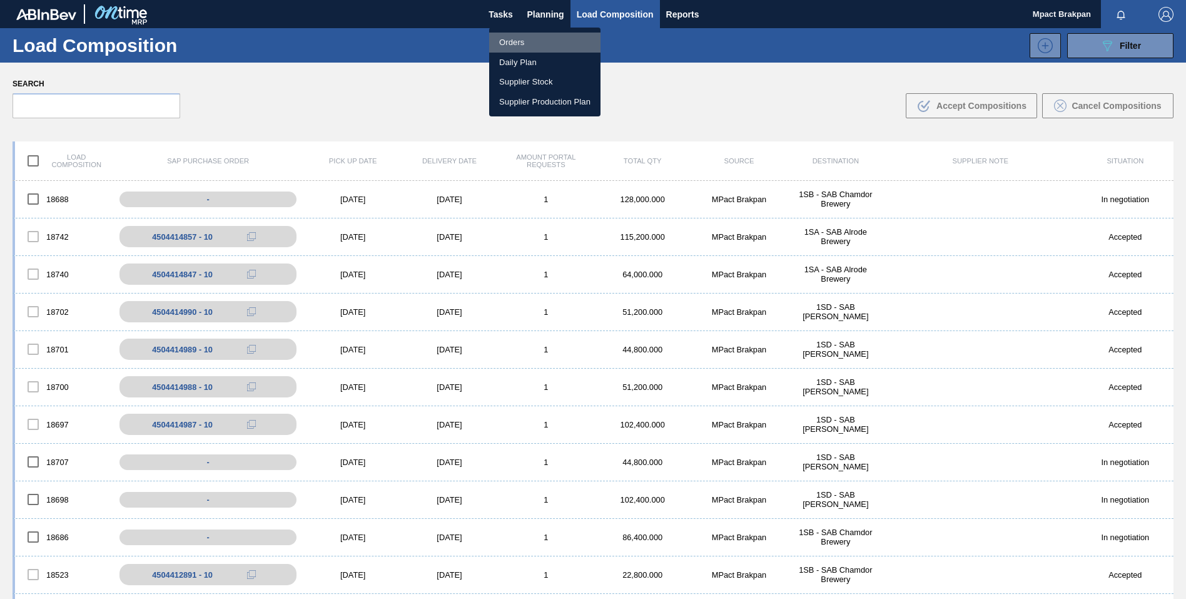
click at [519, 40] on li "Orders" at bounding box center [544, 43] width 111 height 20
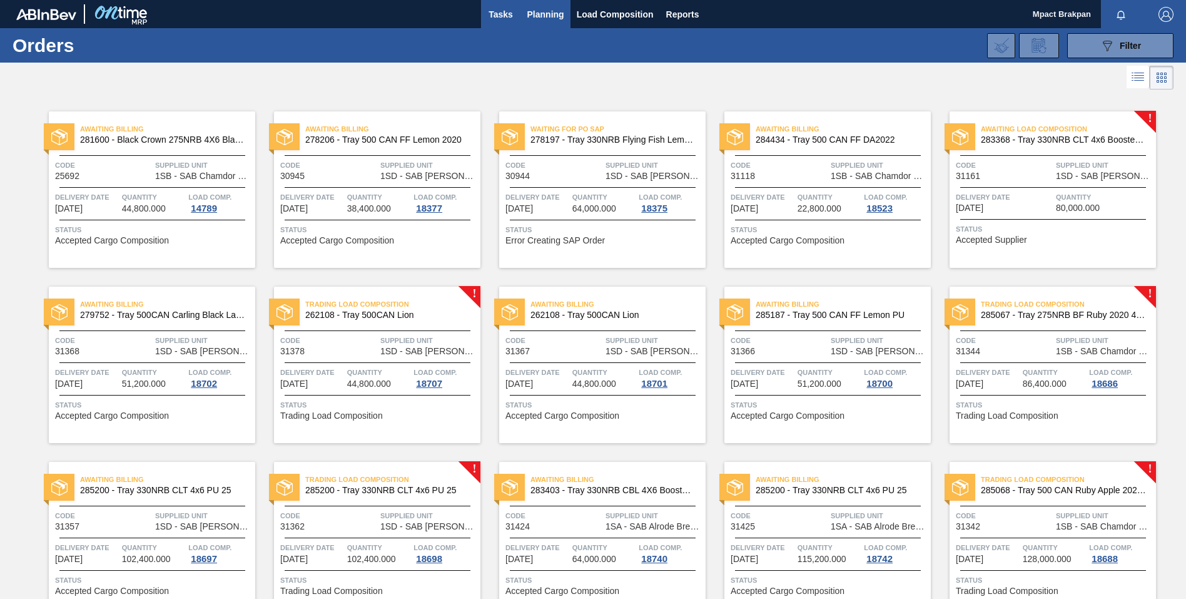
click at [496, 11] on span "Tasks" at bounding box center [501, 14] width 28 height 15
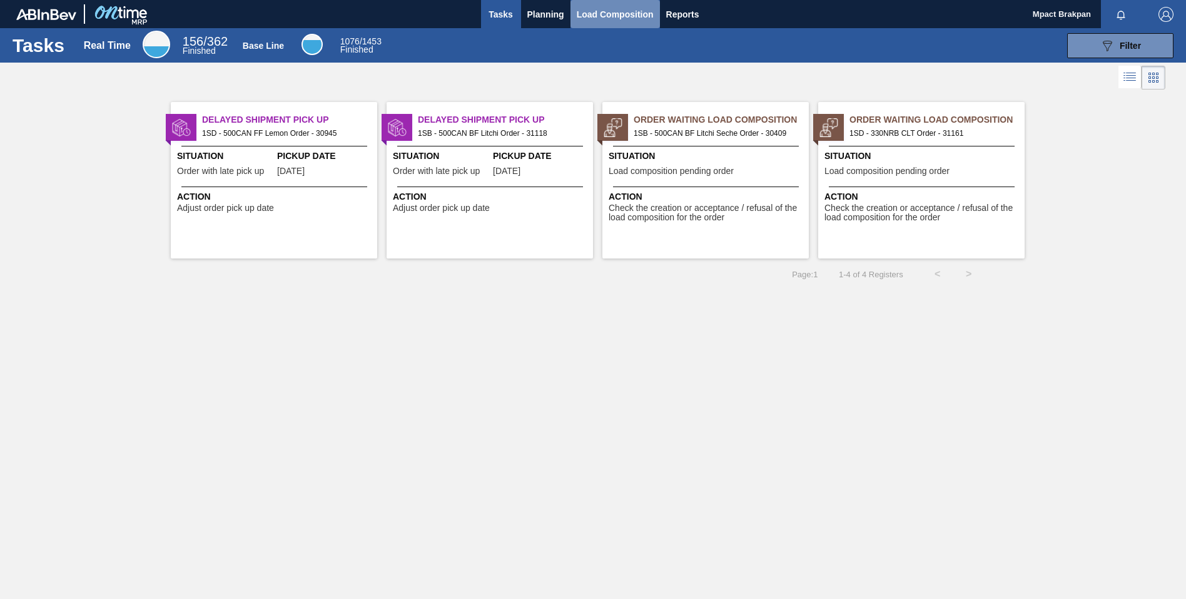
click at [609, 17] on span "Load Composition" at bounding box center [615, 14] width 77 height 15
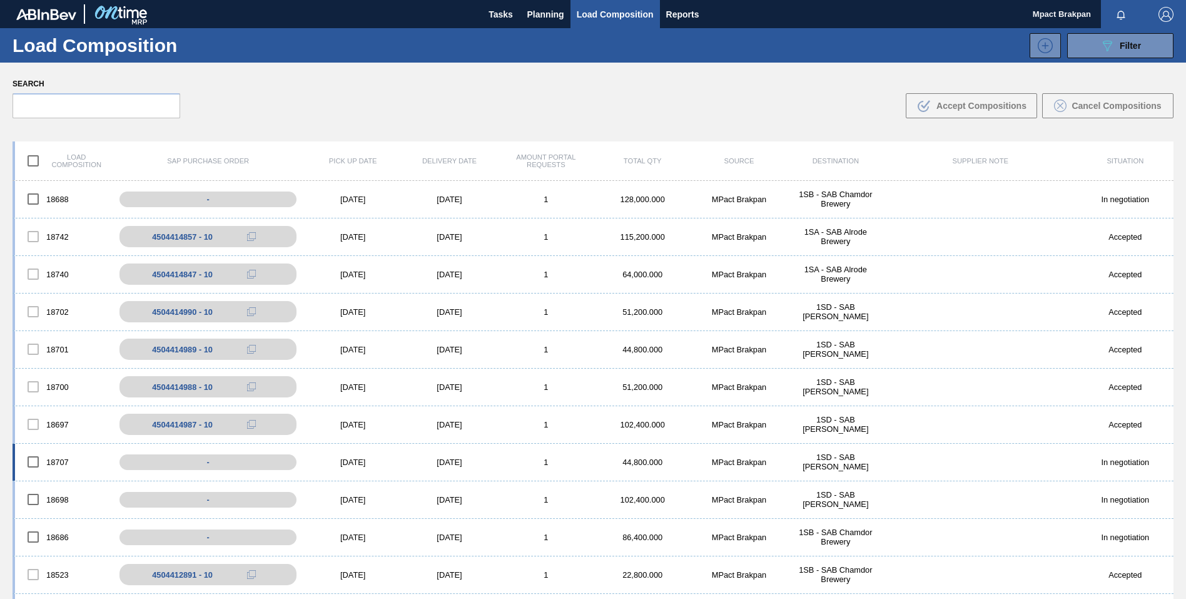
click at [352, 460] on div "[DATE]" at bounding box center [353, 461] width 96 height 9
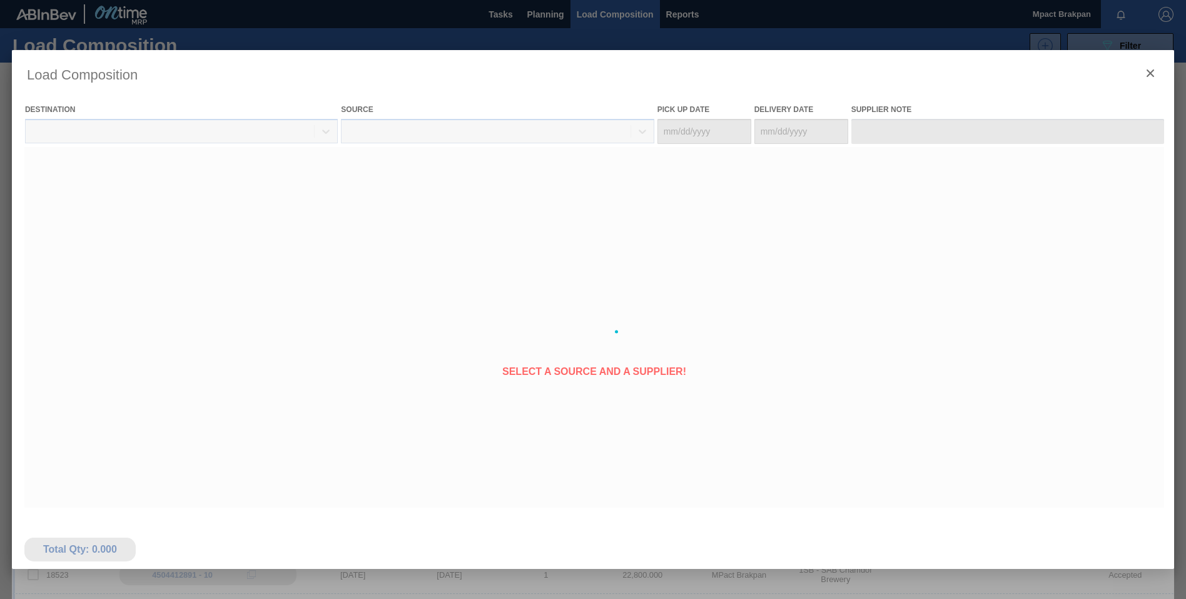
type Date "[DATE]"
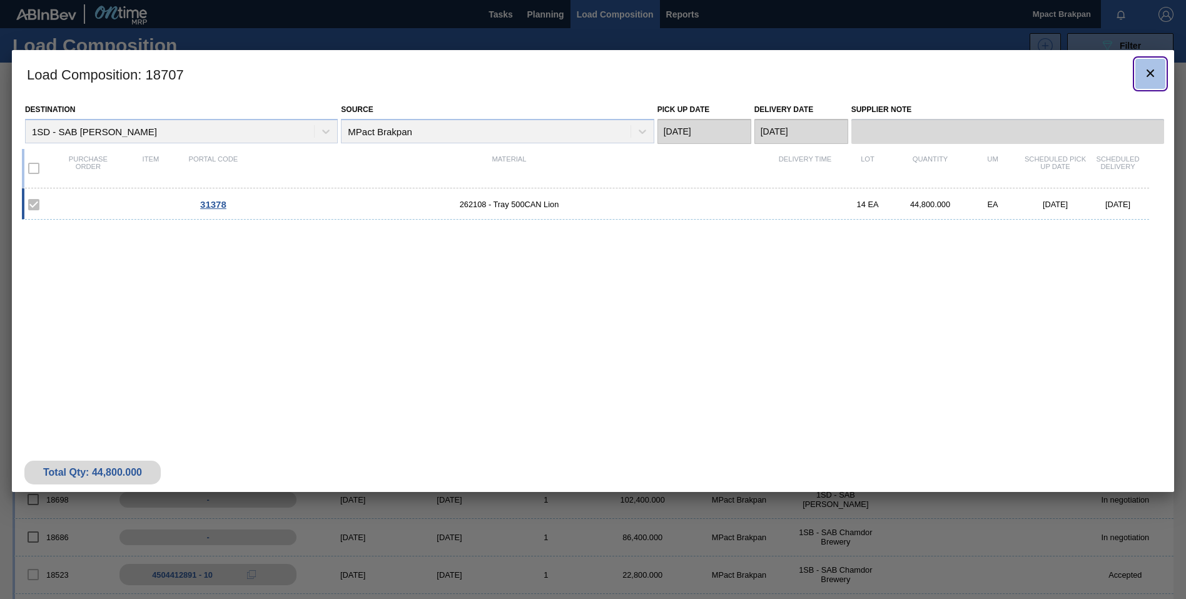
click at [1151, 71] on icon "botão de ícone" at bounding box center [1150, 73] width 15 height 15
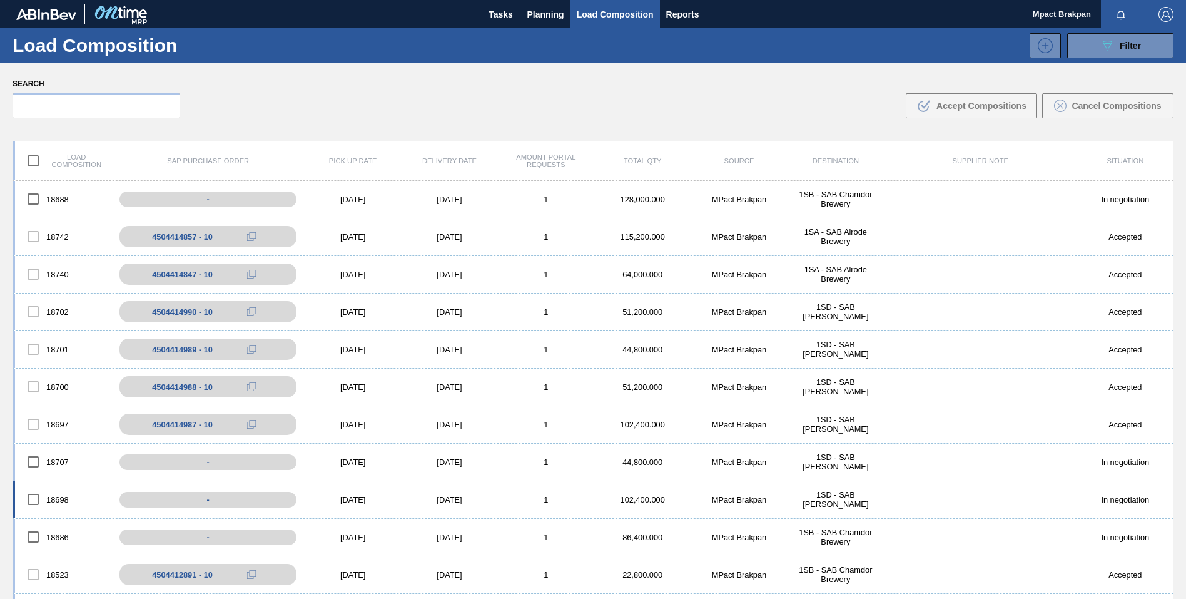
click at [351, 499] on div "[DATE]" at bounding box center [353, 499] width 96 height 9
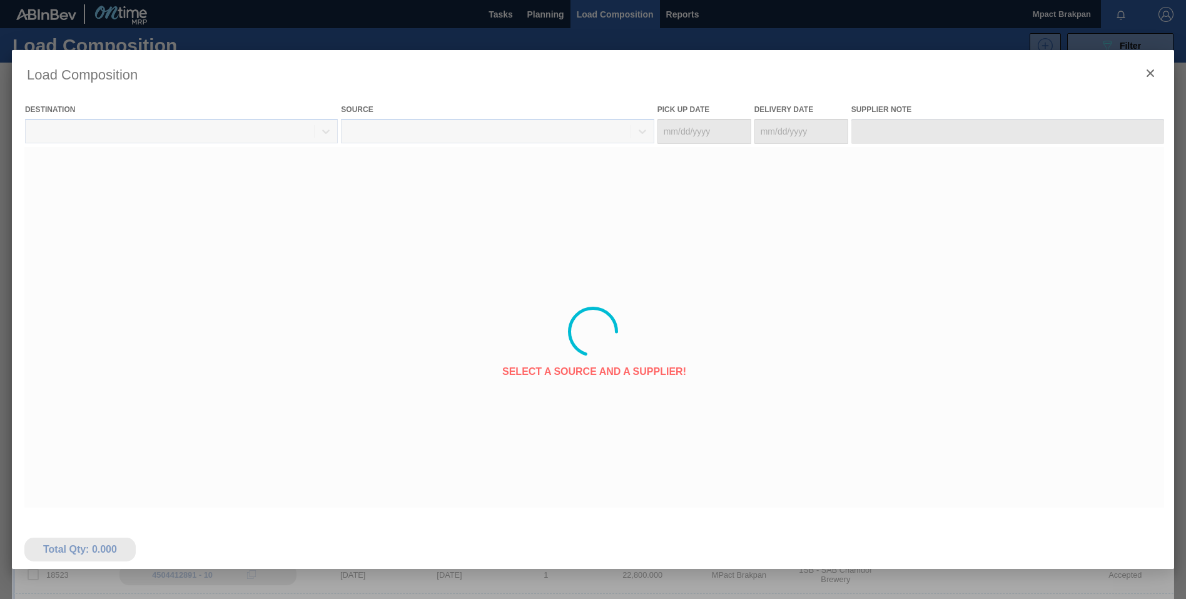
type Date "[DATE]"
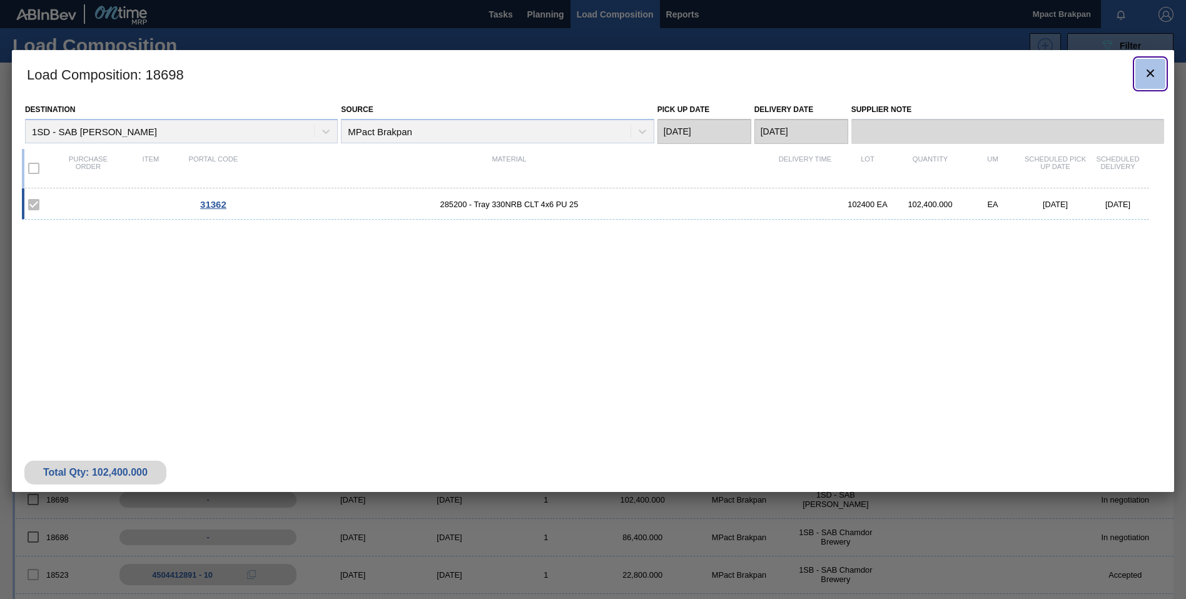
click at [1156, 68] on icon "botão de ícone" at bounding box center [1150, 73] width 15 height 15
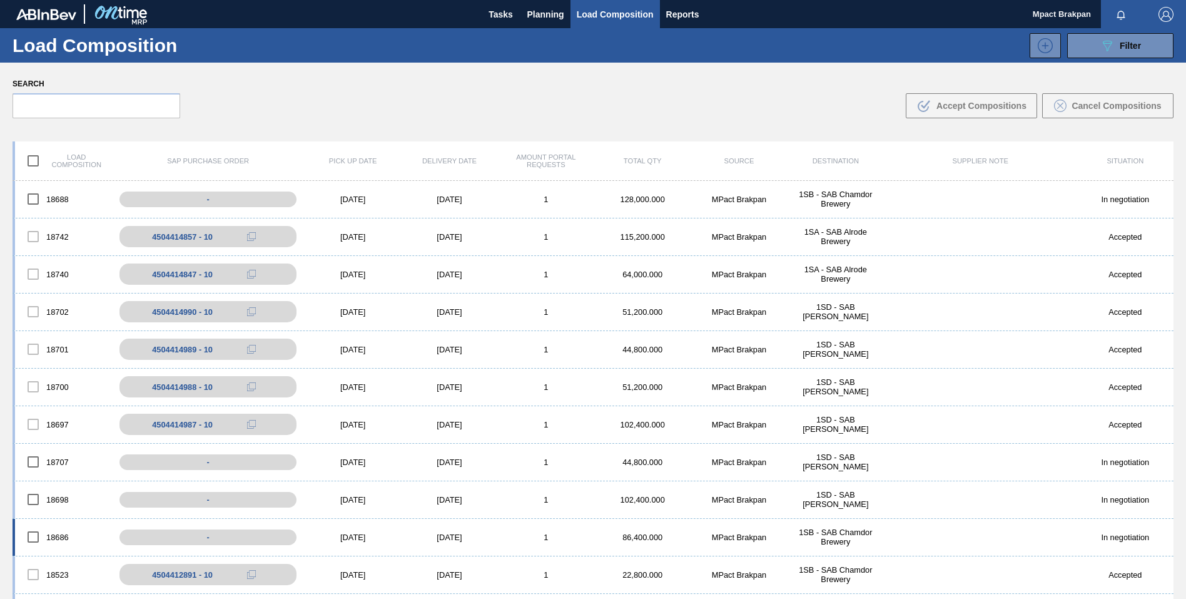
click at [337, 537] on div "[DATE]" at bounding box center [353, 536] width 96 height 9
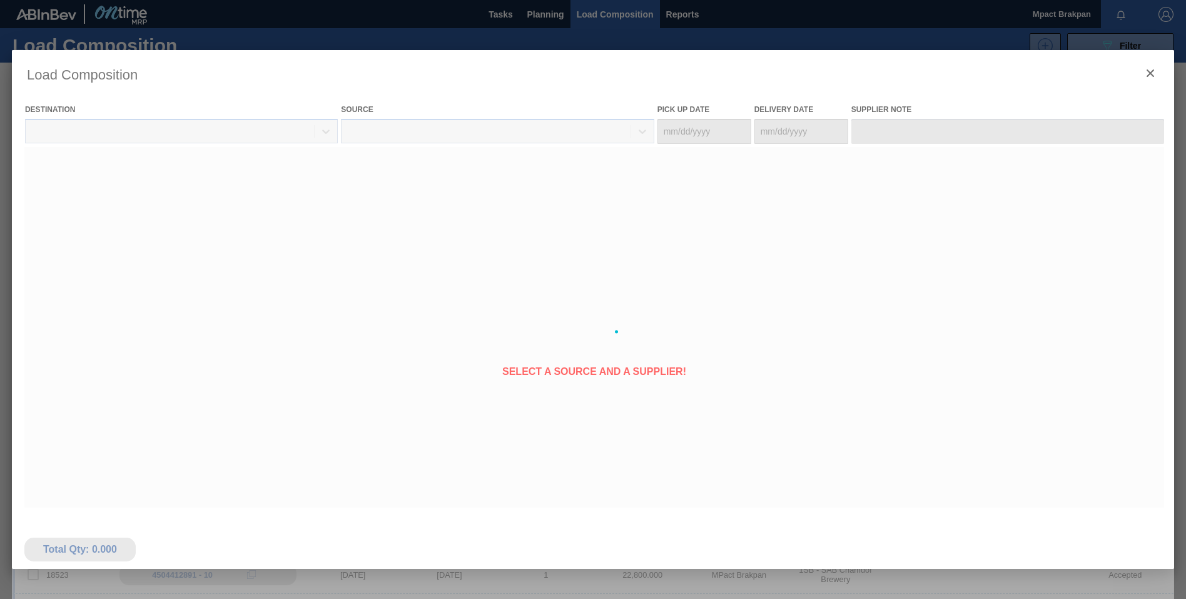
type Date "[DATE]"
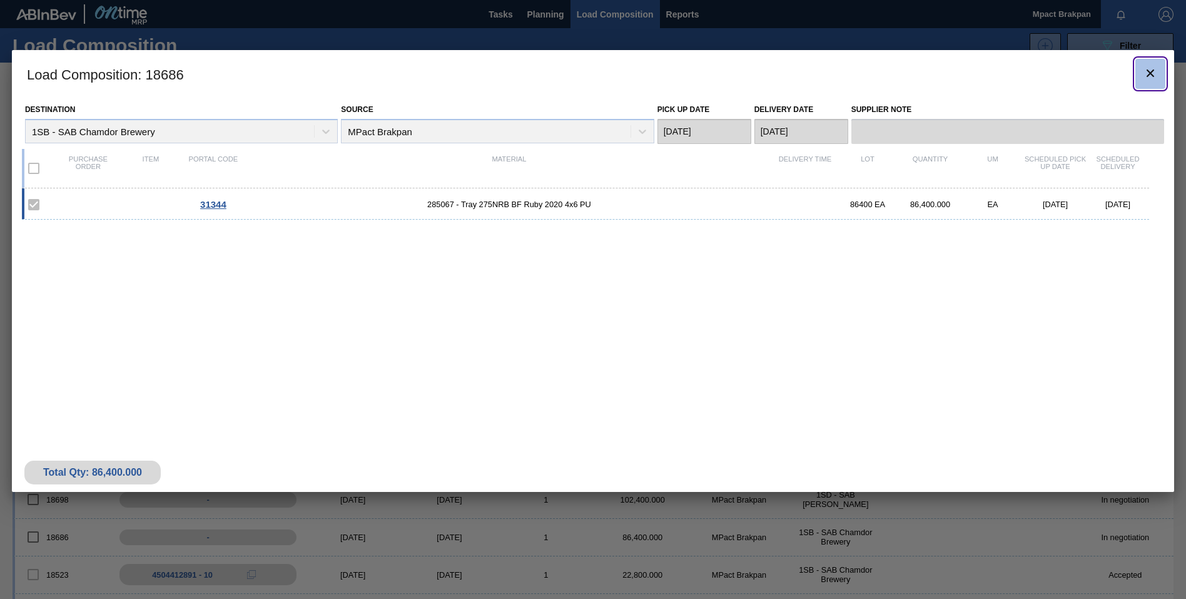
click at [1151, 71] on icon "botão de ícone" at bounding box center [1150, 73] width 15 height 15
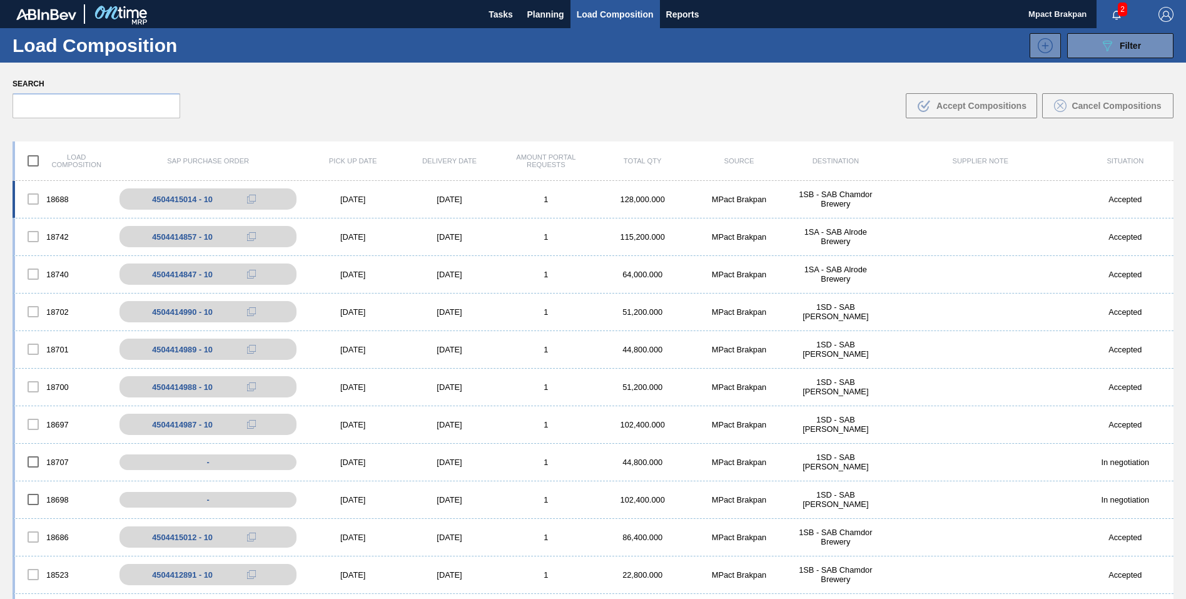
click at [348, 198] on div "[DATE]" at bounding box center [353, 199] width 96 height 9
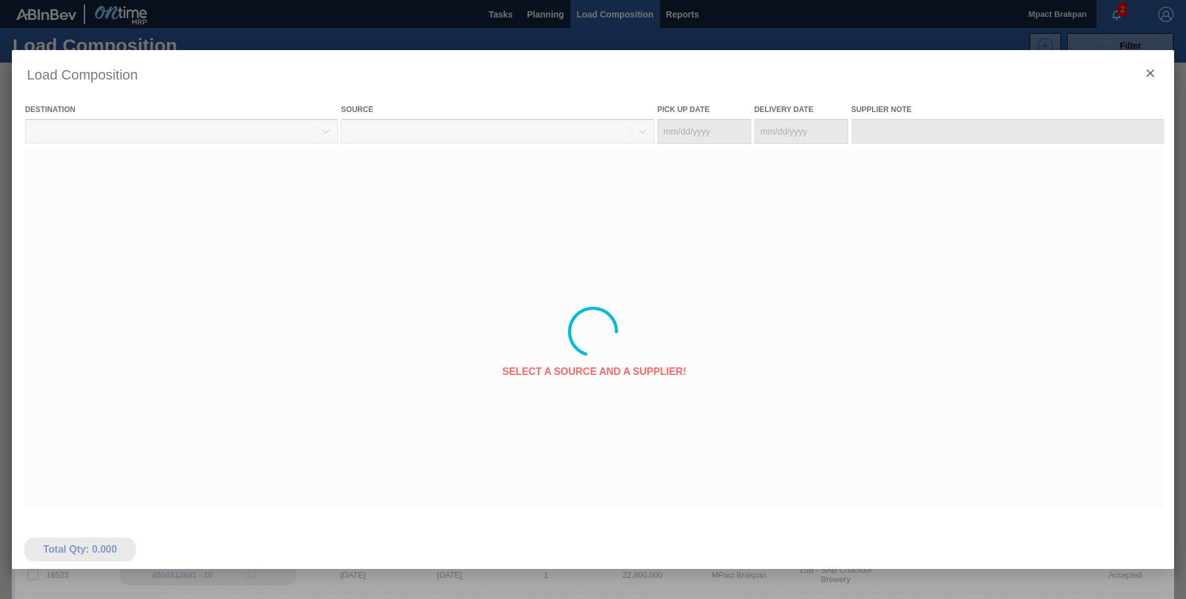
type Date "[DATE]"
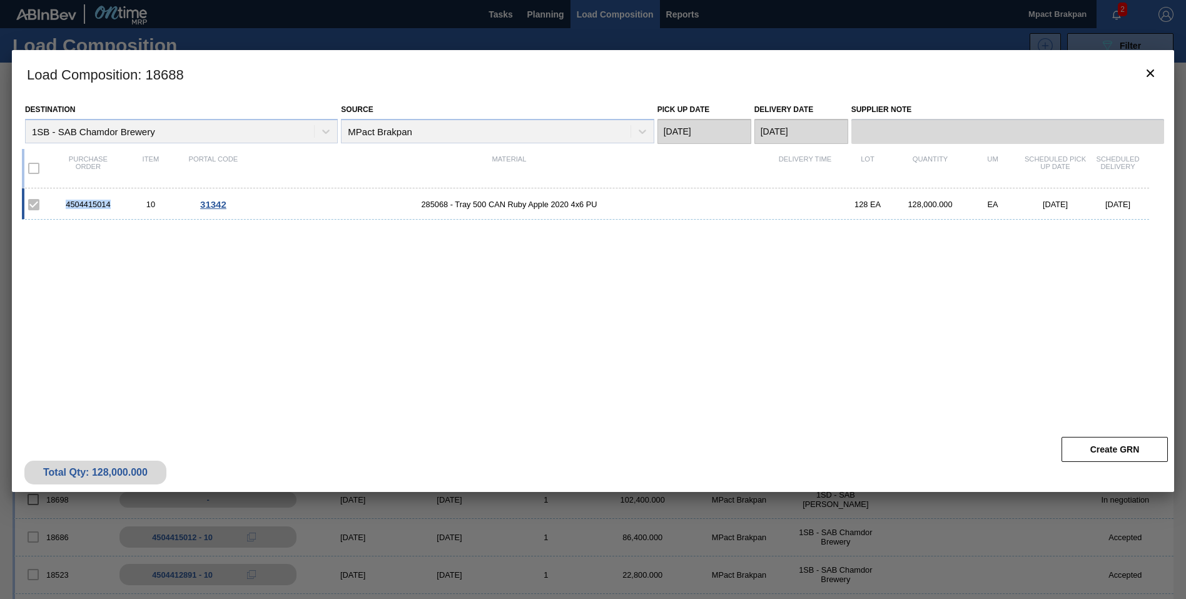
drag, startPoint x: 111, startPoint y: 203, endPoint x: 67, endPoint y: 202, distance: 44.4
click at [67, 202] on div "4504415014" at bounding box center [88, 204] width 63 height 9
drag, startPoint x: 67, startPoint y: 202, endPoint x: 86, endPoint y: 197, distance: 19.4
copy div "4504415014"
click at [1157, 71] on icon "botão de ícone" at bounding box center [1150, 73] width 15 height 15
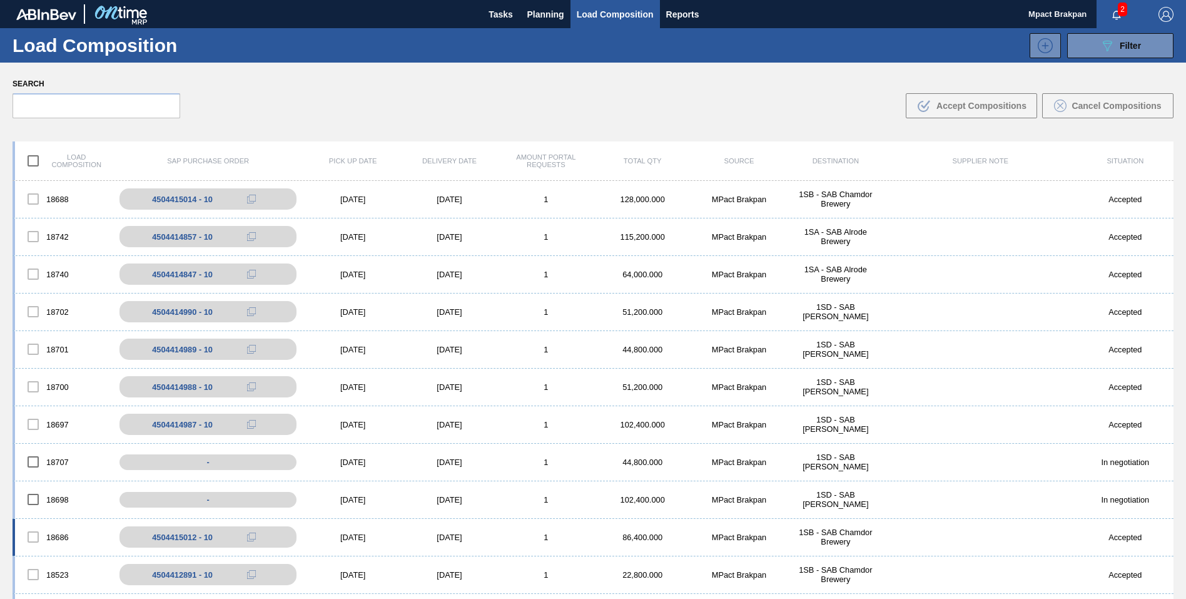
click at [354, 534] on div "[DATE]" at bounding box center [353, 536] width 96 height 9
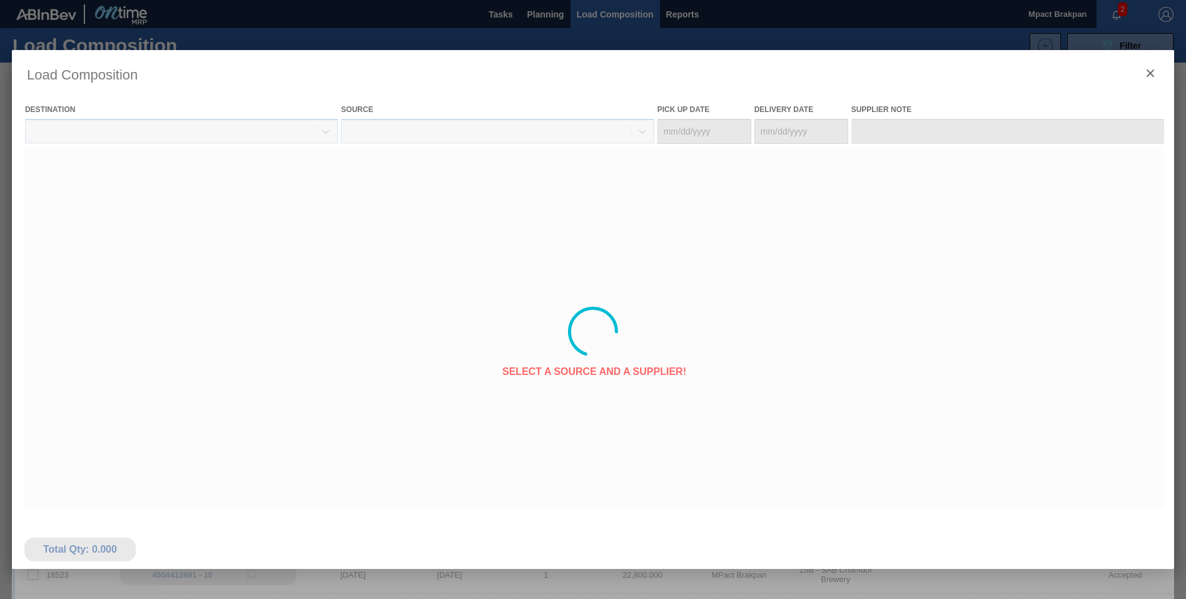
type Date "[DATE]"
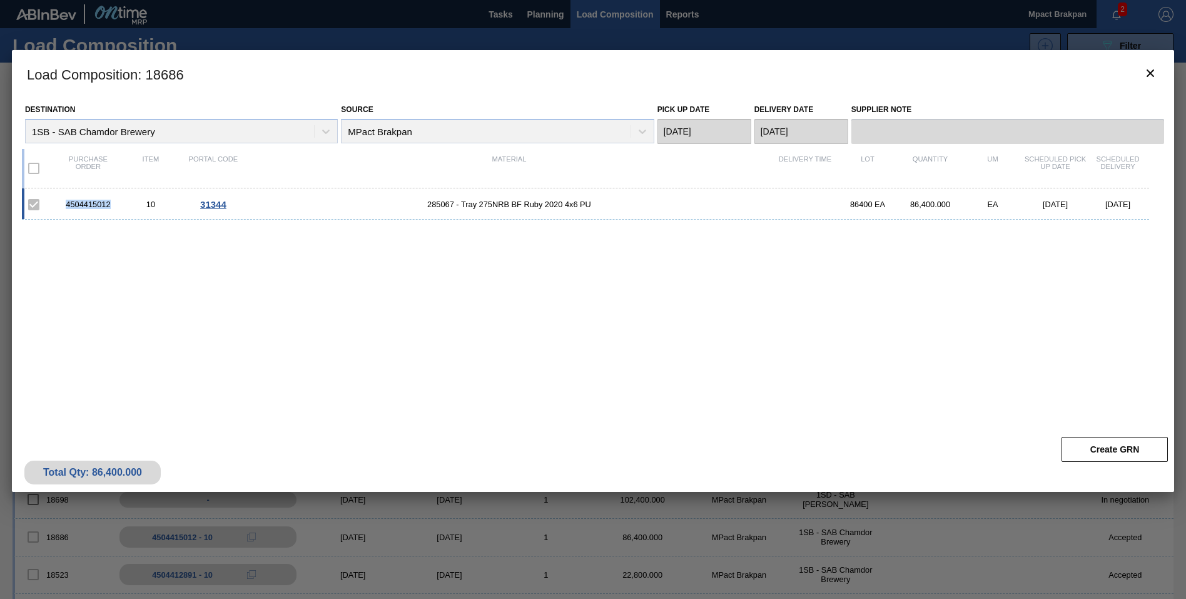
drag, startPoint x: 113, startPoint y: 205, endPoint x: 66, endPoint y: 201, distance: 47.1
click at [66, 201] on div "4504415012" at bounding box center [88, 204] width 63 height 9
drag, startPoint x: 66, startPoint y: 201, endPoint x: 76, endPoint y: 202, distance: 10.0
copy div "4504415012"
click at [1149, 74] on icon "botão de ícone" at bounding box center [1150, 73] width 15 height 15
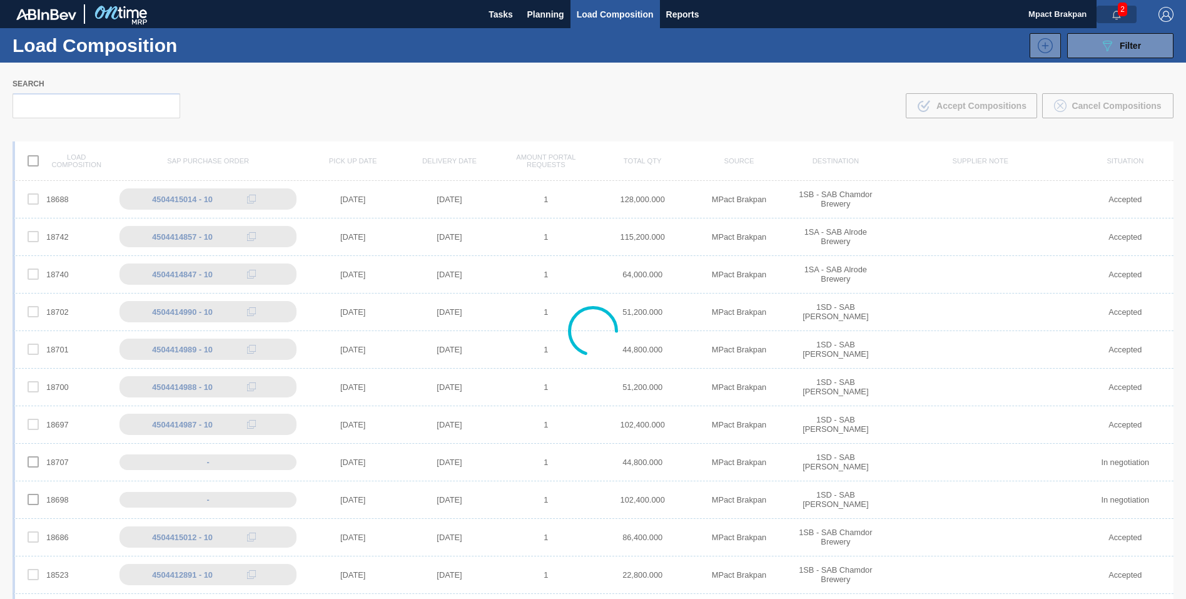
click at [1116, 12] on icon "button" at bounding box center [1117, 15] width 10 height 10
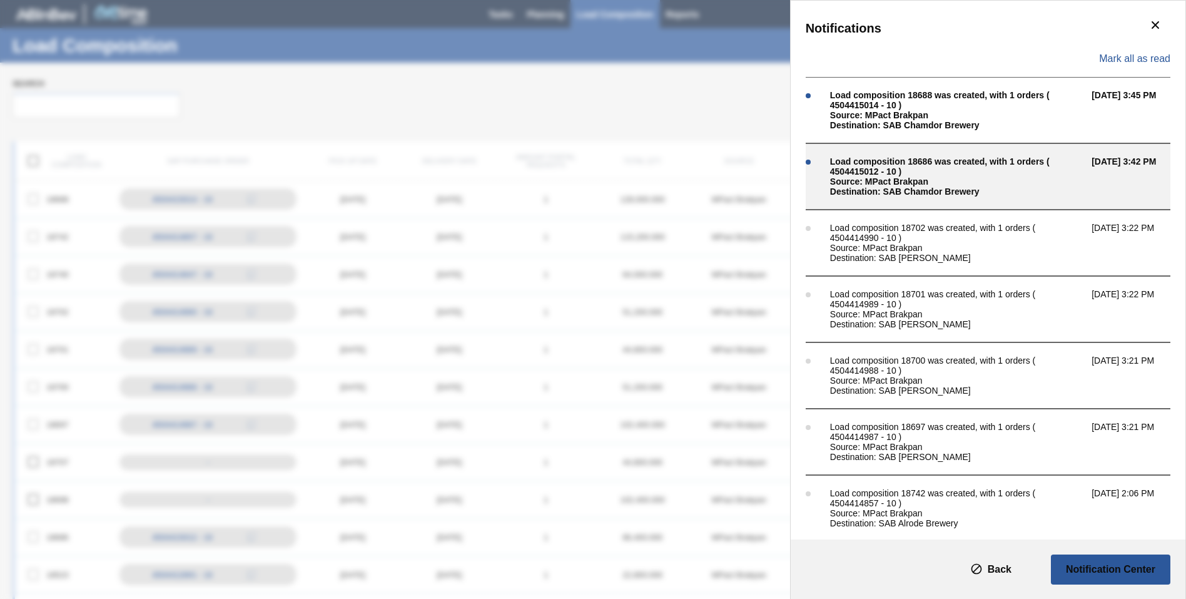
click at [902, 176] on div "Load composition 18686 was created, with 1 orders ( 4504415012 - 10 )" at bounding box center [957, 166] width 255 height 20
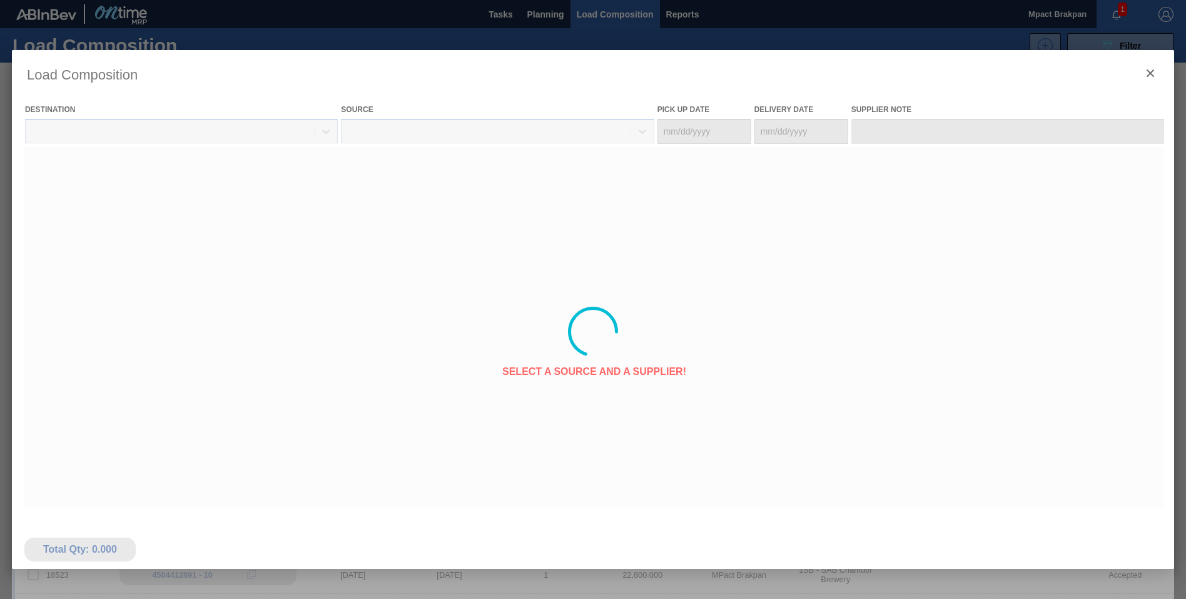
type Date "[DATE]"
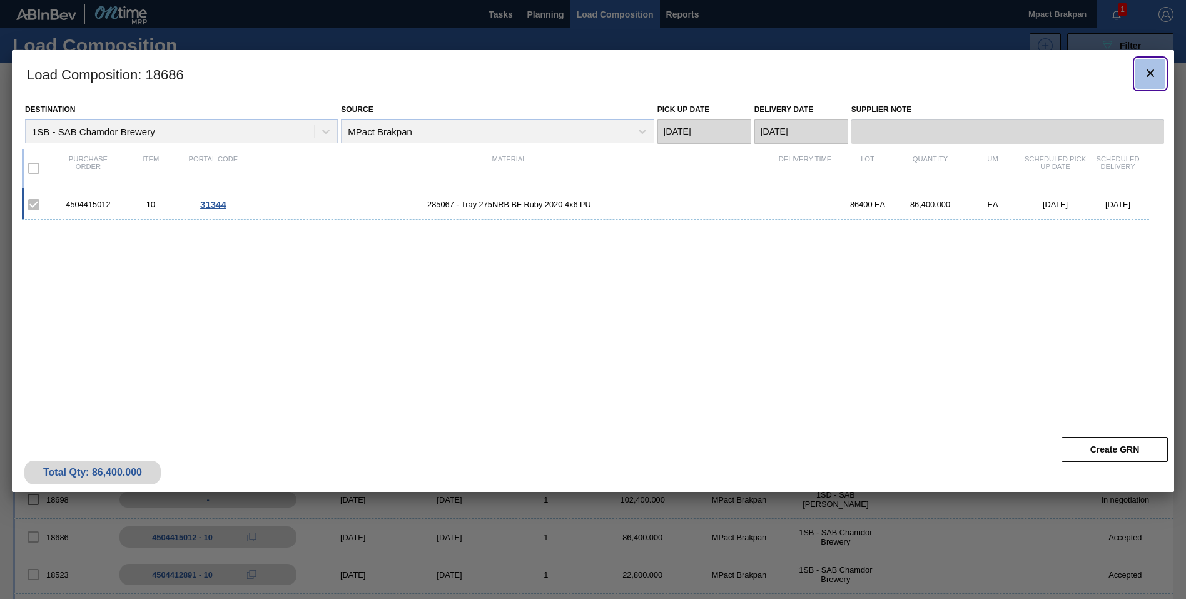
click at [1150, 72] on icon "botão de ícone" at bounding box center [1151, 73] width 8 height 8
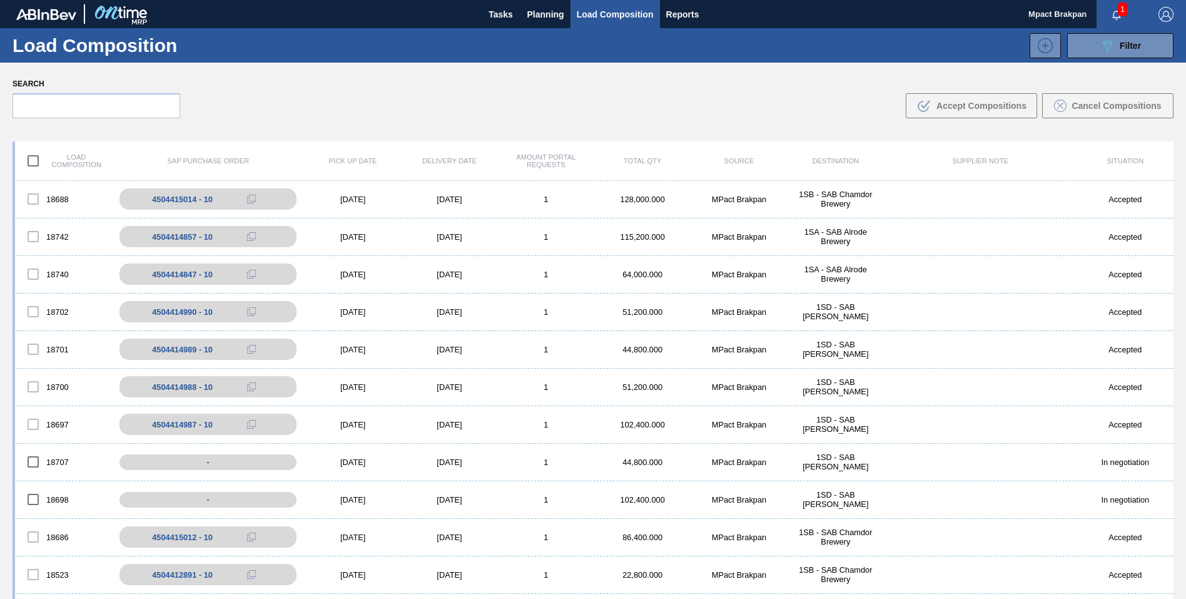
click at [1119, 13] on span "1" at bounding box center [1122, 10] width 9 height 14
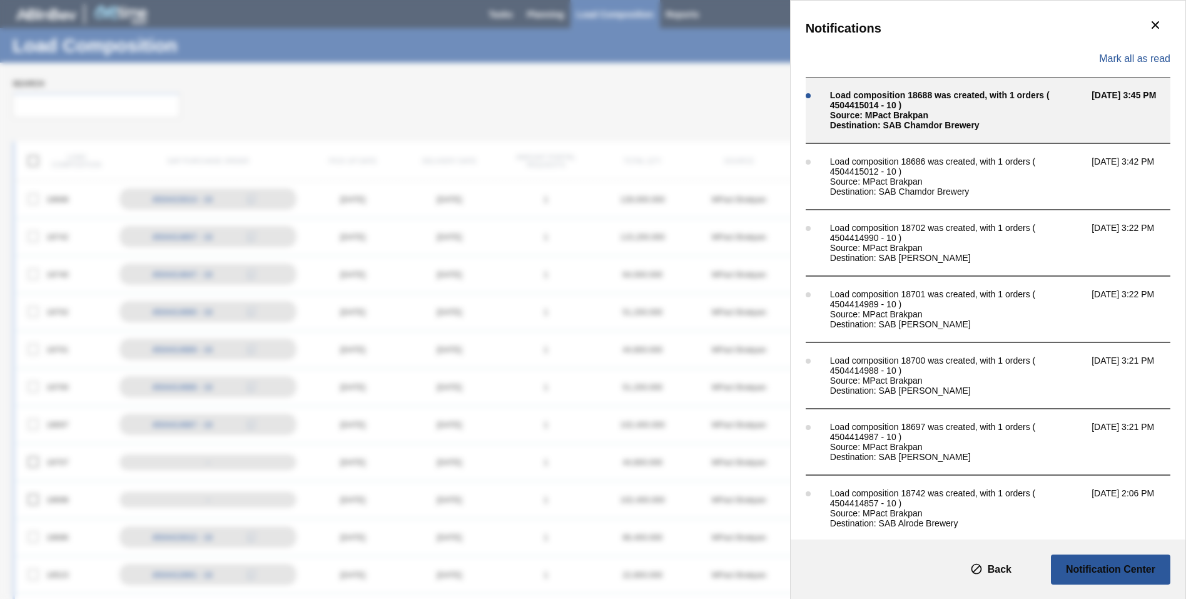
click at [974, 98] on div "Load composition 18688 was created, with 1 orders ( 4504415014 - 10 )" at bounding box center [957, 100] width 255 height 20
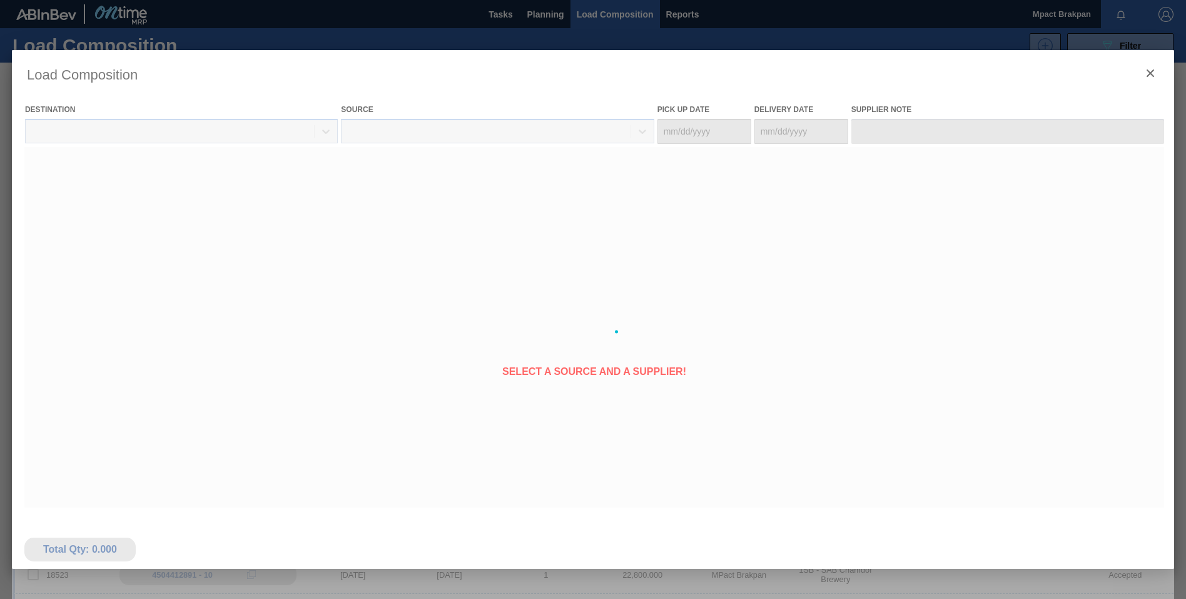
type Date "[DATE]"
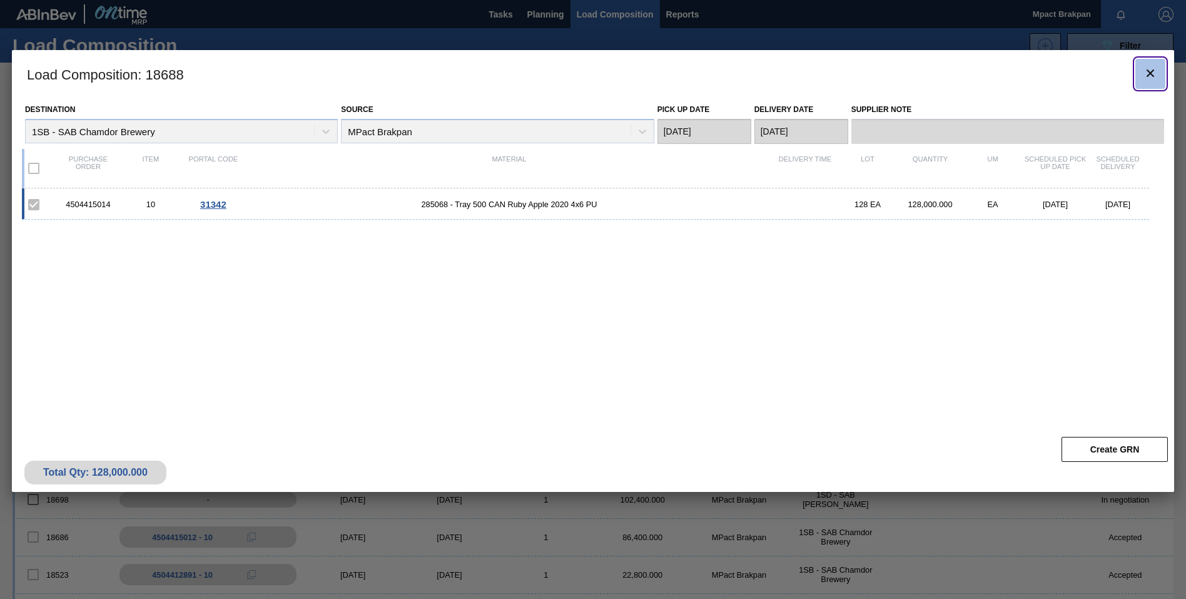
click at [1151, 70] on icon "botão de ícone" at bounding box center [1150, 73] width 15 height 15
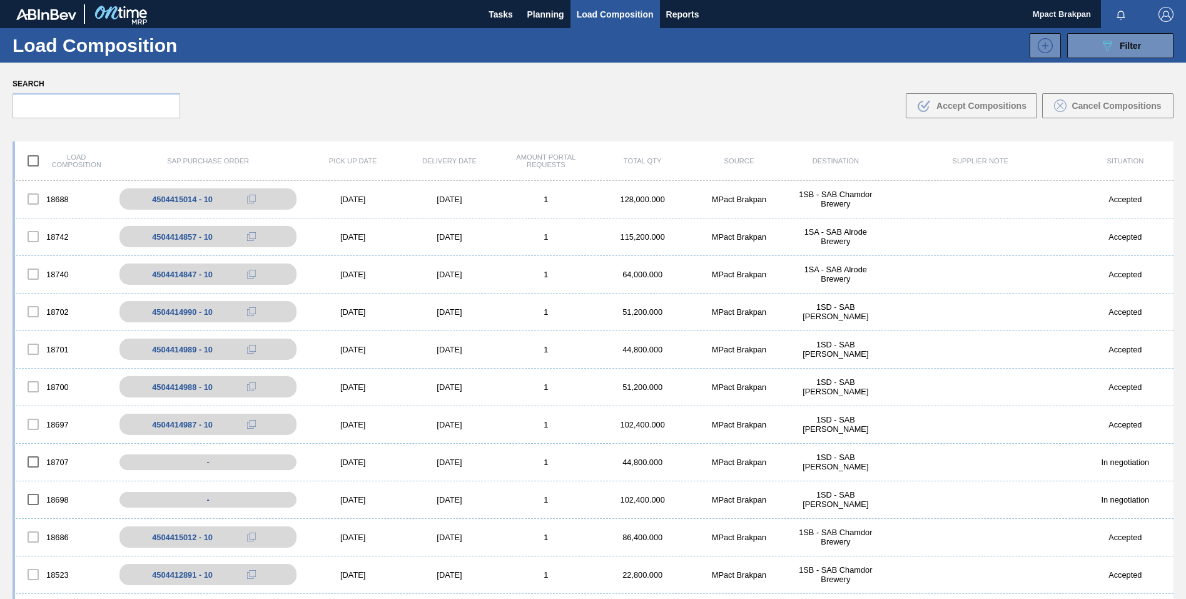
scroll to position [90, 0]
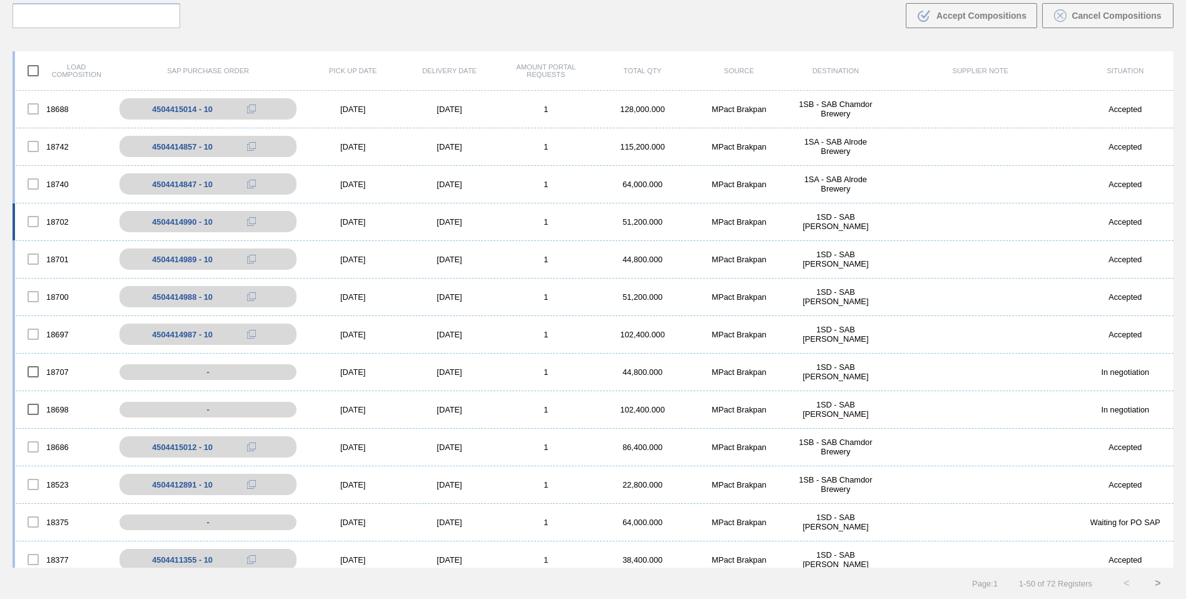
click at [350, 221] on div "[DATE]" at bounding box center [353, 221] width 96 height 9
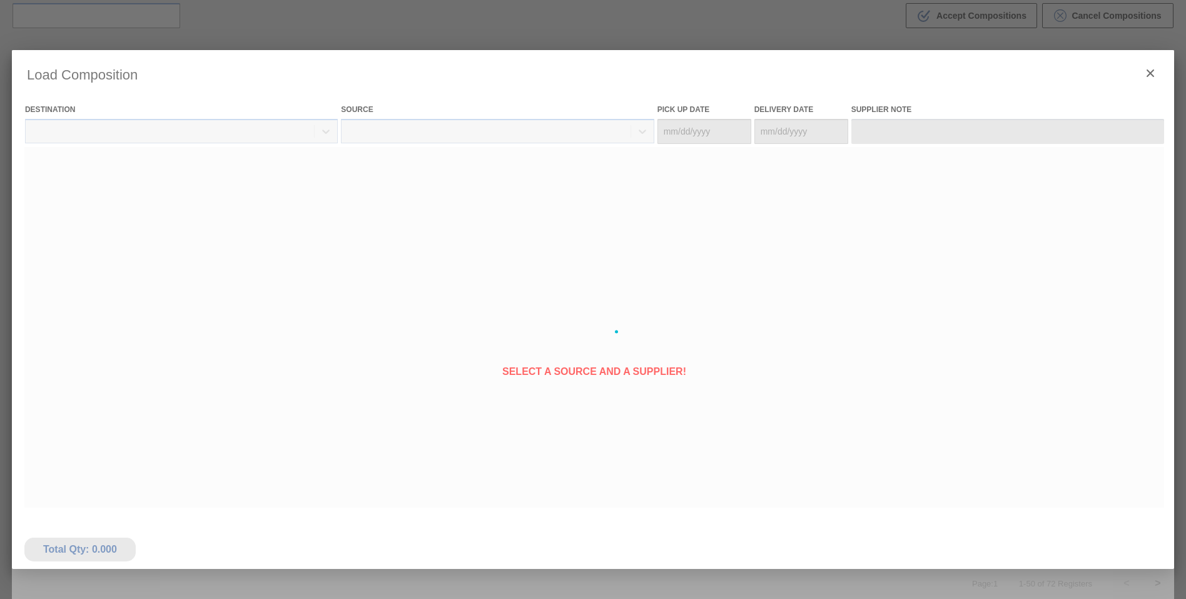
type Date "[DATE]"
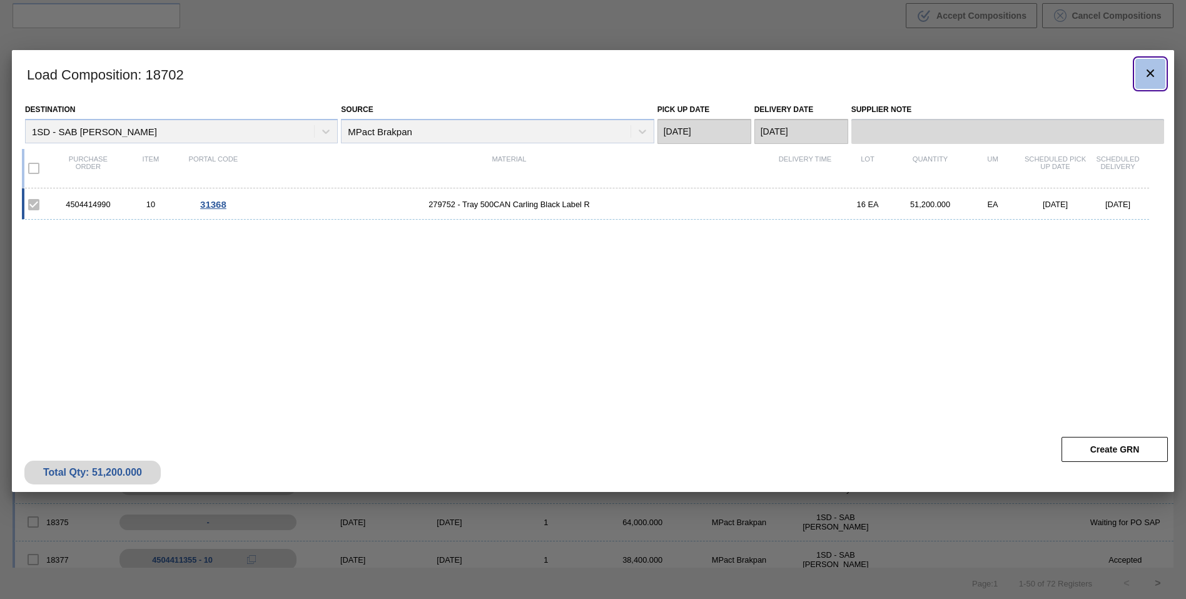
click at [1146, 66] on icon "botão de ícone" at bounding box center [1150, 73] width 15 height 15
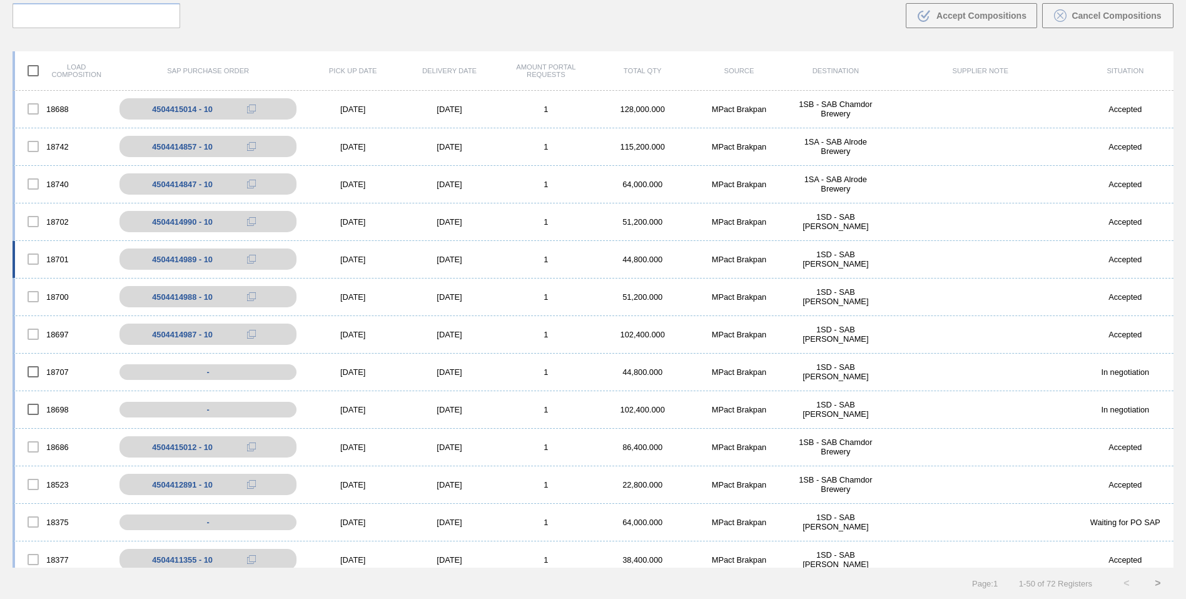
click at [360, 257] on div "[DATE]" at bounding box center [353, 259] width 96 height 9
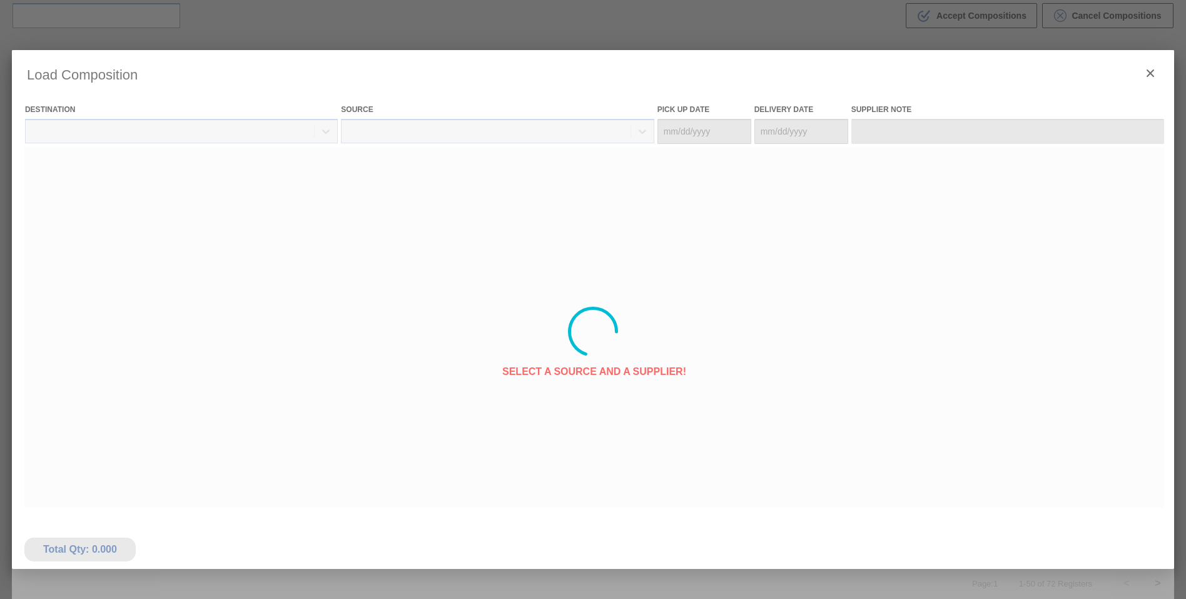
type Date "[DATE]"
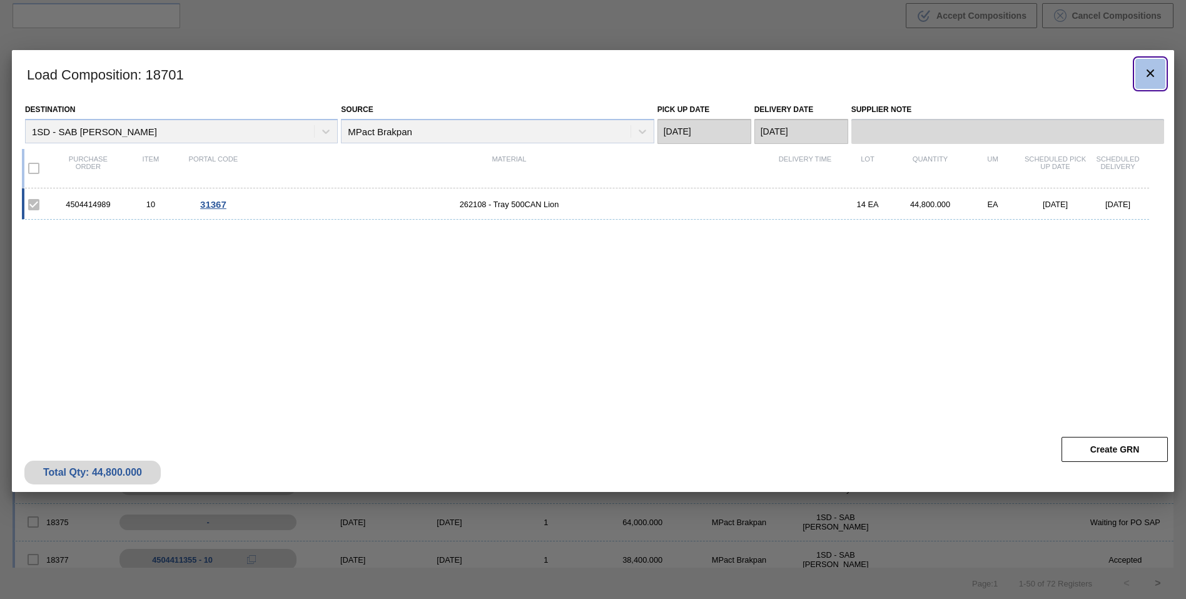
click at [1151, 70] on icon "botão de ícone" at bounding box center [1150, 73] width 15 height 15
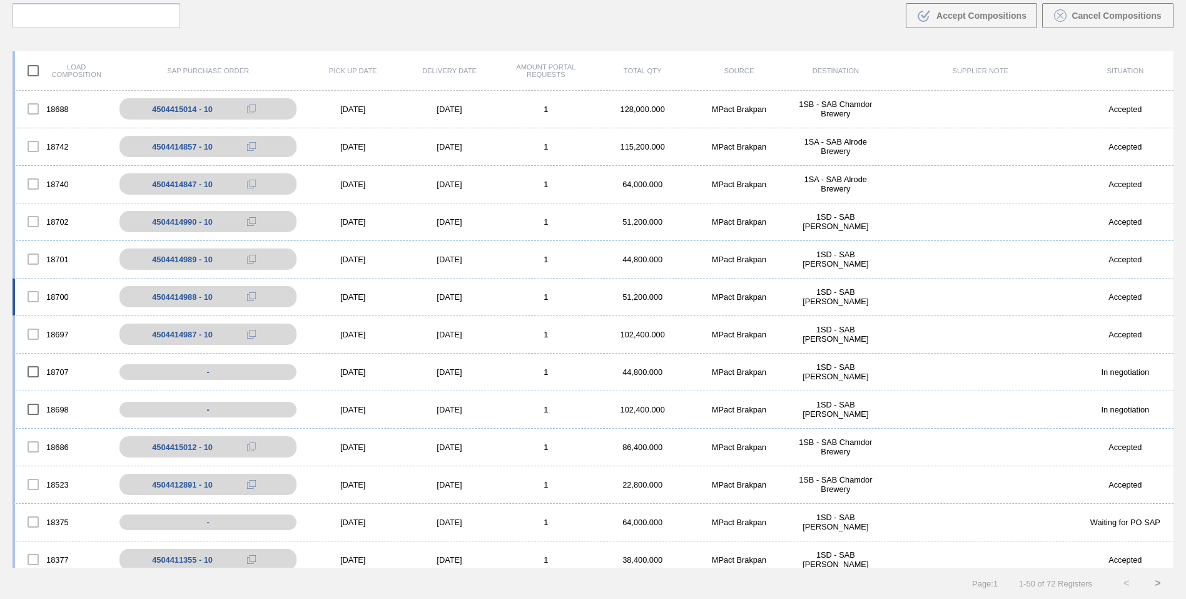
click at [340, 295] on div "[DATE]" at bounding box center [353, 296] width 96 height 9
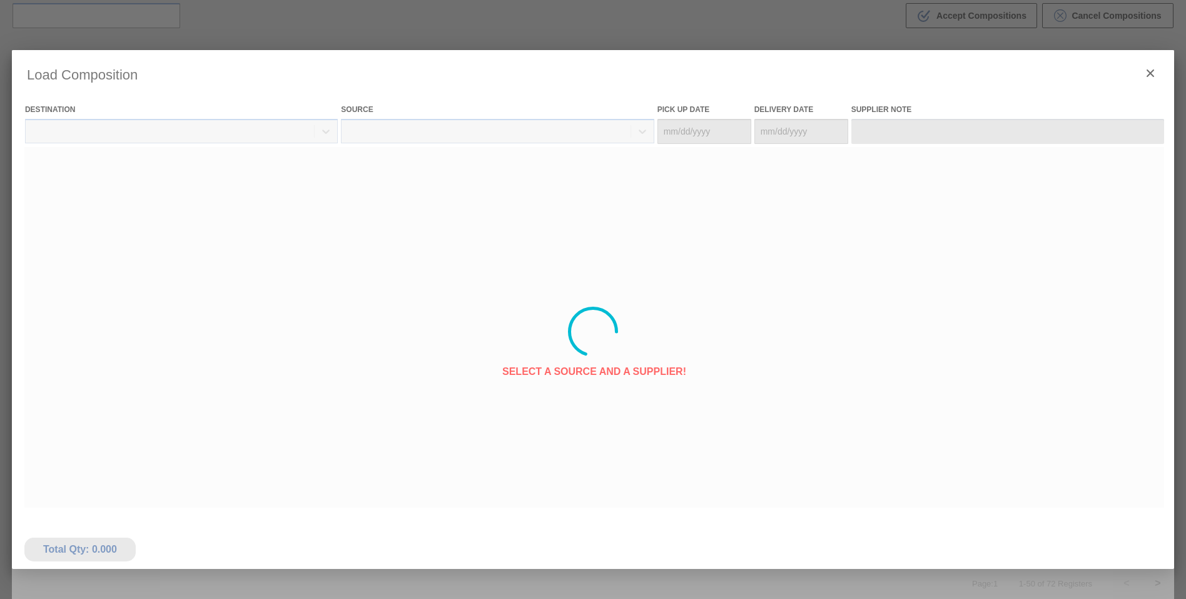
type Date "[DATE]"
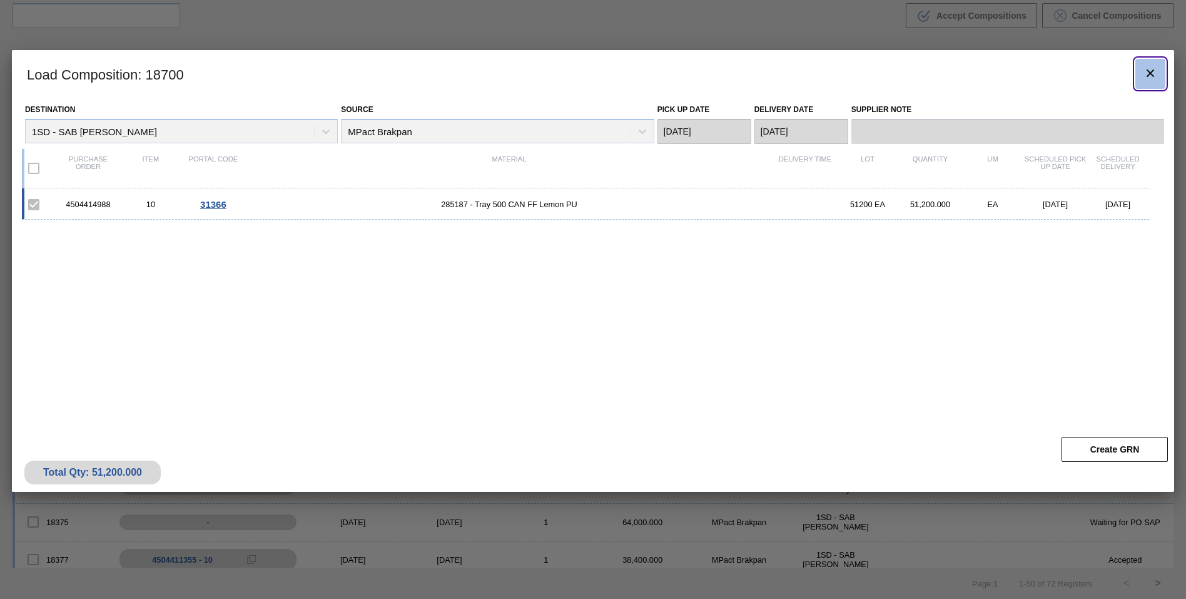
click at [1147, 73] on icon "botão de ícone" at bounding box center [1150, 73] width 15 height 15
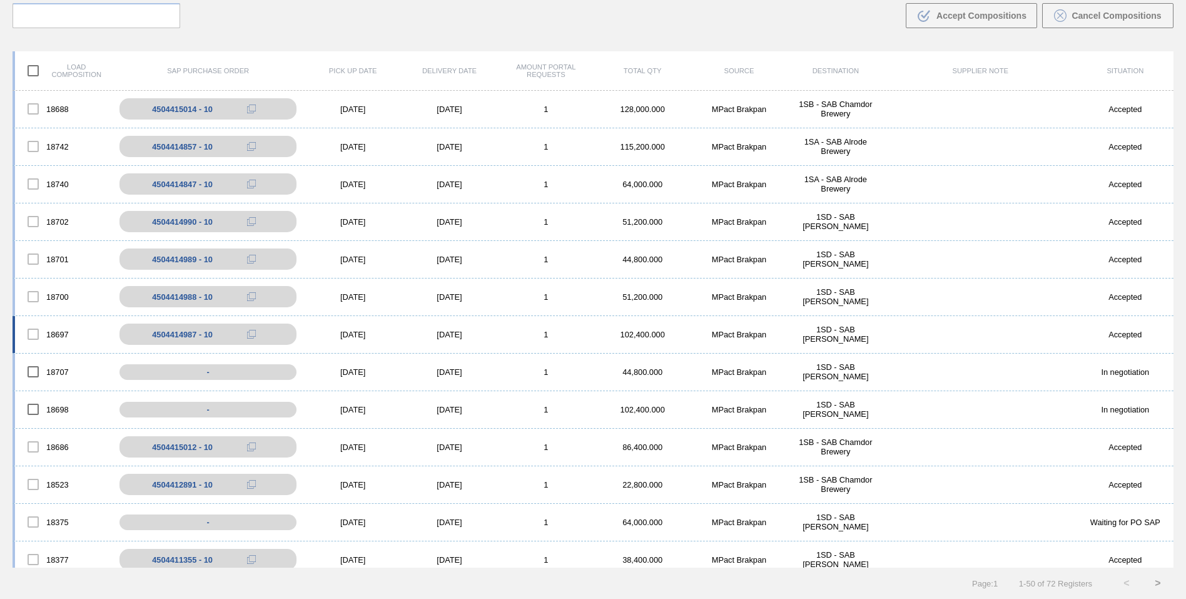
click at [345, 332] on div "[DATE]" at bounding box center [353, 334] width 96 height 9
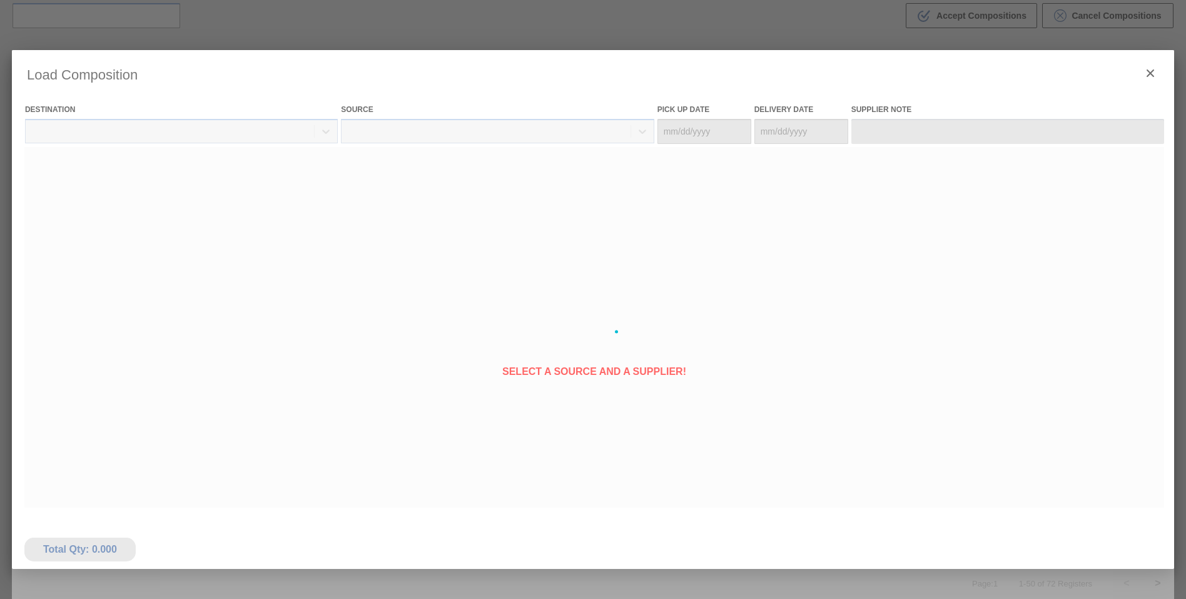
type Date "[DATE]"
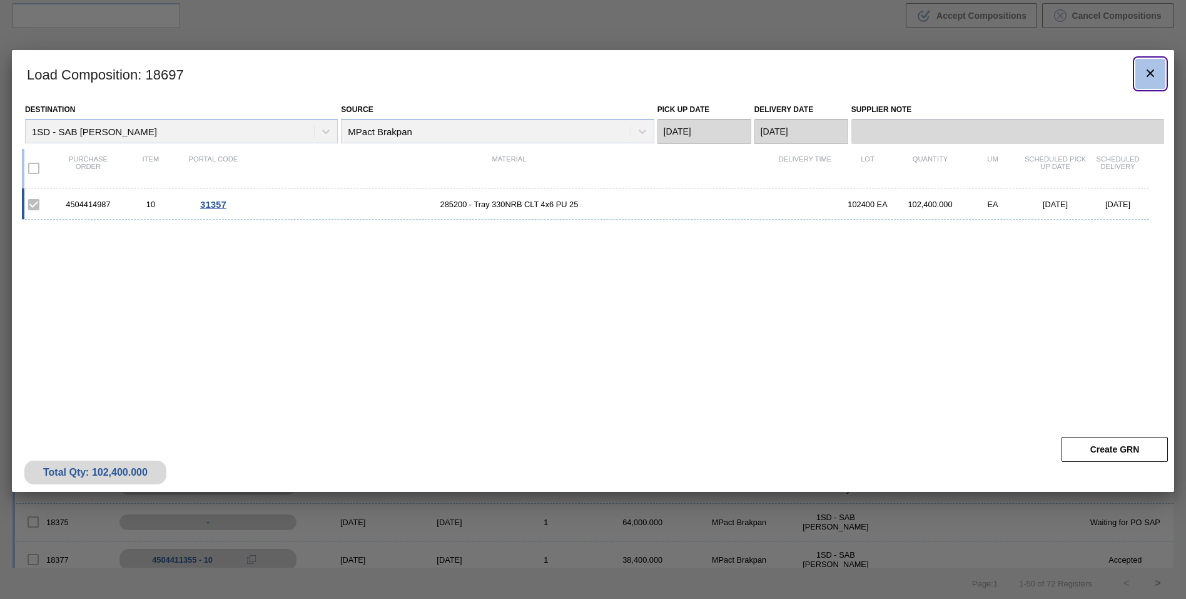
click at [1151, 72] on icon "botão de ícone" at bounding box center [1150, 73] width 15 height 15
